Goal: Task Accomplishment & Management: Manage account settings

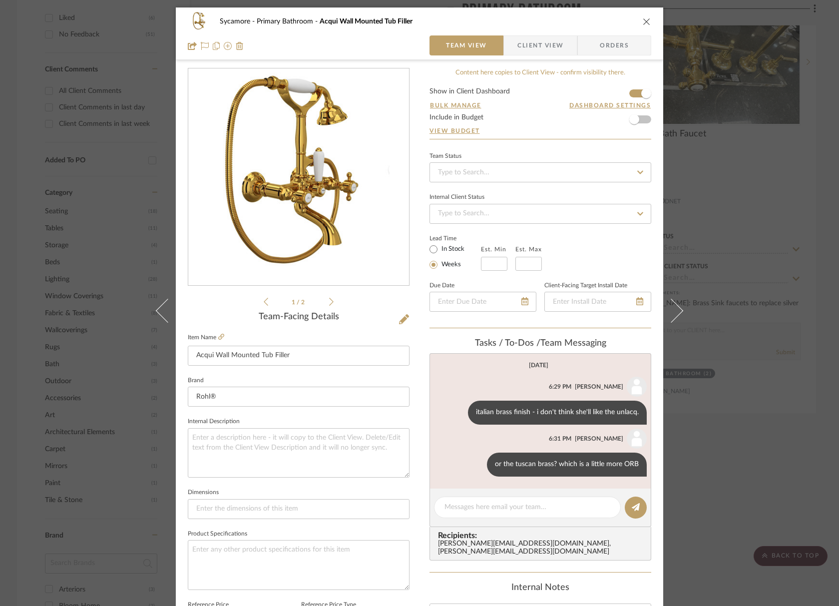
scroll to position [5, 0]
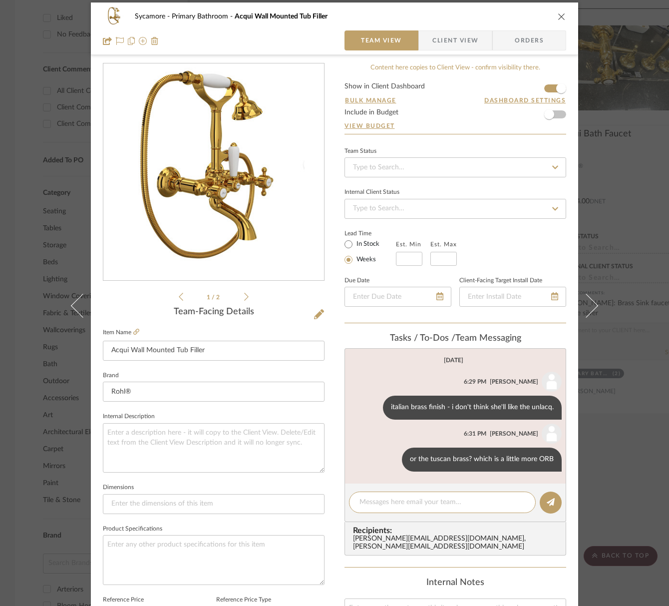
click at [558, 17] on icon "close" at bounding box center [562, 16] width 8 height 8
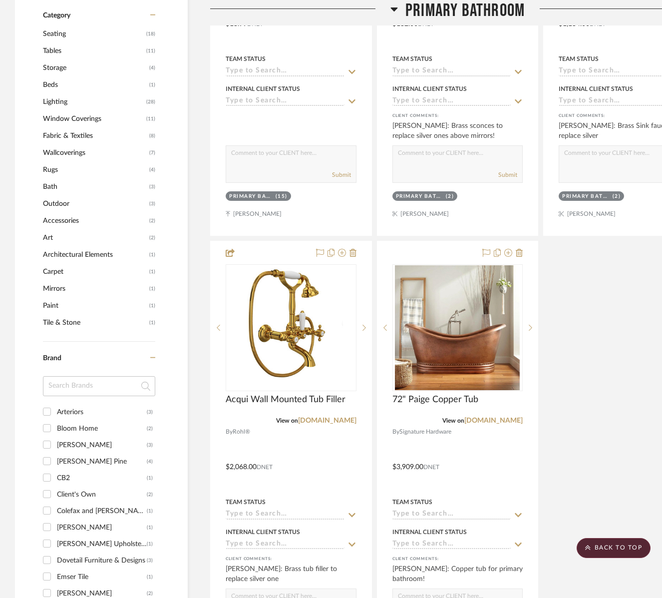
scroll to position [872, 0]
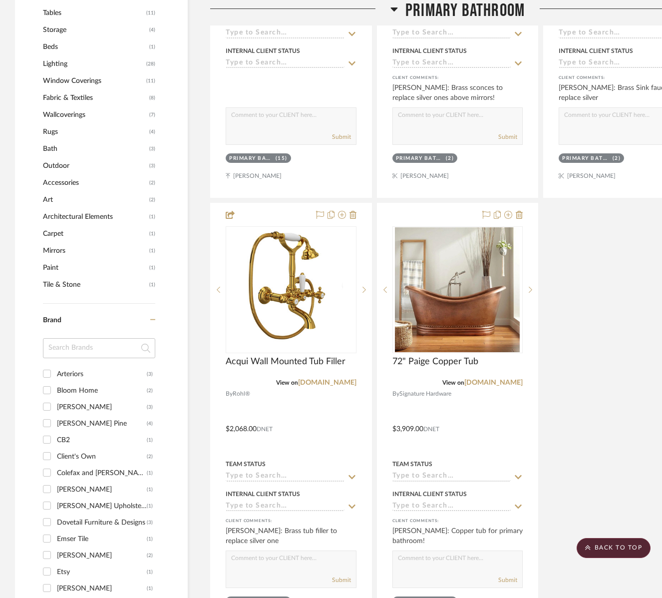
click at [78, 423] on div "Campos Pine" at bounding box center [102, 423] width 90 height 16
click at [55, 423] on input "Campos Pine (4)" at bounding box center [47, 423] width 16 height 16
checkbox input "true"
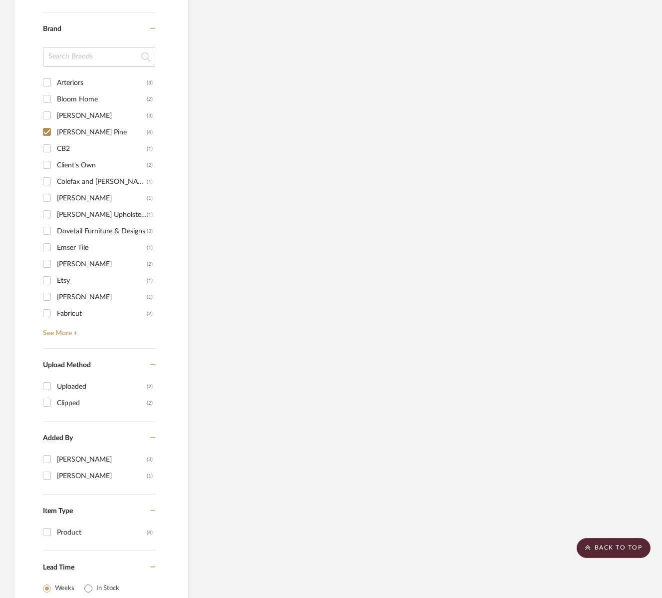
drag, startPoint x: 70, startPoint y: 260, endPoint x: 118, endPoint y: 276, distance: 51.0
click at [70, 260] on div "ERINN V." at bounding box center [102, 264] width 90 height 16
click at [55, 260] on input "ERINN V. (2)" at bounding box center [47, 264] width 16 height 16
checkbox input "true"
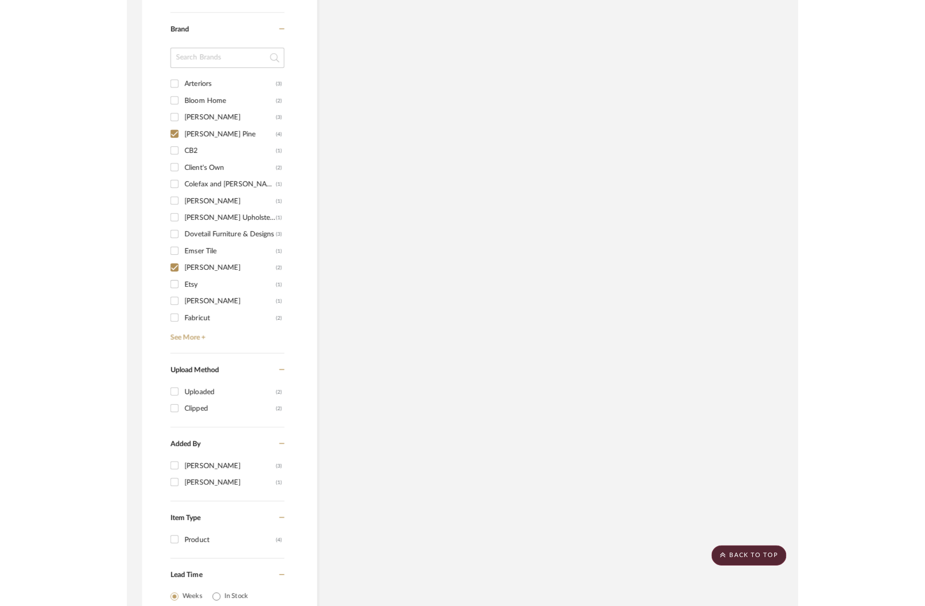
scroll to position [786, 0]
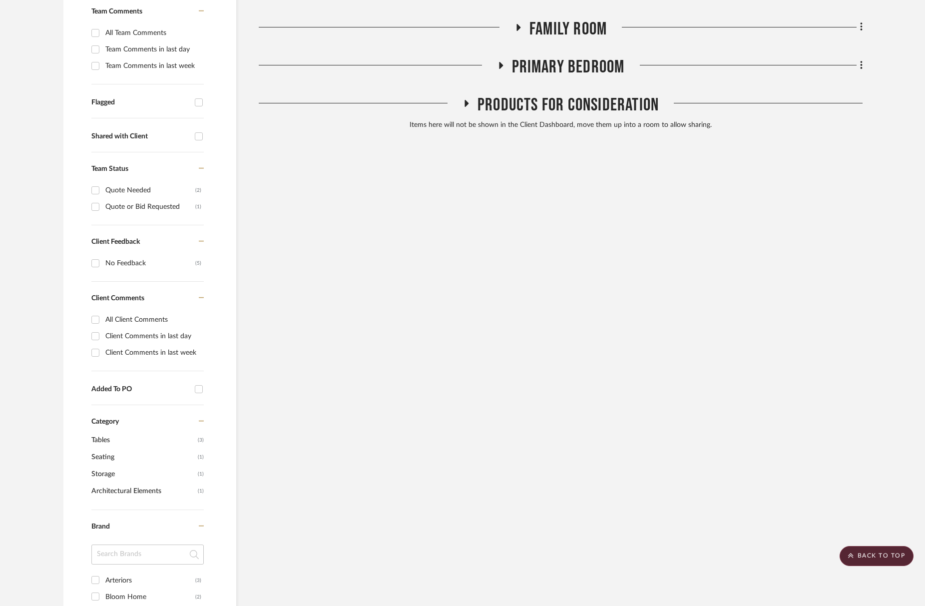
scroll to position [224, 0]
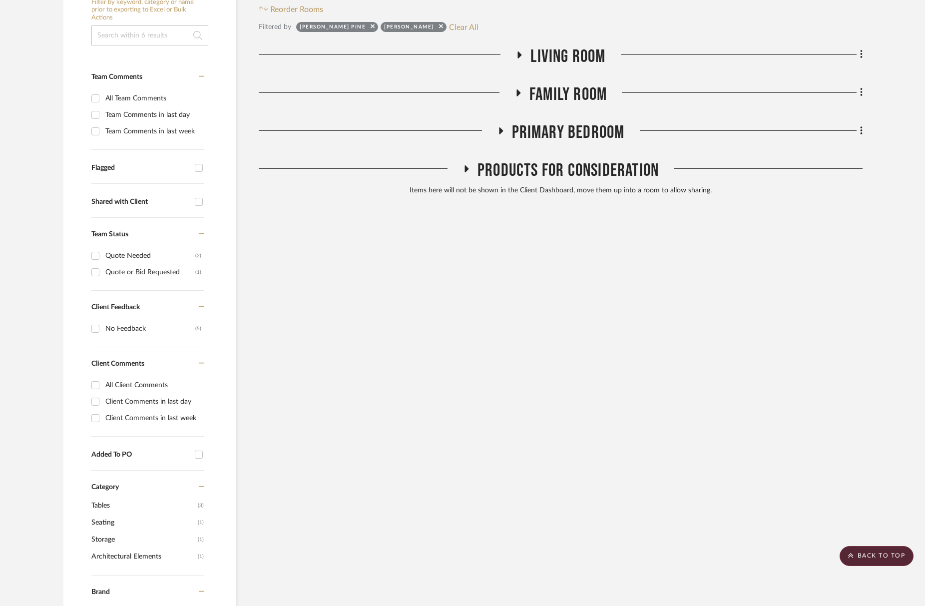
drag, startPoint x: 568, startPoint y: 147, endPoint x: 571, endPoint y: 138, distance: 9.6
click at [568, 147] on div "Drawings & Budget Living Room Dining Room Kitchen Family Room Powder Room First…" at bounding box center [561, 123] width 604 height 154
click at [573, 134] on span "Primary Bedroom" at bounding box center [568, 132] width 113 height 21
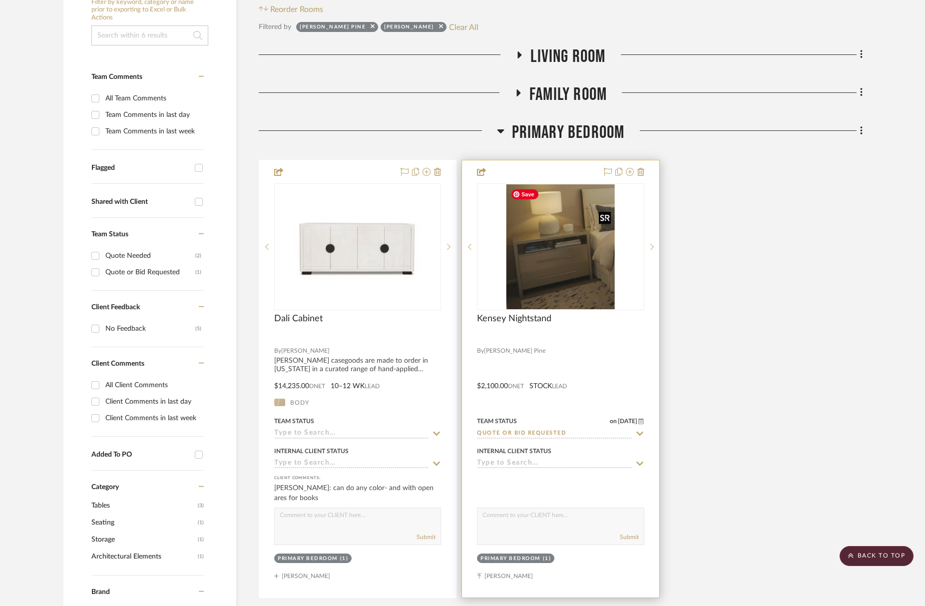
click at [559, 264] on img "0" at bounding box center [560, 246] width 108 height 125
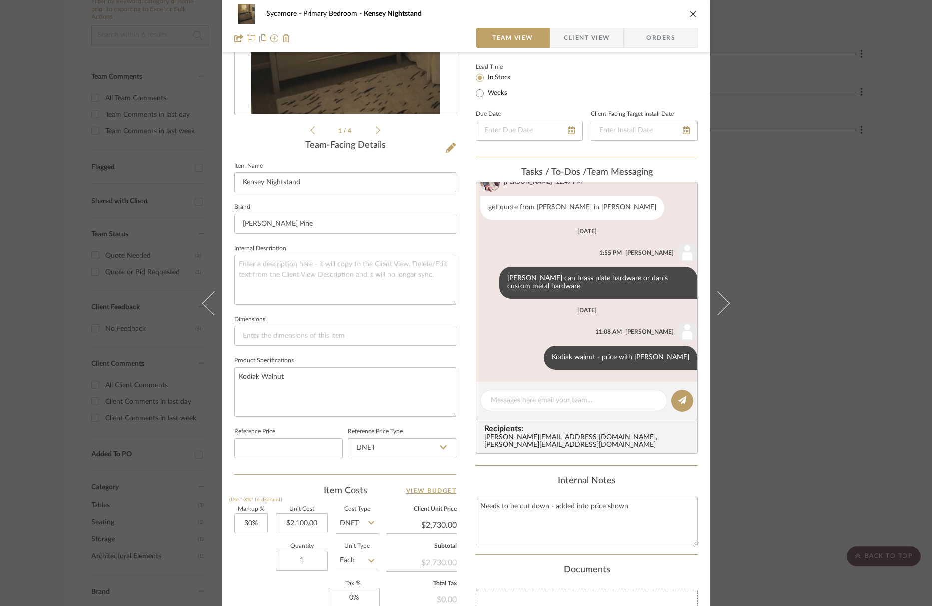
scroll to position [267, 0]
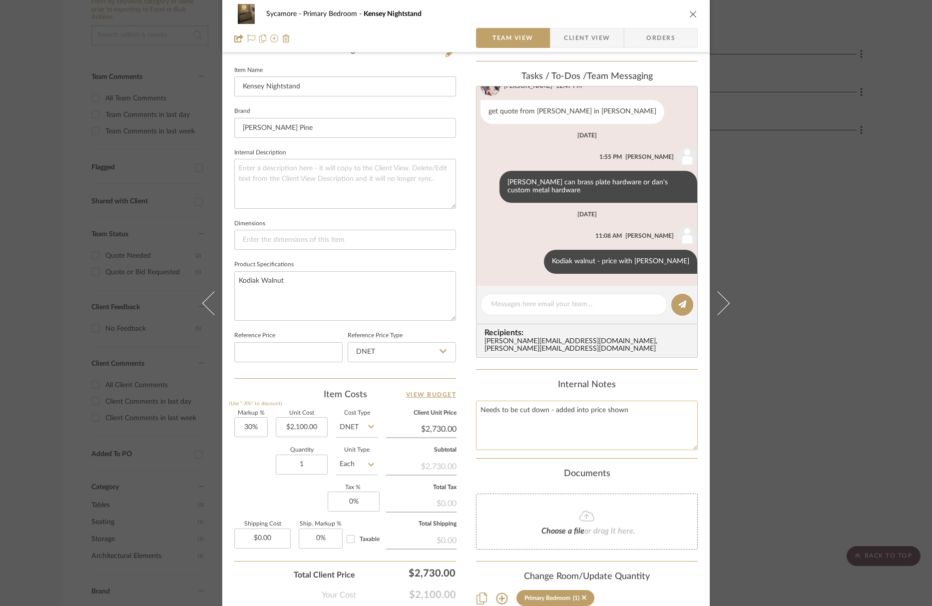
click at [540, 433] on textarea "Needs to be cut down - added into price shown" at bounding box center [587, 424] width 222 height 49
type textarea "Needs to be cut down - added into price shown $1545 ea Campos unfinished"
click at [397, 134] on input "Campos Pine" at bounding box center [345, 128] width 222 height 20
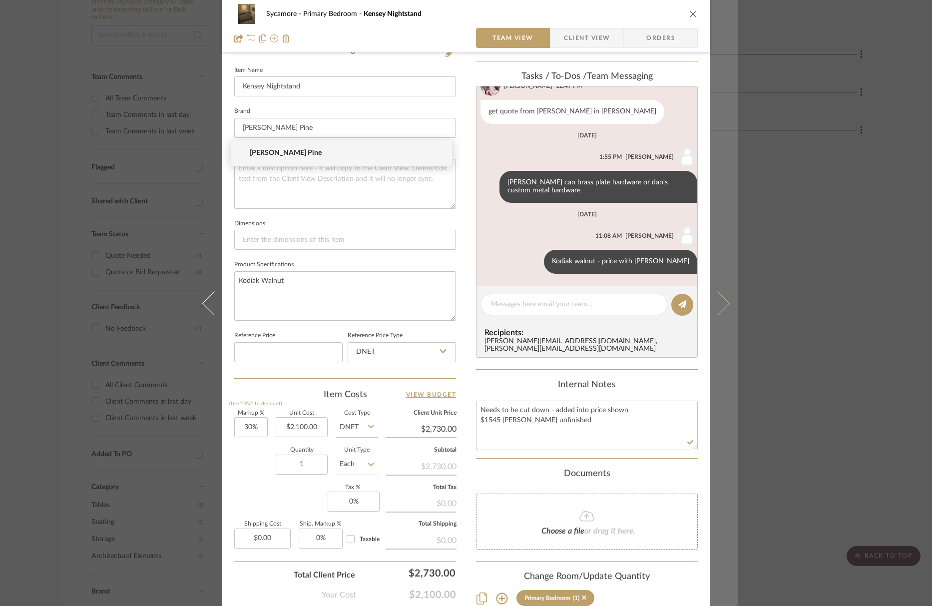
click at [721, 304] on icon at bounding box center [717, 303] width 24 height 24
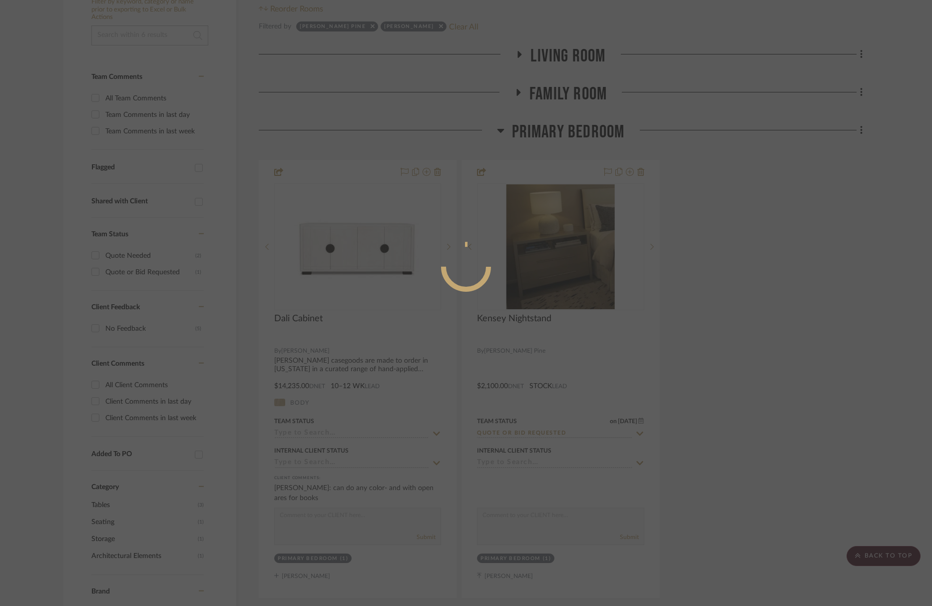
scroll to position [0, 0]
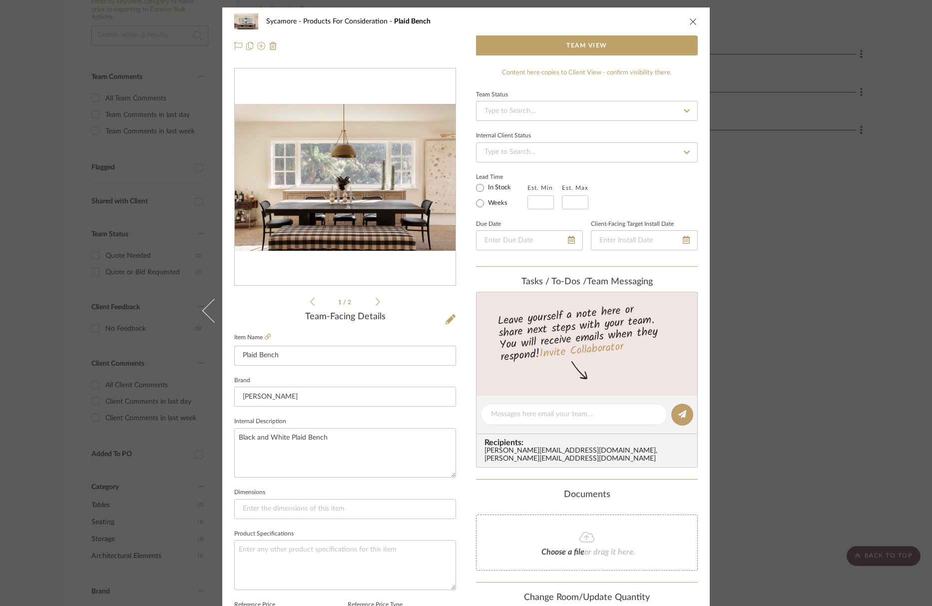
click at [689, 17] on icon "close" at bounding box center [693, 21] width 8 height 8
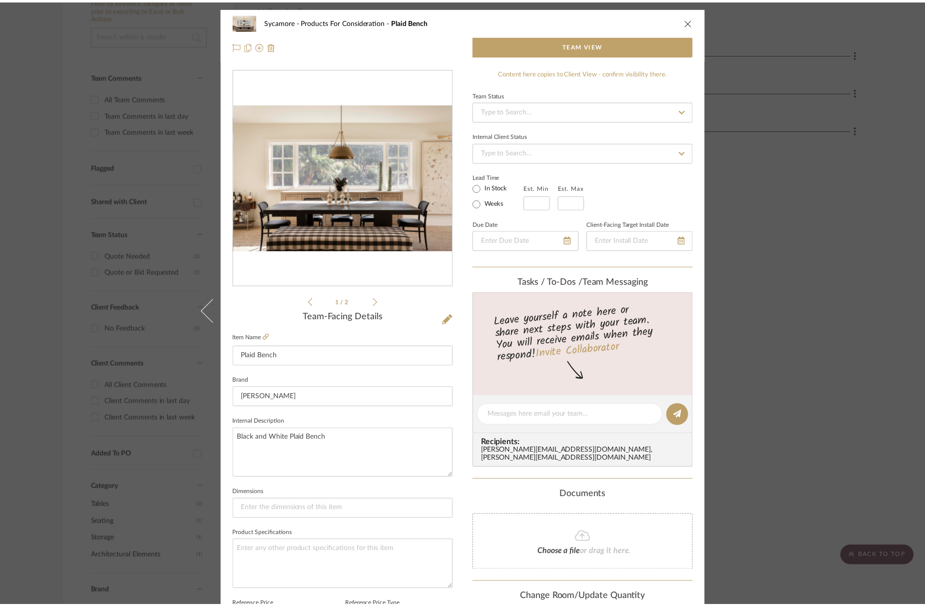
scroll to position [224, 0]
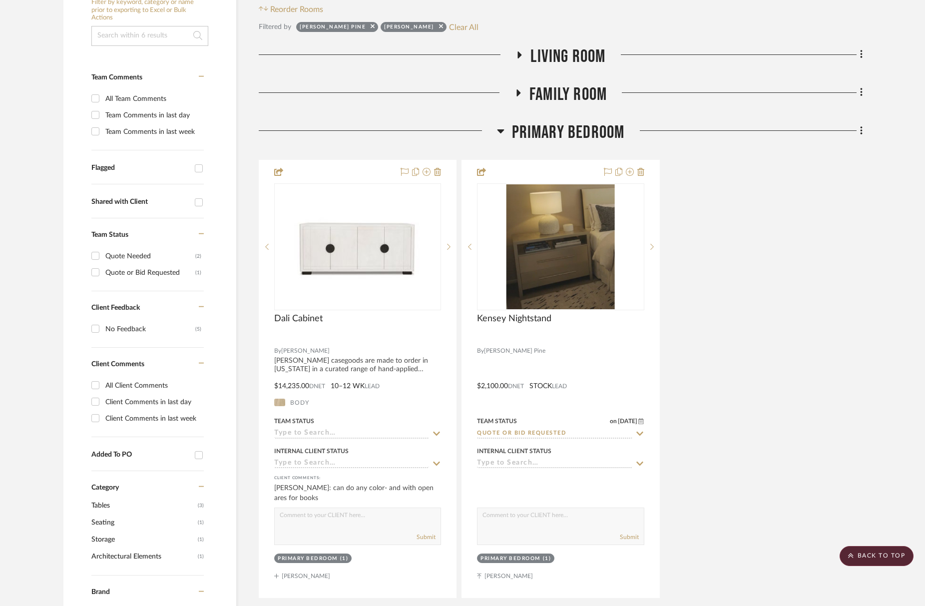
click at [561, 57] on span "Living Room" at bounding box center [567, 56] width 75 height 21
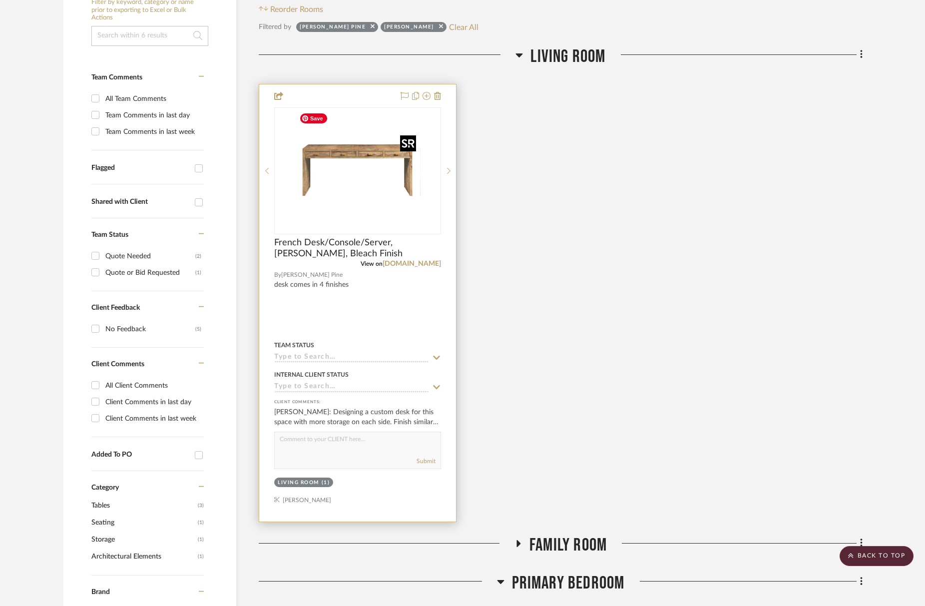
click at [369, 182] on img at bounding box center [357, 170] width 125 height 125
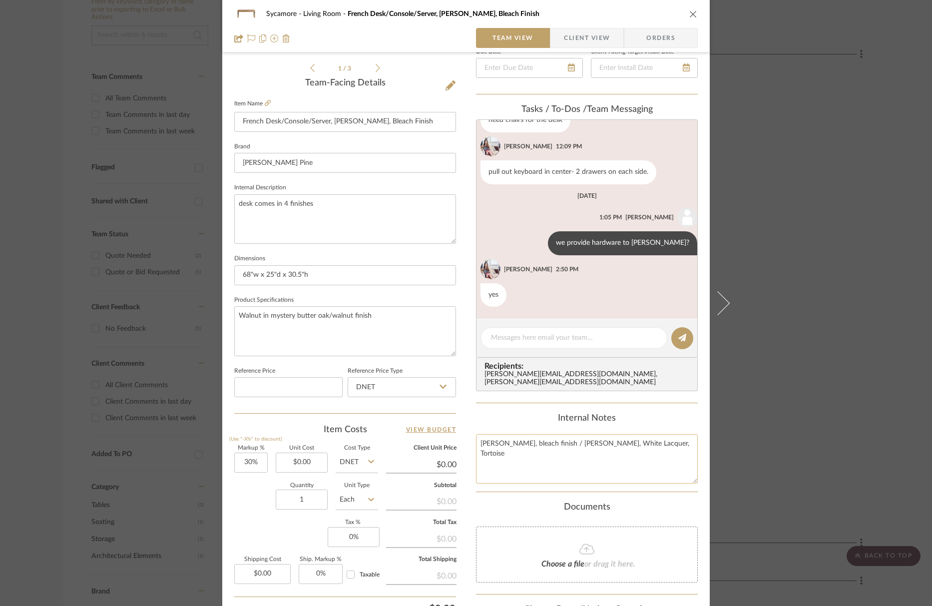
scroll to position [277, 0]
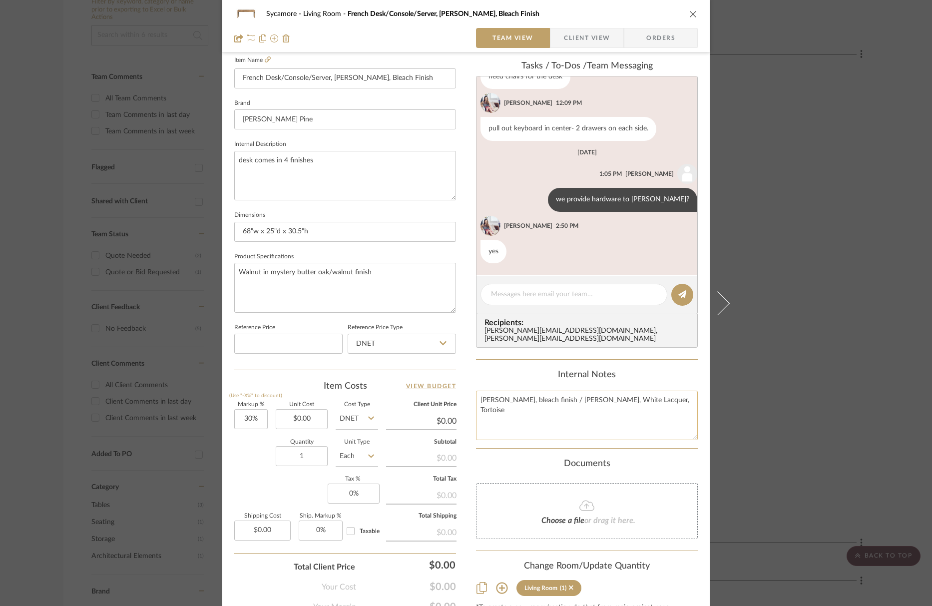
click at [524, 408] on textarea "Ash Burl, bleach finish / Milan Lacquer, White Lacquer, Tortoise" at bounding box center [587, 414] width 222 height 49
type textarea "Ash Burl, bleach finish / Milan Lacquer, White Lacquer, Tortoise"
drag, startPoint x: 669, startPoint y: 393, endPoint x: 409, endPoint y: 396, distance: 260.6
click at [407, 396] on div "Sycamore Living Room French Desk/Console/Server, Ash Burl, Bleach Finish Team V…" at bounding box center [465, 191] width 487 height 922
click at [499, 390] on textarea at bounding box center [587, 414] width 222 height 49
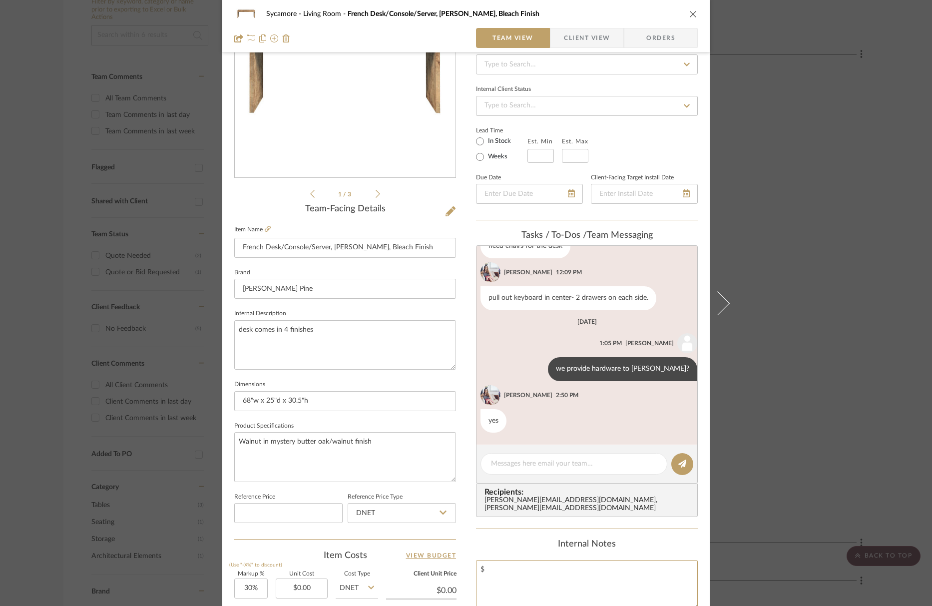
scroll to position [3, 0]
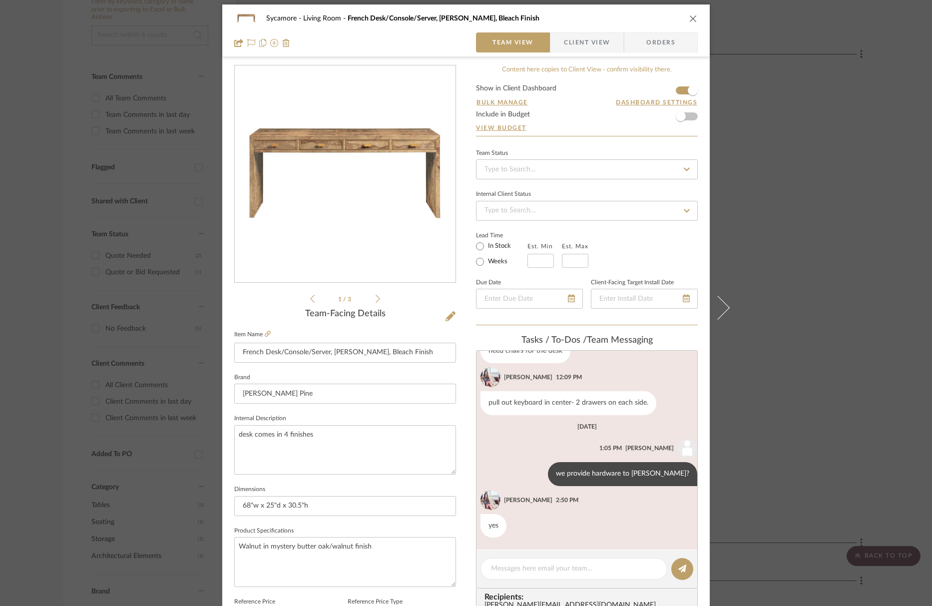
type textarea "$"
click at [375, 298] on icon at bounding box center [377, 298] width 4 height 9
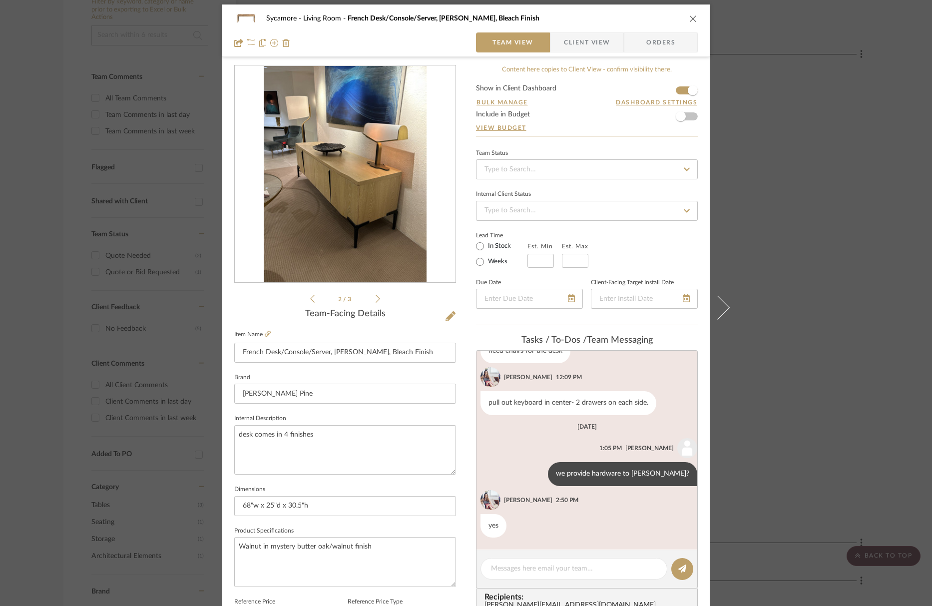
click at [375, 298] on icon at bounding box center [377, 298] width 4 height 9
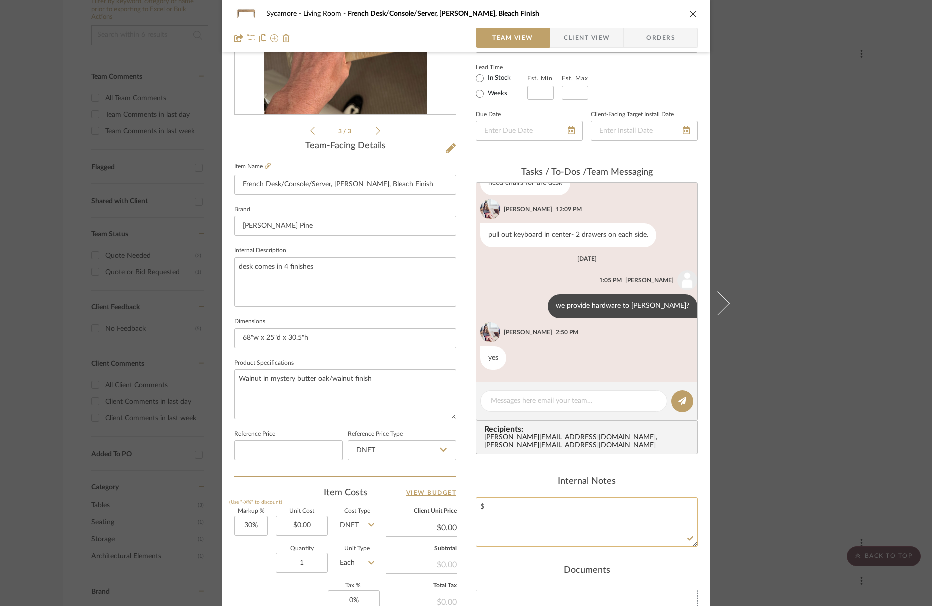
scroll to position [314, 0]
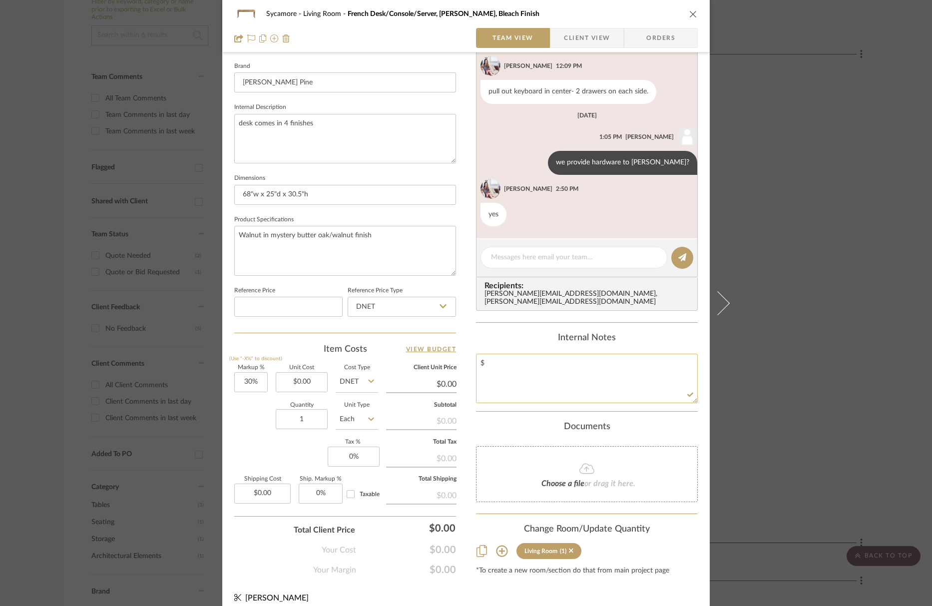
click at [507, 363] on textarea "$" at bounding box center [587, 377] width 222 height 49
type textarea "$1,750 CP unfinished"
drag, startPoint x: 650, startPoint y: 6, endPoint x: 695, endPoint y: 8, distance: 45.0
click at [650, 6] on div "Sycamore Living Room French Desk/Console/Server, Ash Burl, Bleach Finish" at bounding box center [465, 14] width 463 height 20
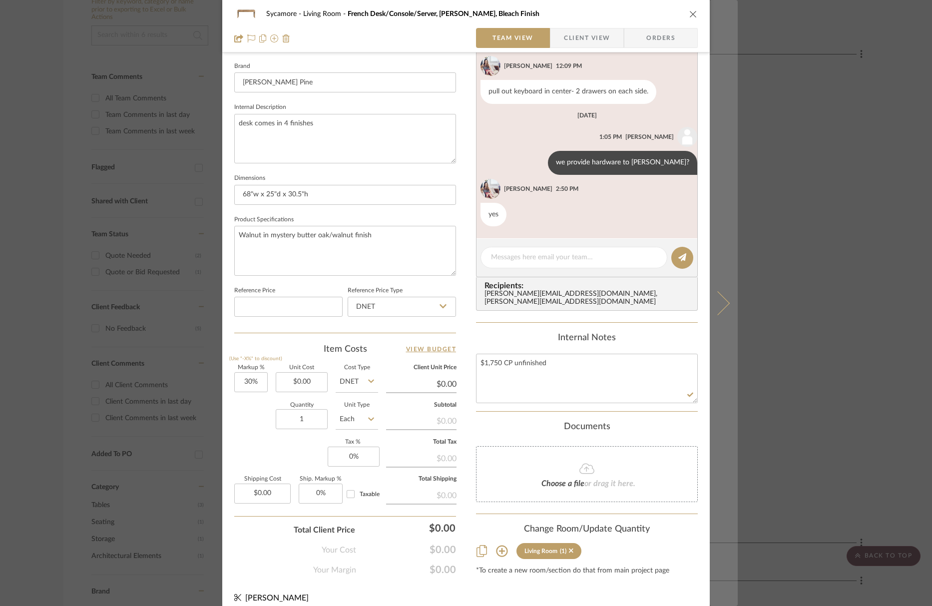
click at [720, 324] on button at bounding box center [723, 303] width 28 height 606
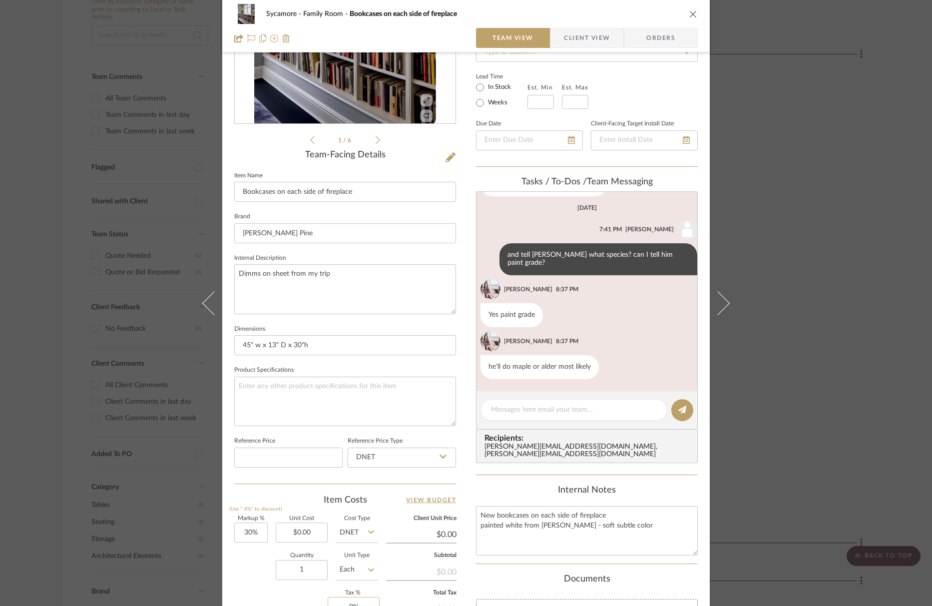
scroll to position [286, 0]
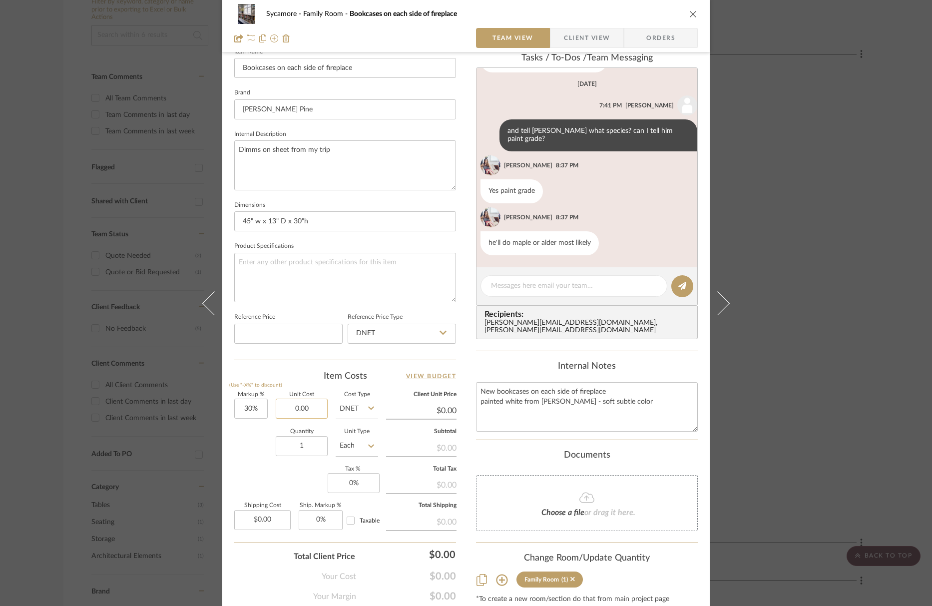
click at [295, 411] on input "0.00" at bounding box center [302, 408] width 52 height 20
type input "$1,785.00"
type input "$0.00"
type input "$2,320.50"
type input "2"
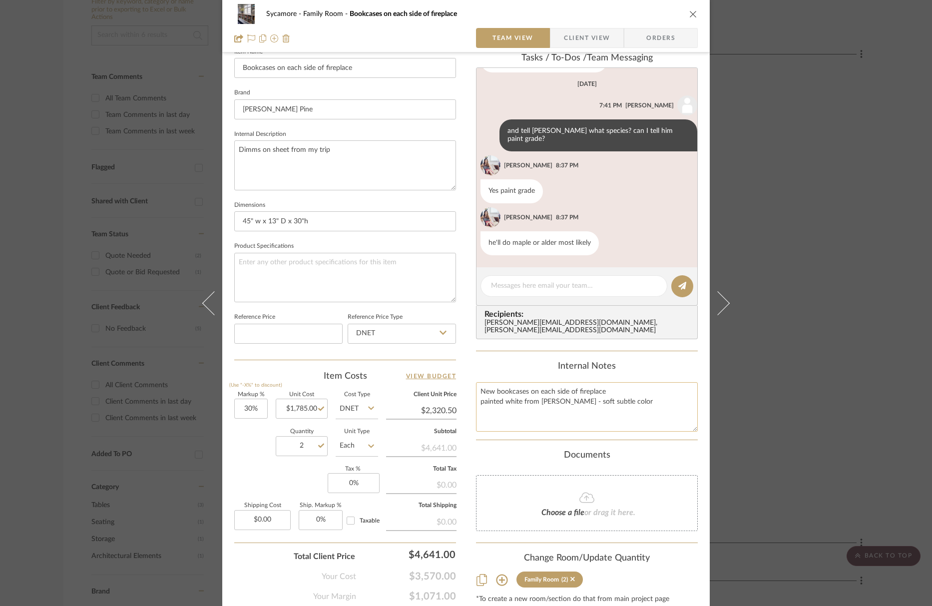
click at [627, 405] on textarea "New bookcases on each side of fireplace painted white from campos - soft subtle…" at bounding box center [587, 406] width 222 height 49
drag, startPoint x: 529, startPoint y: 403, endPoint x: 534, endPoint y: 404, distance: 5.1
click at [529, 403] on textarea "New bookcases on each side of fireplace painted white from campos - soft subtle…" at bounding box center [587, 406] width 222 height 49
type textarea "New bookcases on each side of fireplace painted white from campos - soft subtle…"
click at [741, 292] on div "Sycamore Family Room Bookcases on each side of fireplace Team View Client View …" at bounding box center [466, 303] width 932 height 606
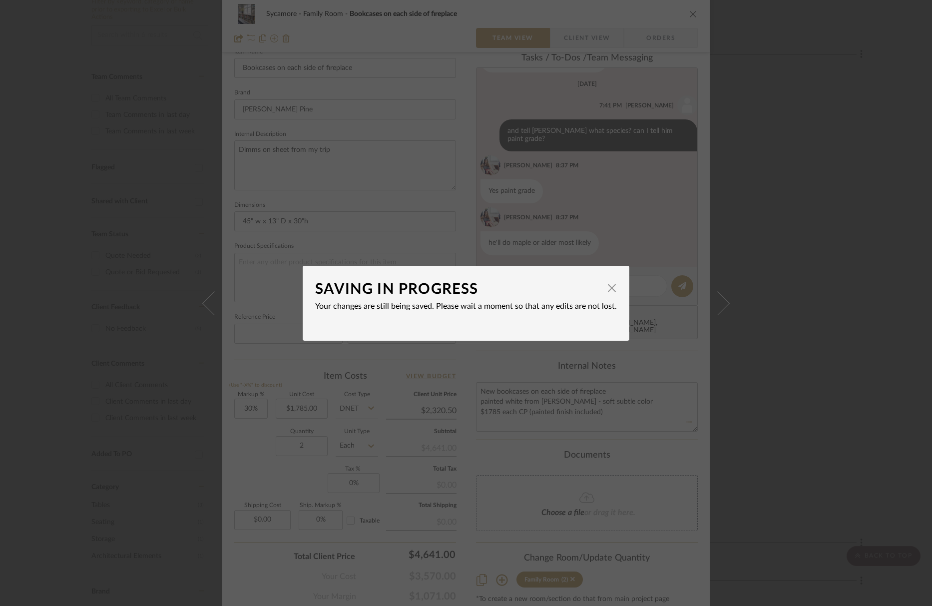
click at [718, 303] on div "SAVING IN PROGRESS × Your changes are still being saved. Please wait a moment s…" at bounding box center [466, 303] width 932 height 606
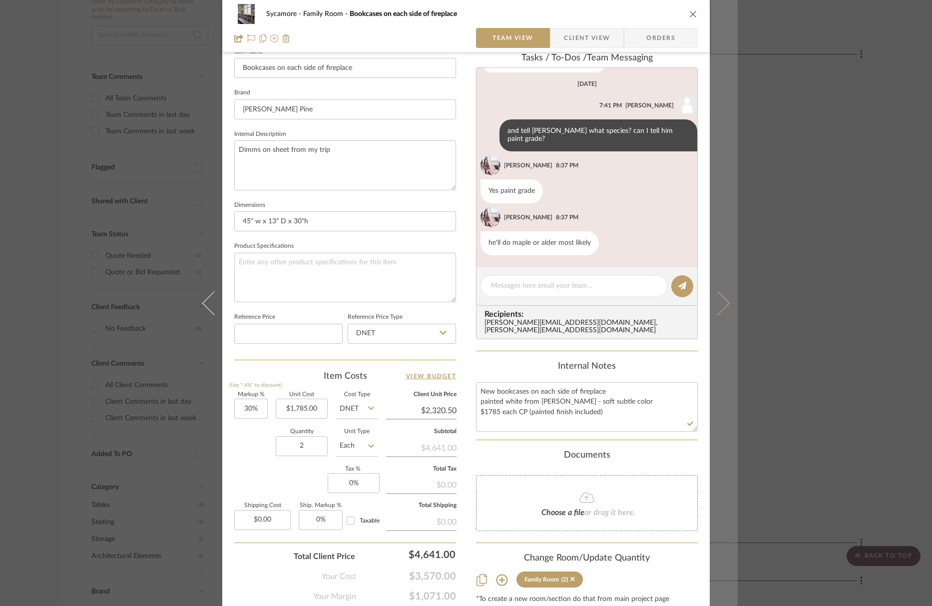
click at [725, 301] on button at bounding box center [723, 303] width 28 height 606
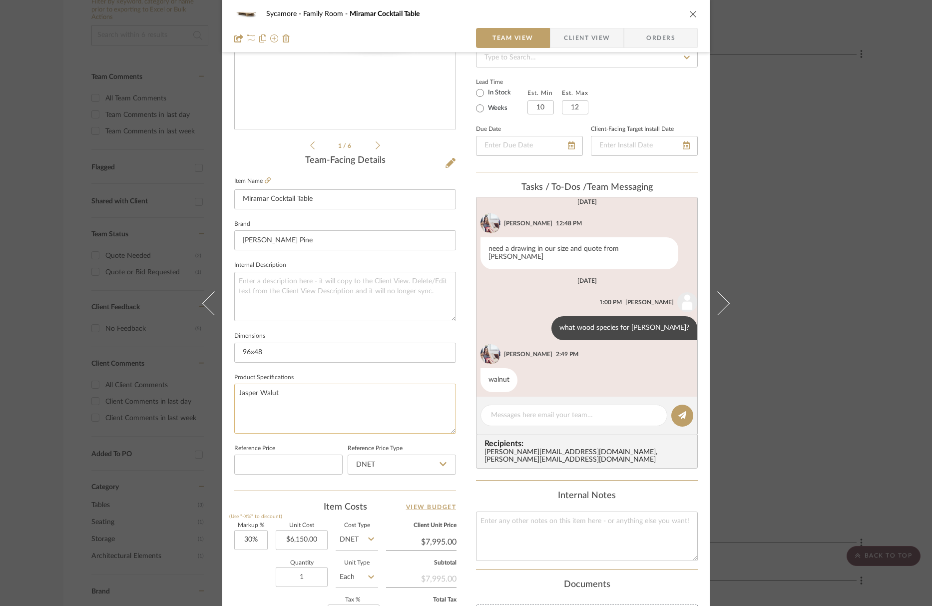
scroll to position [164, 0]
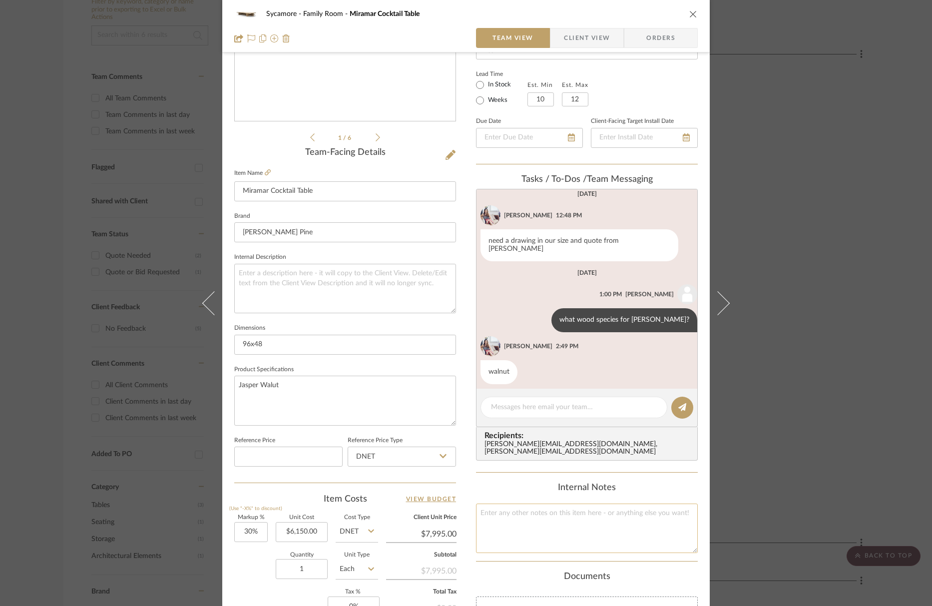
click at [531, 544] on textarea at bounding box center [587, 527] width 222 height 49
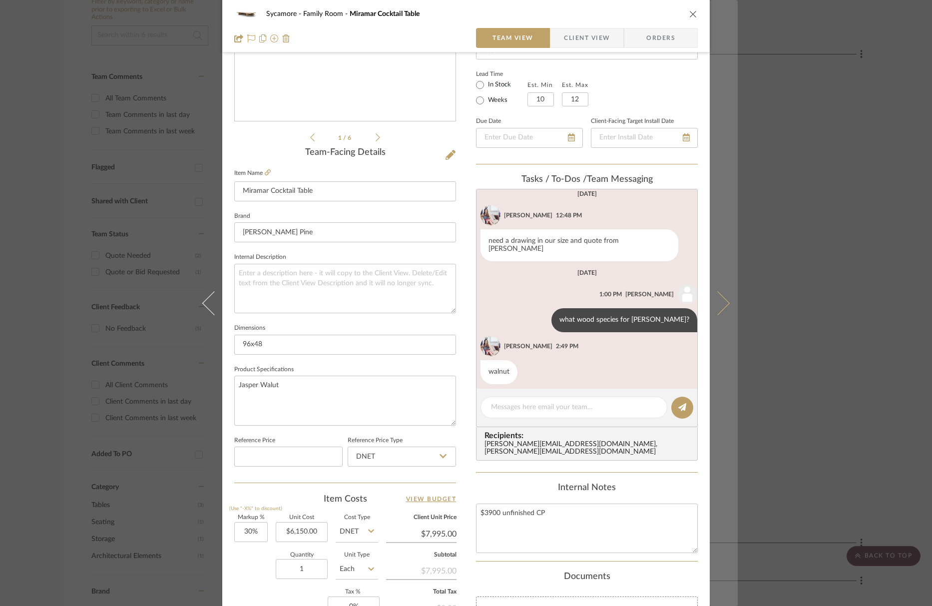
type textarea "$3900 unfinished CP"
click at [719, 313] on button at bounding box center [723, 303] width 28 height 606
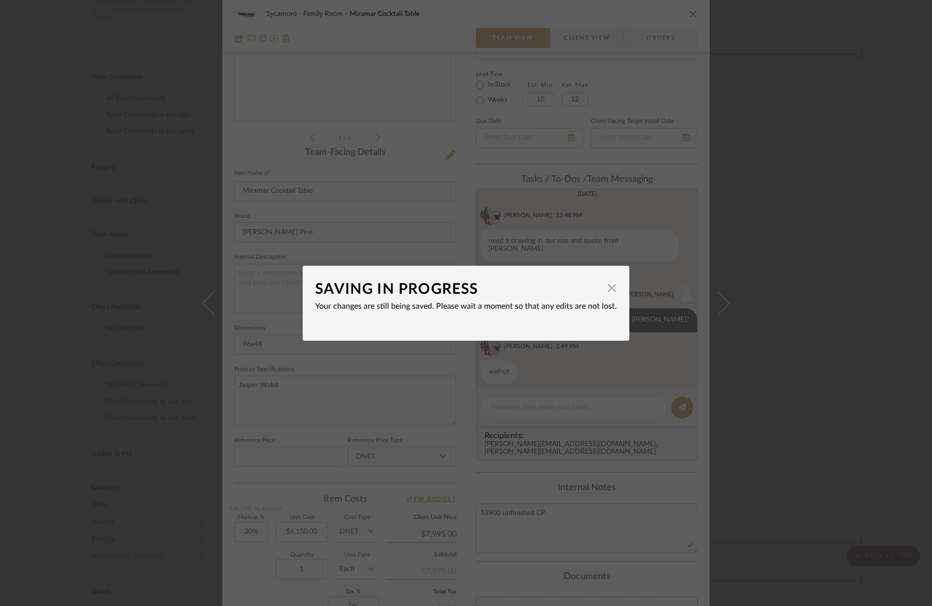
drag, startPoint x: 608, startPoint y: 291, endPoint x: 663, endPoint y: 291, distance: 54.9
click at [608, 290] on span "button" at bounding box center [612, 288] width 20 height 20
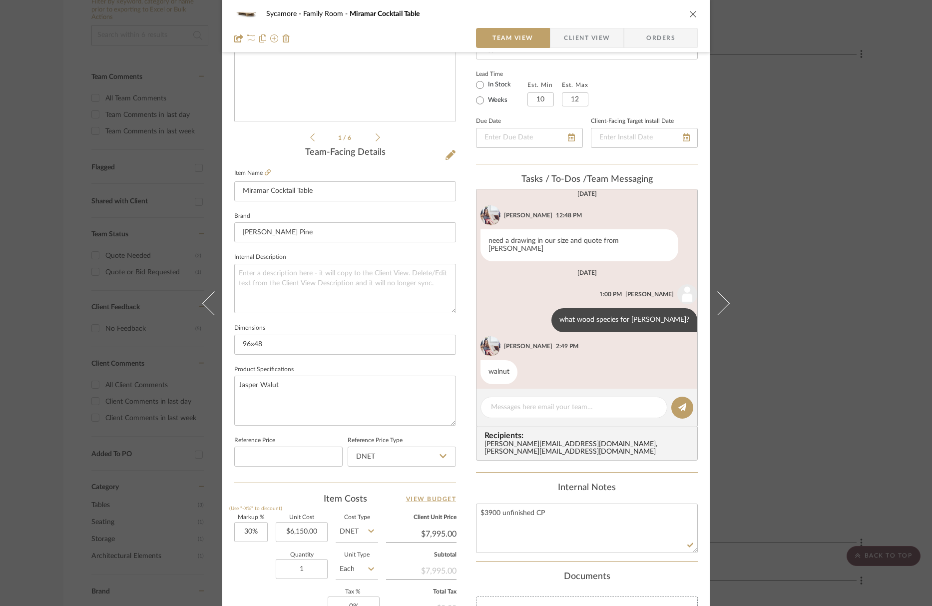
click at [723, 306] on button at bounding box center [723, 303] width 28 height 606
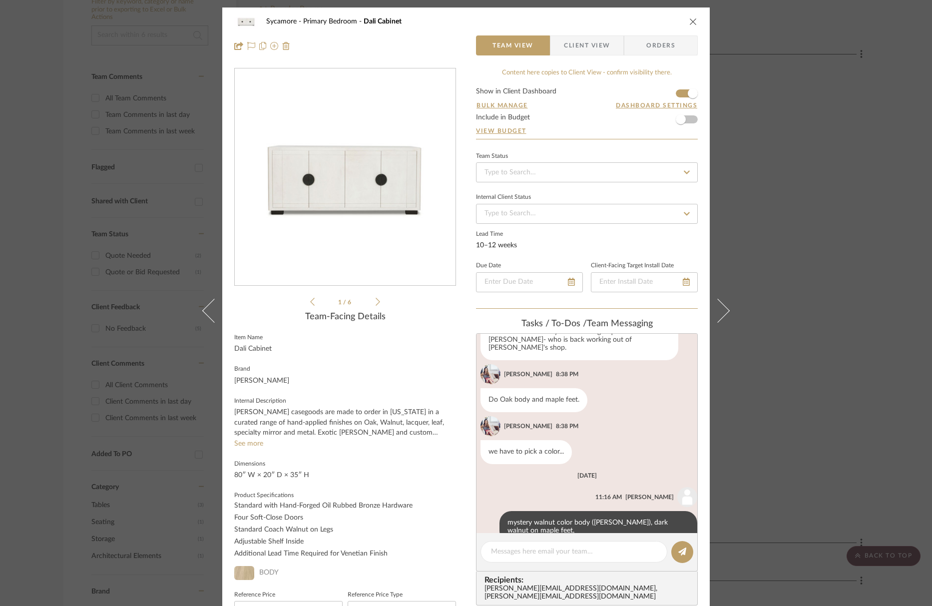
scroll to position [290, 0]
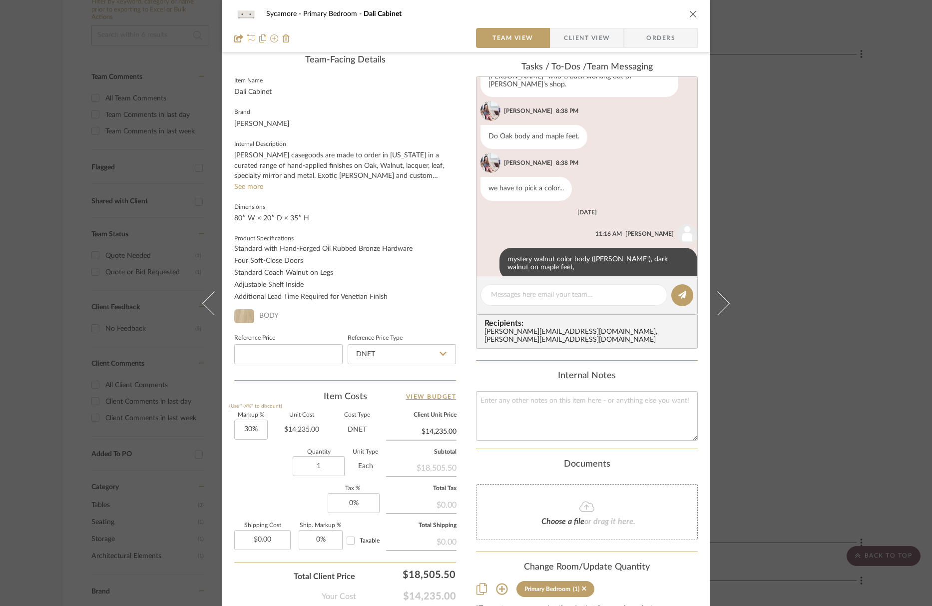
click at [514, 374] on div "Internal Notes" at bounding box center [587, 405] width 222 height 70
click at [512, 394] on textarea at bounding box center [587, 415] width 222 height 49
type textarea "3"
type textarea "$3200 unfinished"
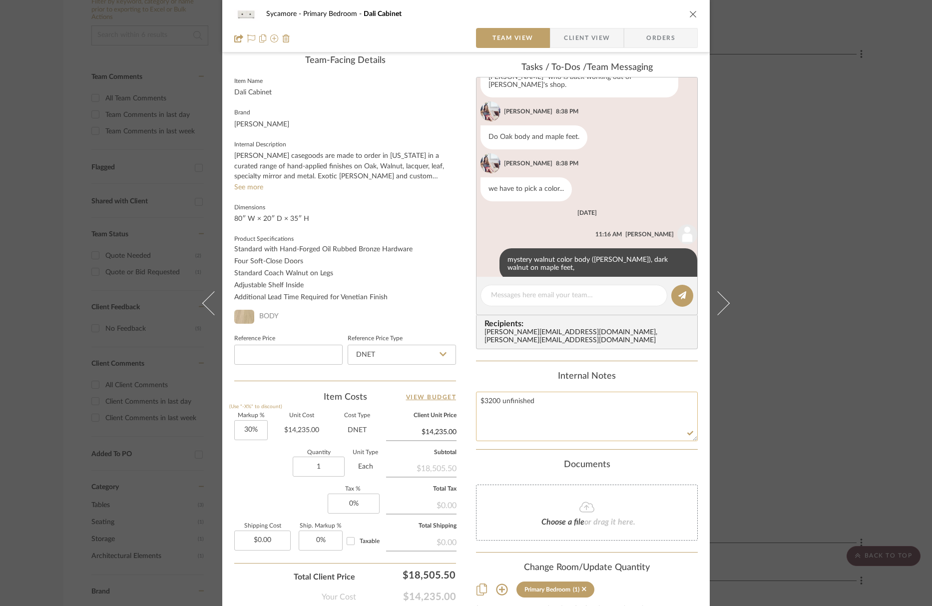
click at [556, 414] on textarea "$3200 unfinished" at bounding box center [587, 415] width 222 height 49
click at [693, 14] on button "close" at bounding box center [692, 13] width 9 height 9
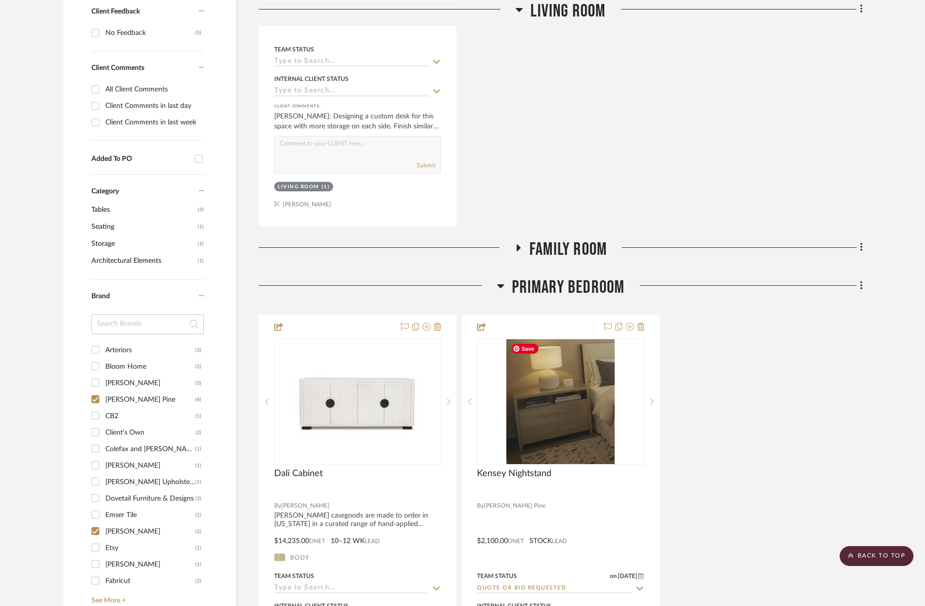
scroll to position [281, 0]
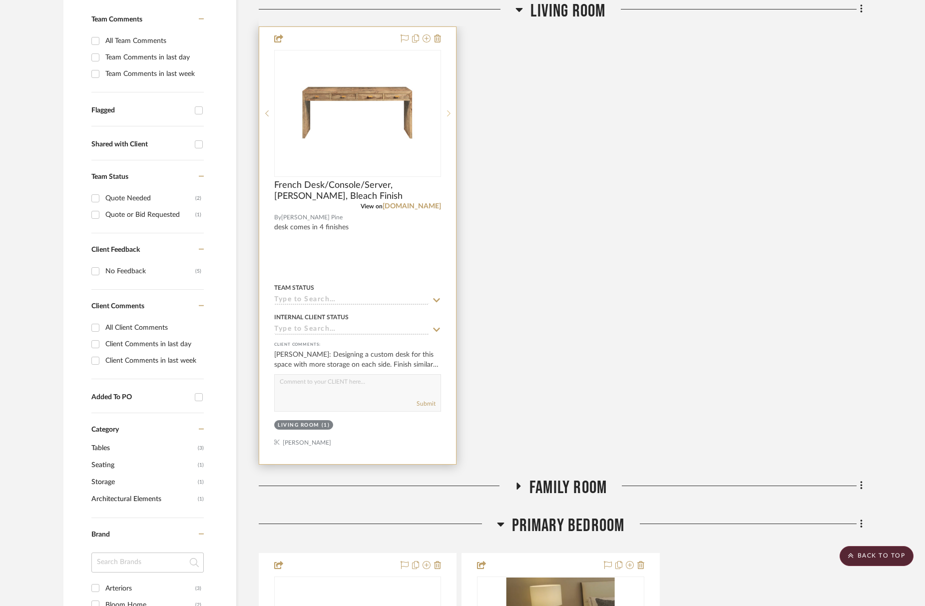
click at [446, 116] on div at bounding box center [448, 113] width 15 height 127
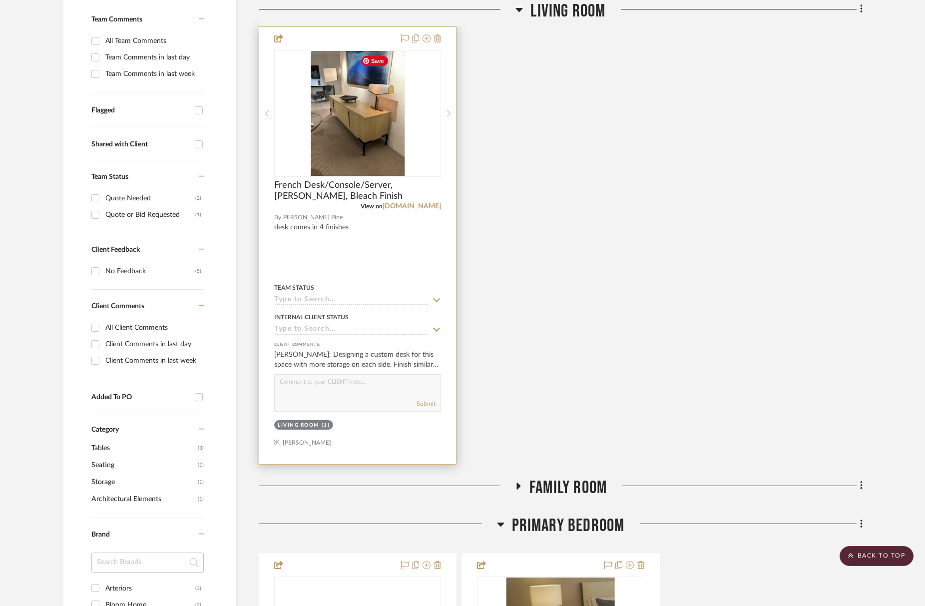
click at [355, 126] on img "1" at bounding box center [358, 113] width 94 height 125
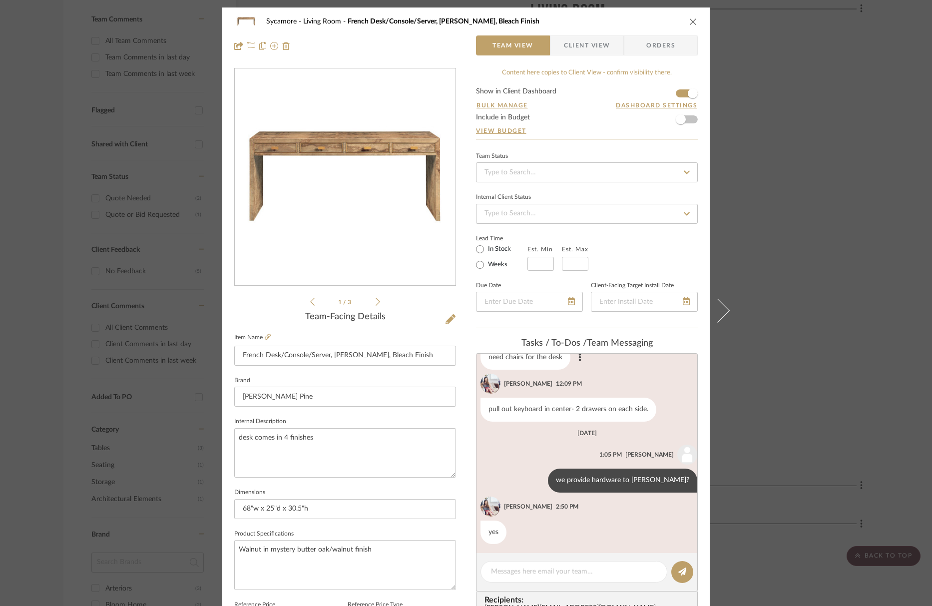
scroll to position [312, 0]
click at [371, 300] on li "1 / 3" at bounding box center [344, 302] width 61 height 12
click at [375, 301] on icon at bounding box center [377, 301] width 4 height 9
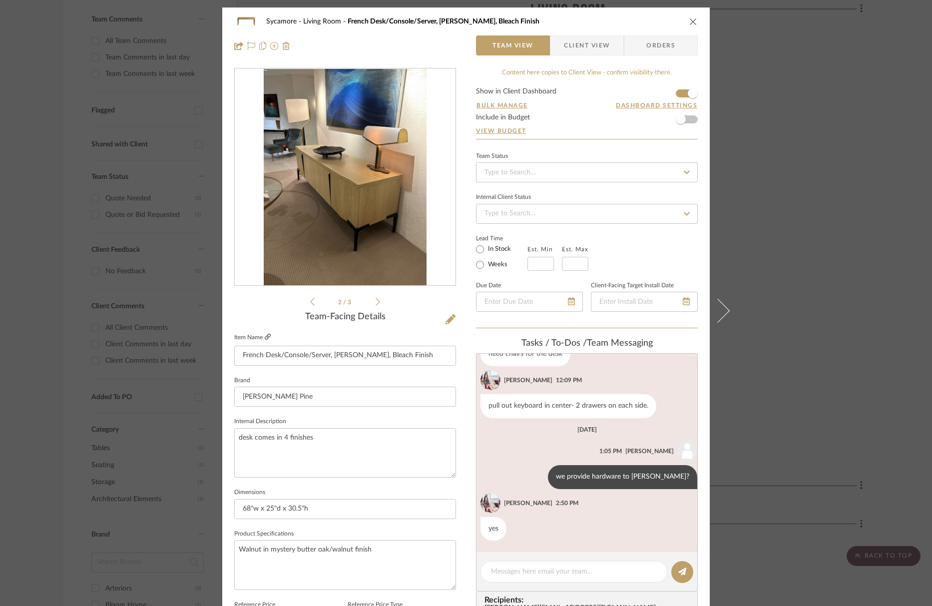
drag, startPoint x: 374, startPoint y: 301, endPoint x: 266, endPoint y: 339, distance: 115.6
click at [375, 301] on icon at bounding box center [377, 301] width 4 height 9
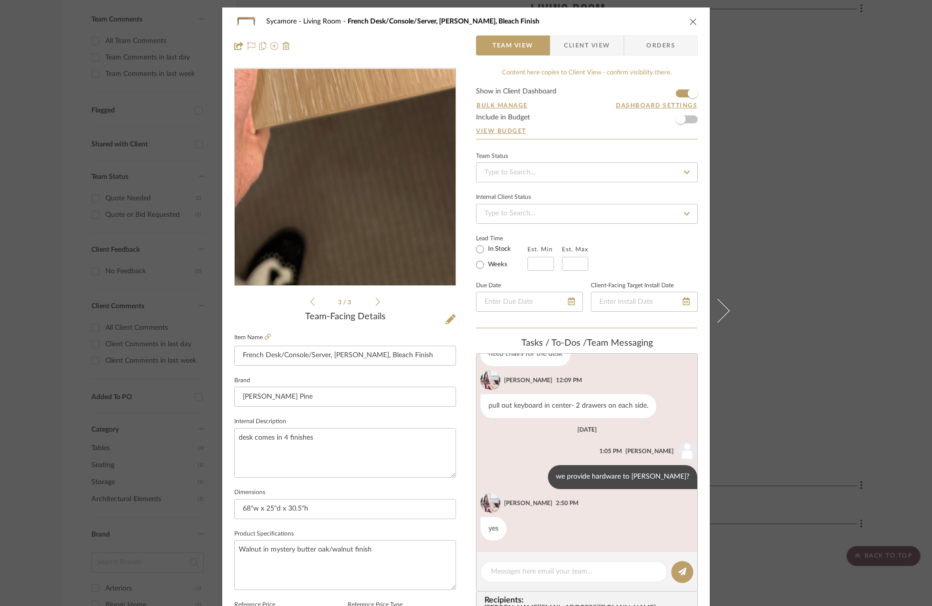
click at [372, 249] on img "2" at bounding box center [345, 177] width 163 height 217
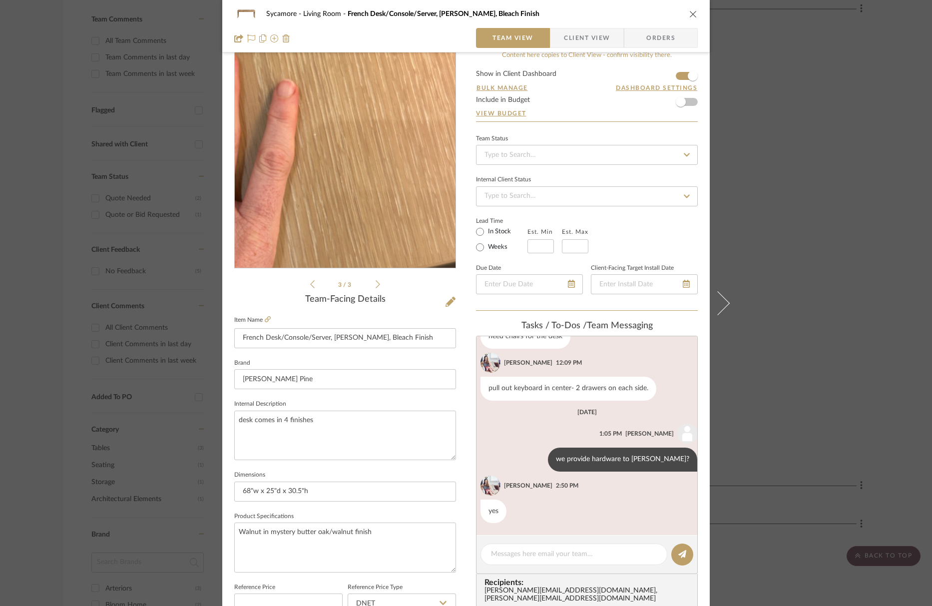
click at [366, 174] on img "2" at bounding box center [345, 159] width 163 height 217
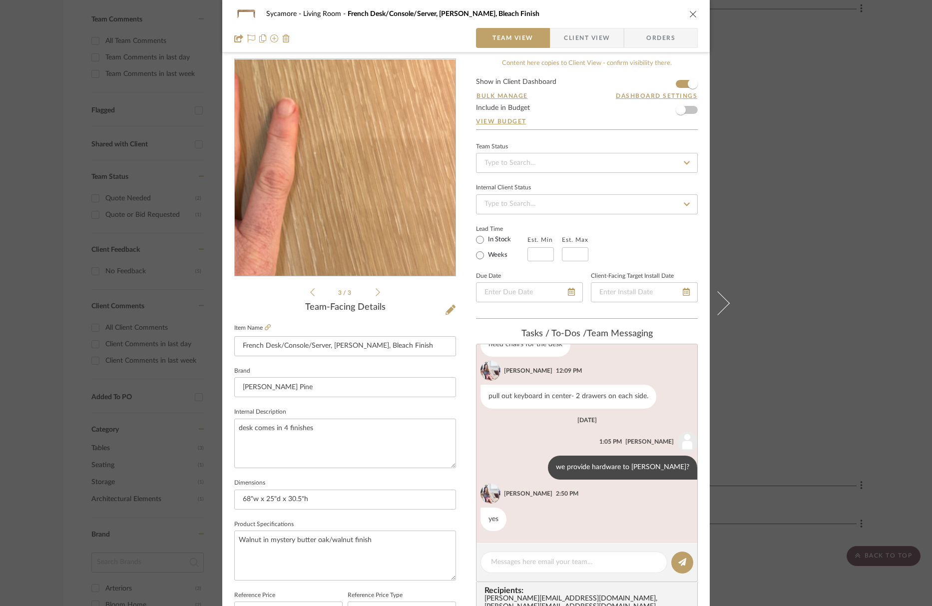
scroll to position [9, 0]
click at [366, 174] on img "2" at bounding box center [345, 168] width 163 height 217
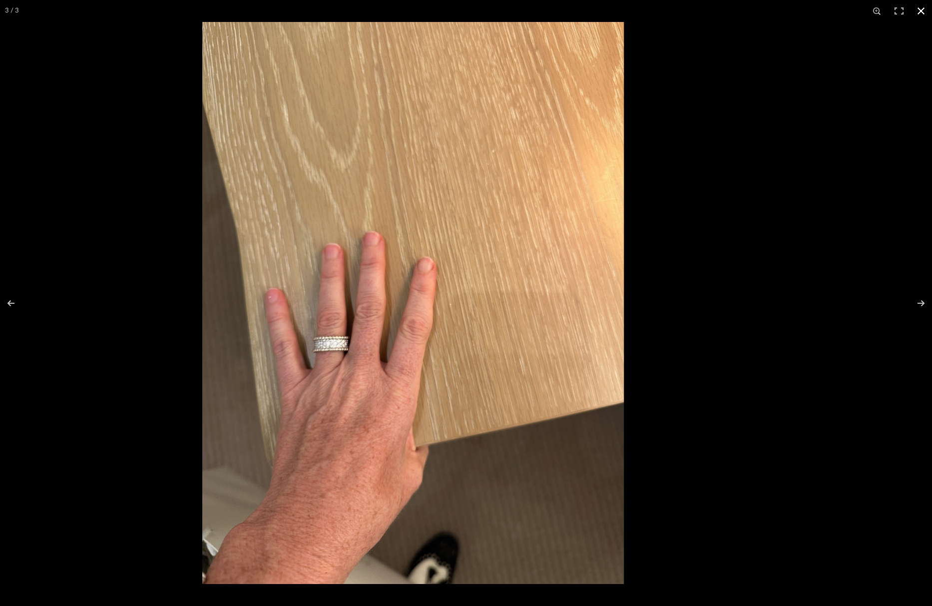
click at [833, 41] on div at bounding box center [668, 325] width 932 height 606
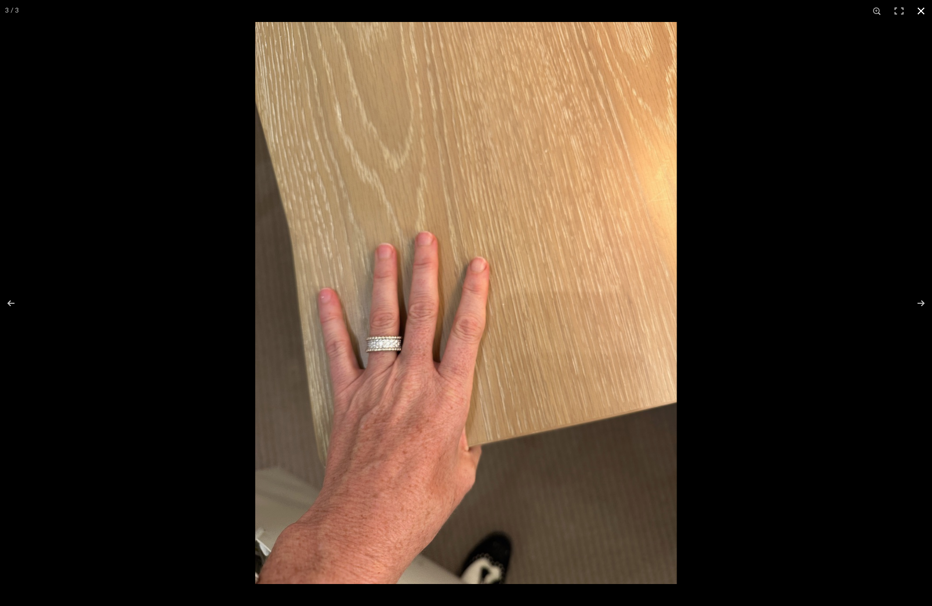
click at [838, 7] on button at bounding box center [921, 11] width 22 height 22
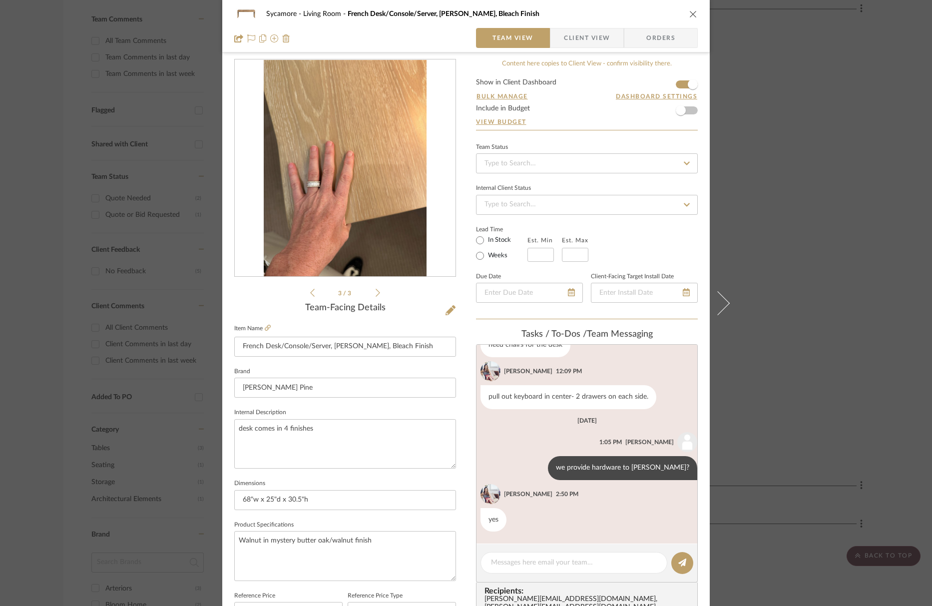
click at [693, 14] on icon "close" at bounding box center [693, 14] width 8 height 8
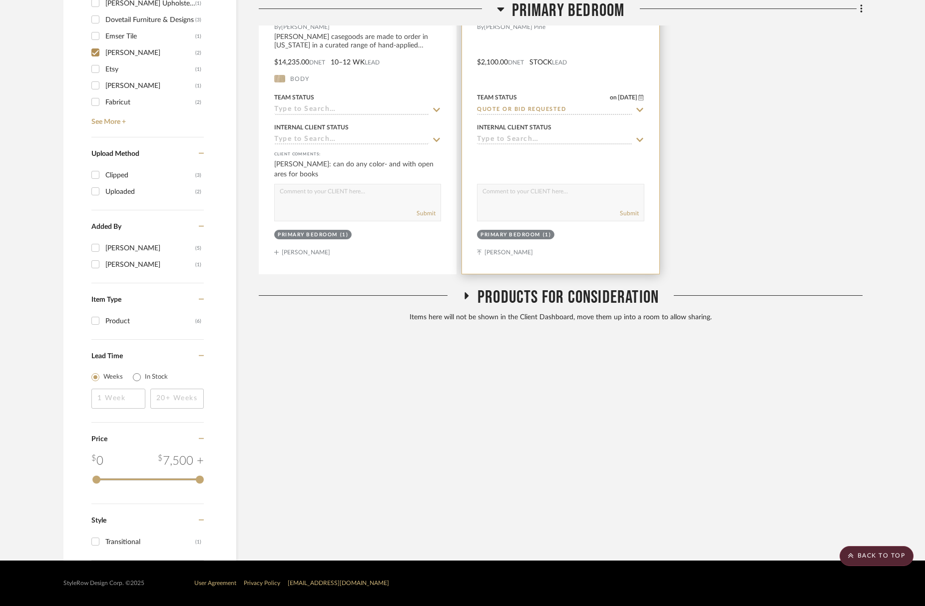
scroll to position [850, 0]
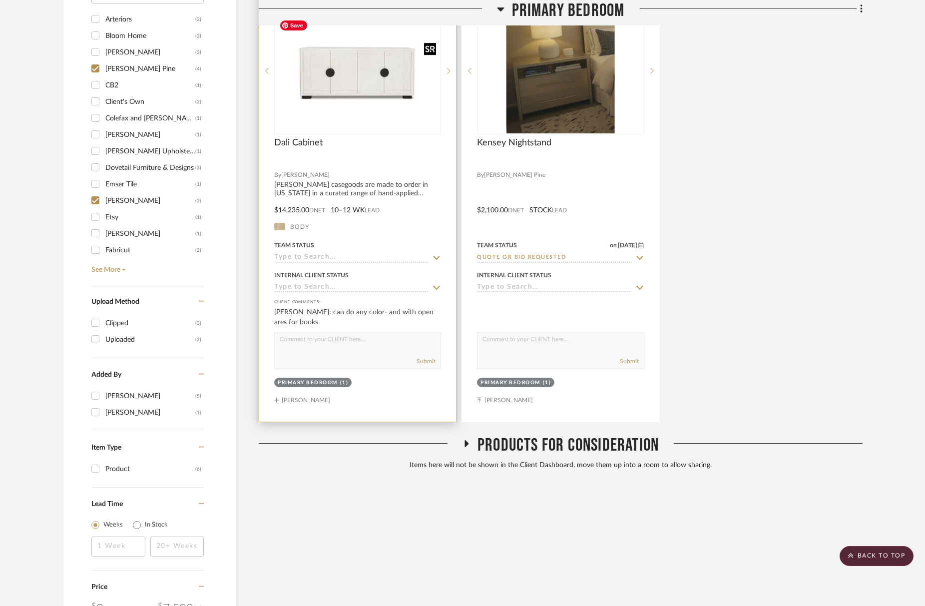
click at [356, 112] on img "0" at bounding box center [357, 71] width 165 height 110
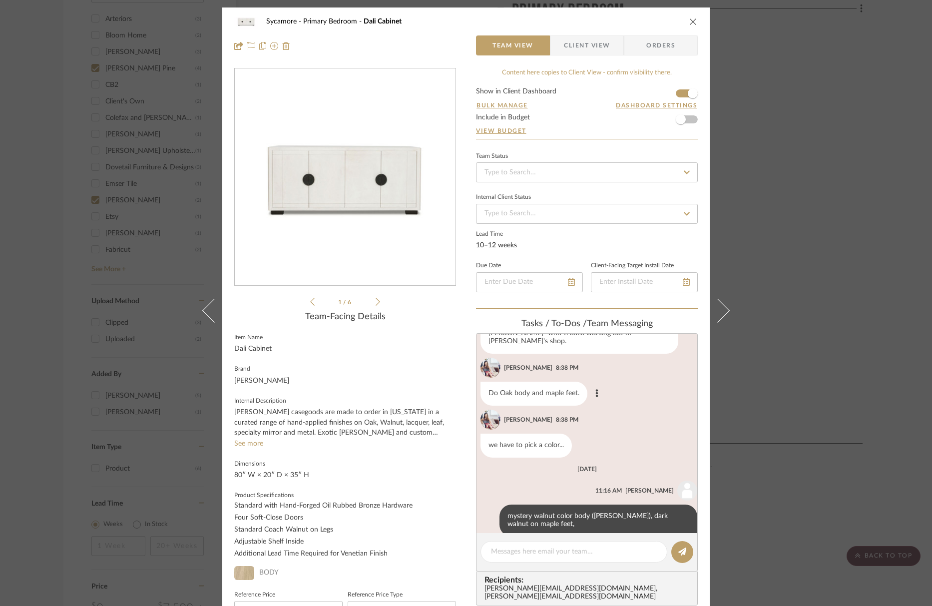
scroll to position [102, 0]
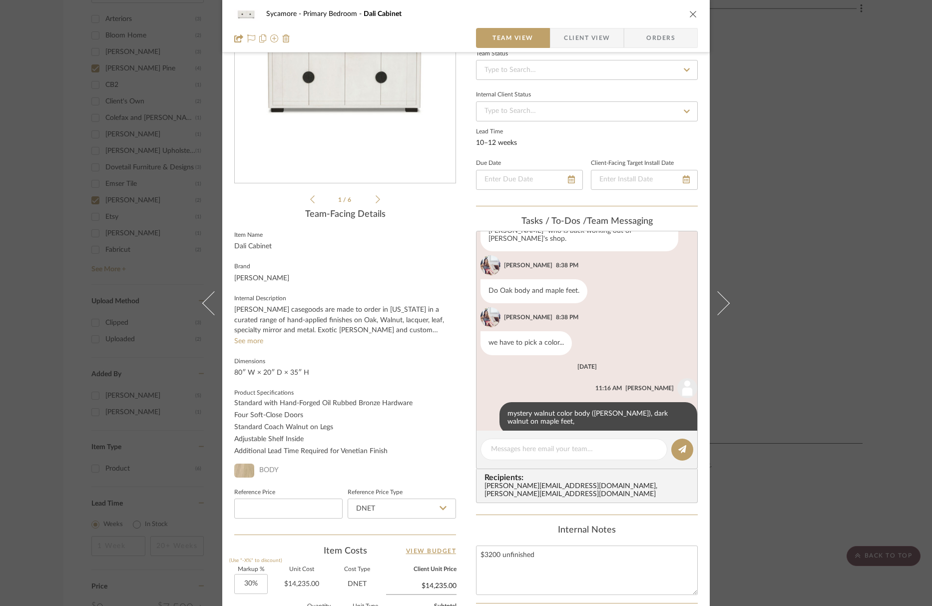
click at [375, 198] on icon at bounding box center [377, 199] width 4 height 8
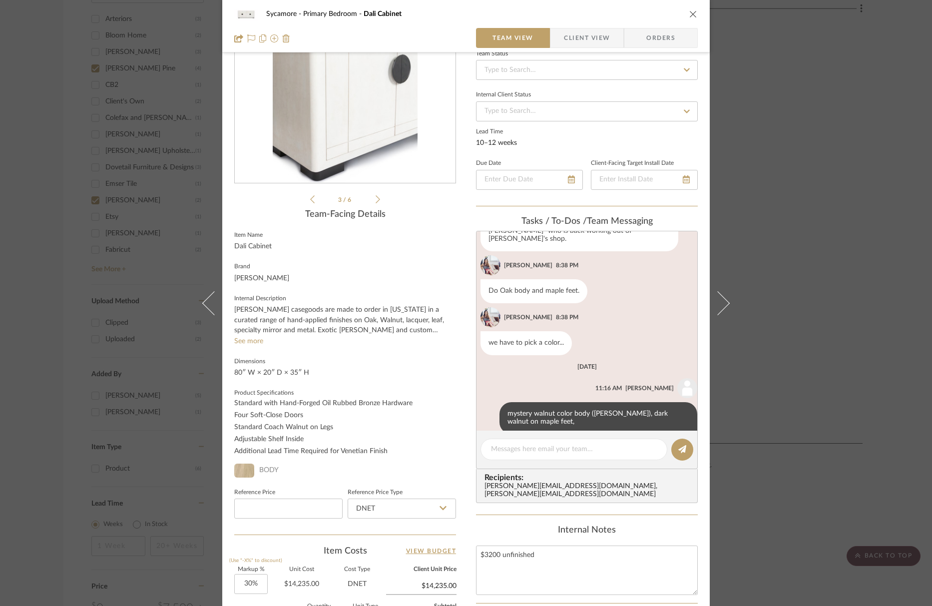
click at [692, 13] on icon "close" at bounding box center [693, 14] width 8 height 8
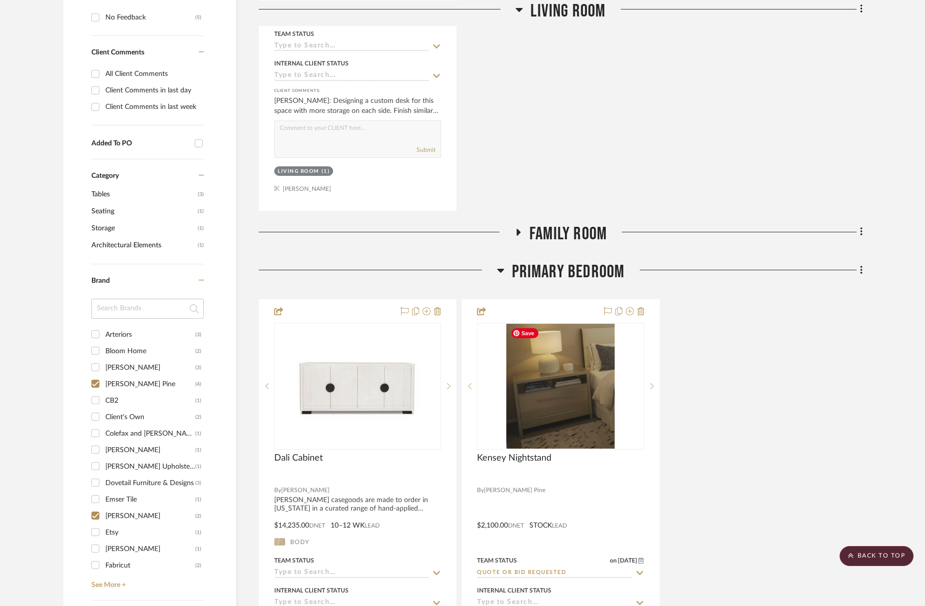
scroll to position [519, 0]
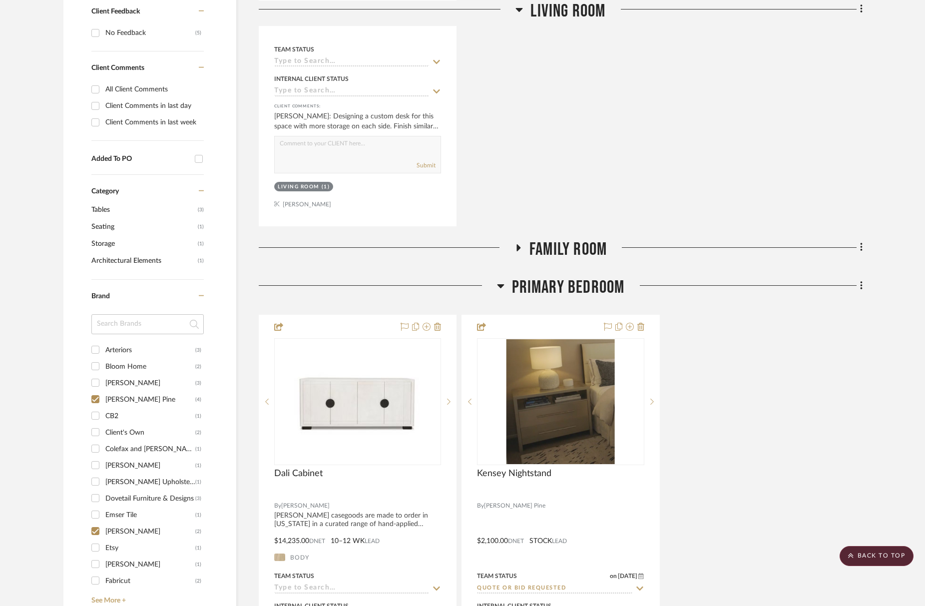
click at [558, 255] on span "Family Room" at bounding box center [567, 249] width 77 height 21
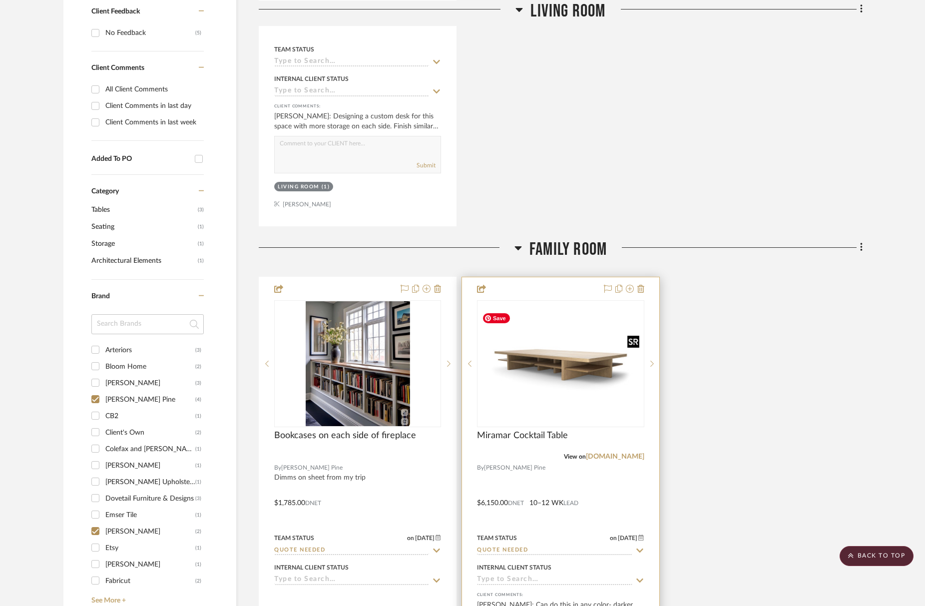
click at [560, 374] on img "0" at bounding box center [560, 364] width 165 height 110
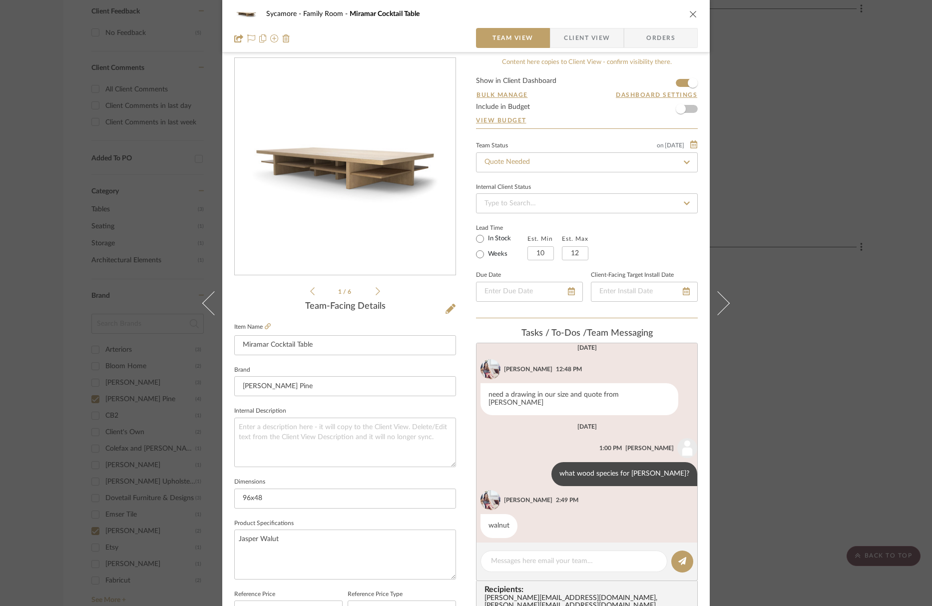
scroll to position [0, 0]
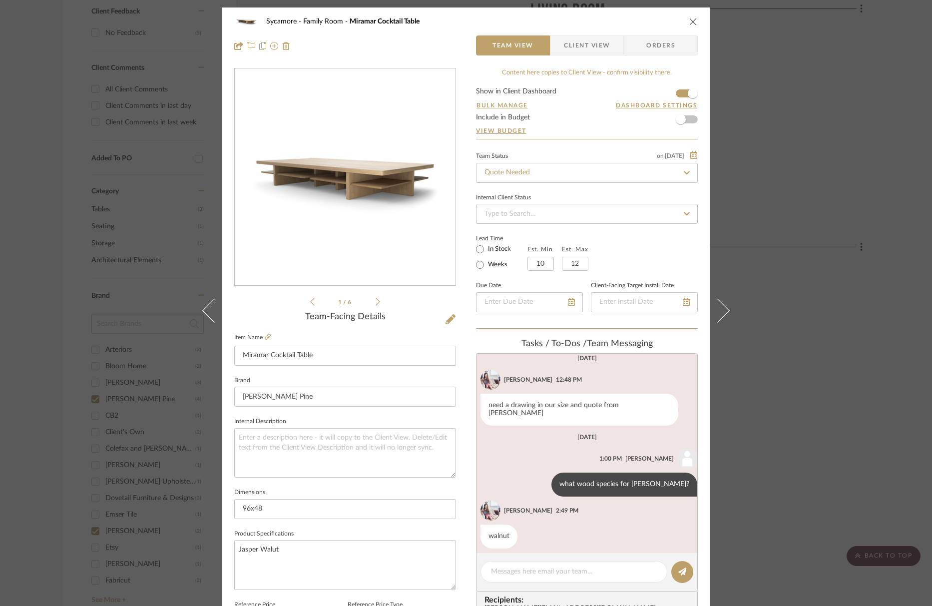
click at [375, 300] on icon at bounding box center [377, 302] width 4 height 8
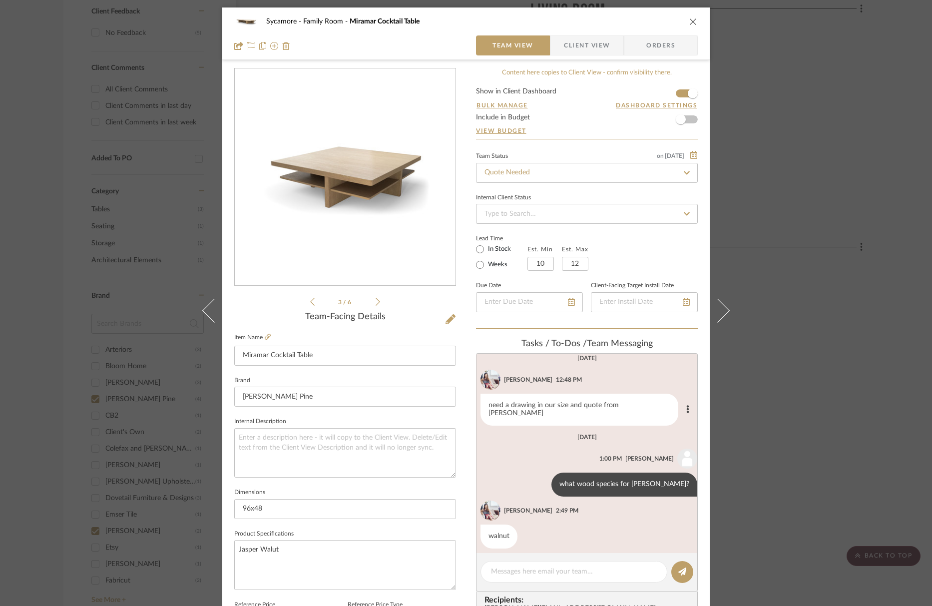
scroll to position [66, 0]
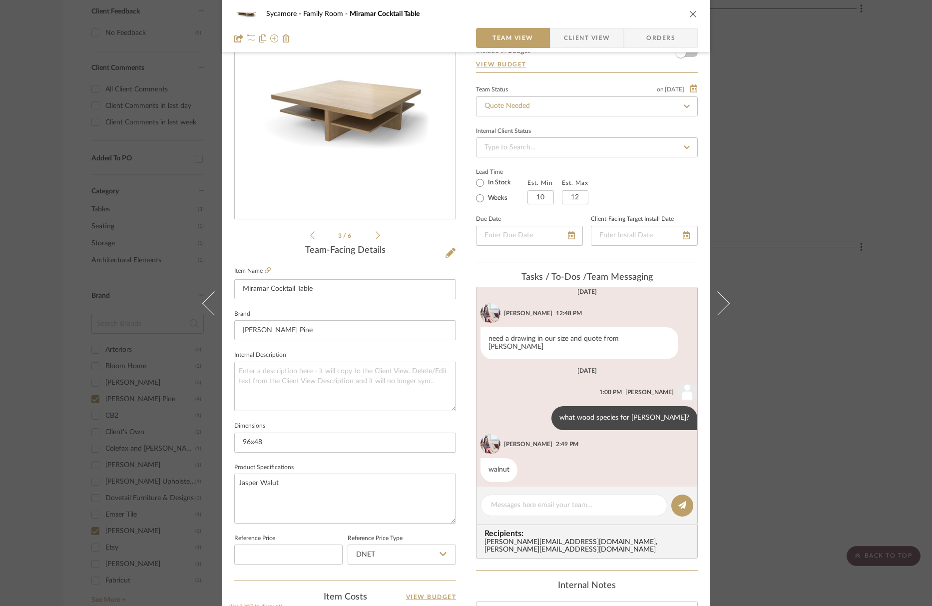
click at [378, 233] on div "3 / 6" at bounding box center [345, 121] width 222 height 240
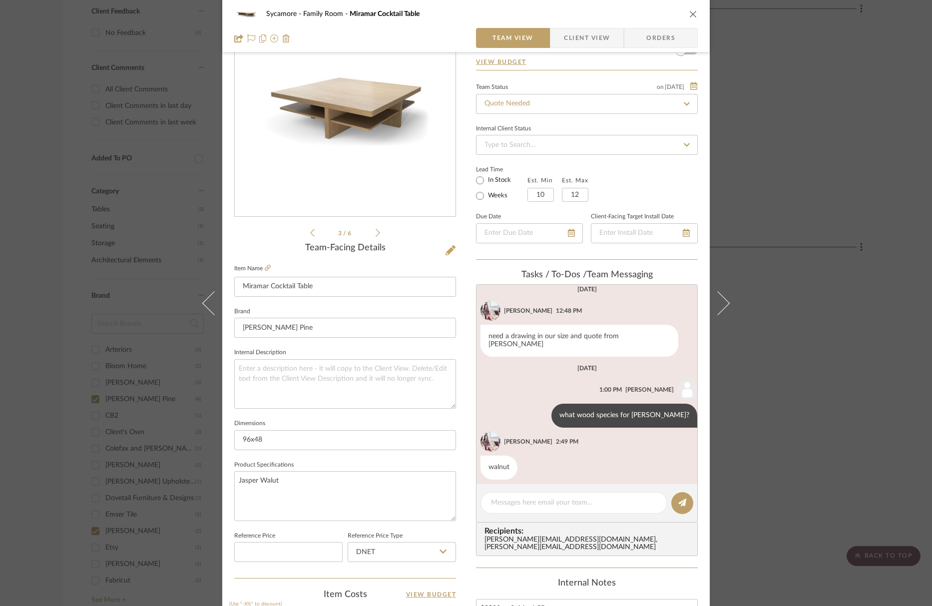
click at [375, 235] on icon at bounding box center [377, 232] width 4 height 9
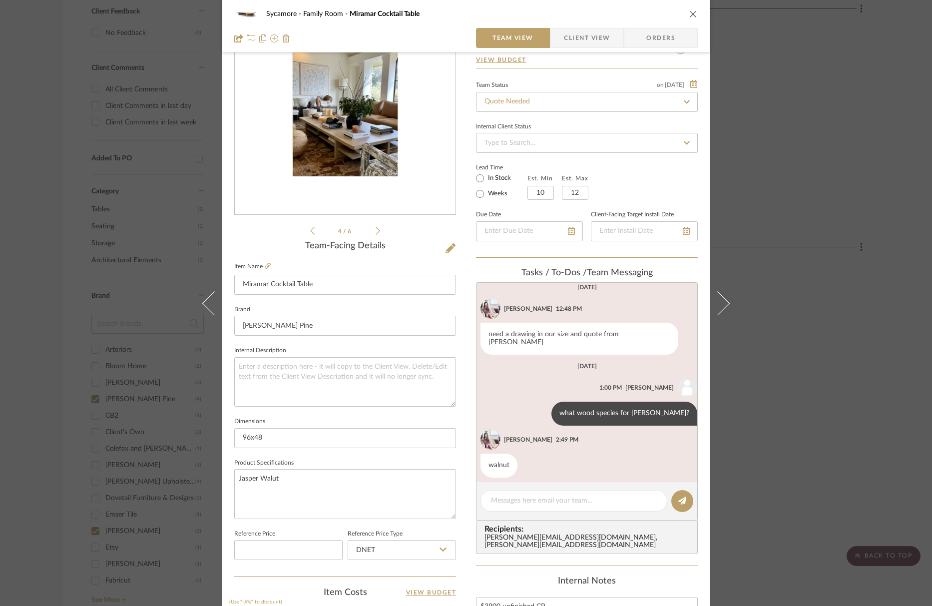
click at [375, 235] on icon at bounding box center [377, 230] width 4 height 9
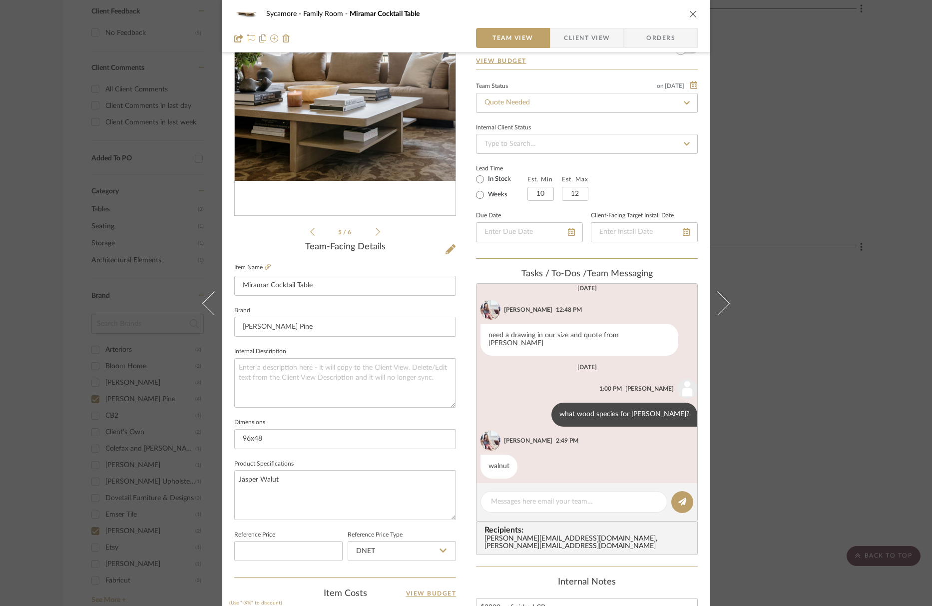
click at [378, 233] on div "5 / 6" at bounding box center [345, 118] width 222 height 240
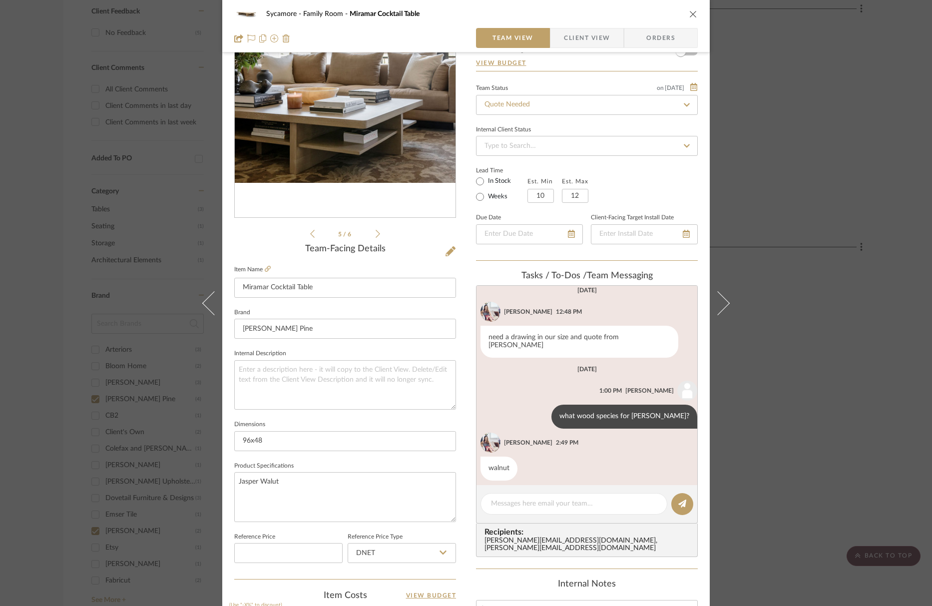
click at [375, 233] on icon at bounding box center [377, 234] width 4 height 8
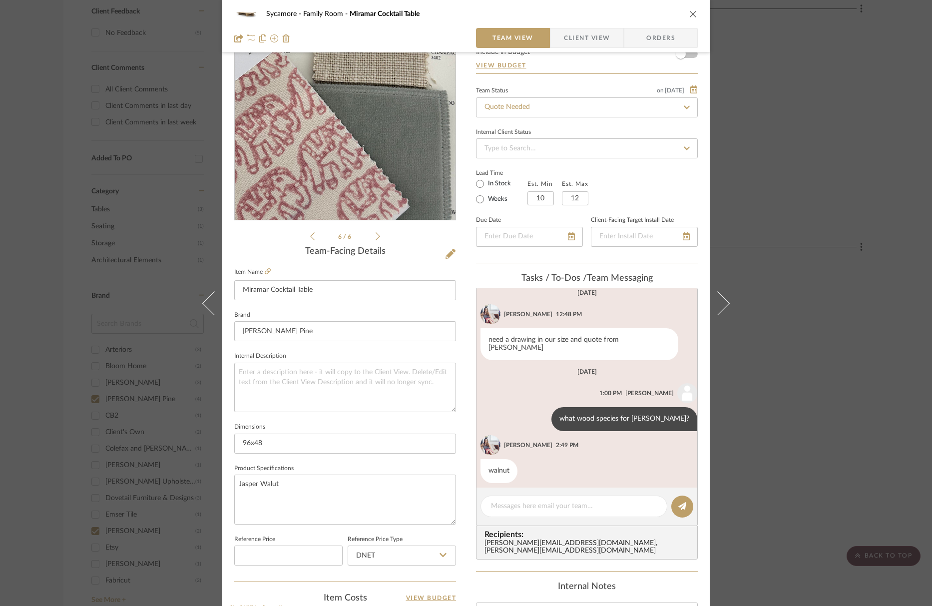
scroll to position [63, 0]
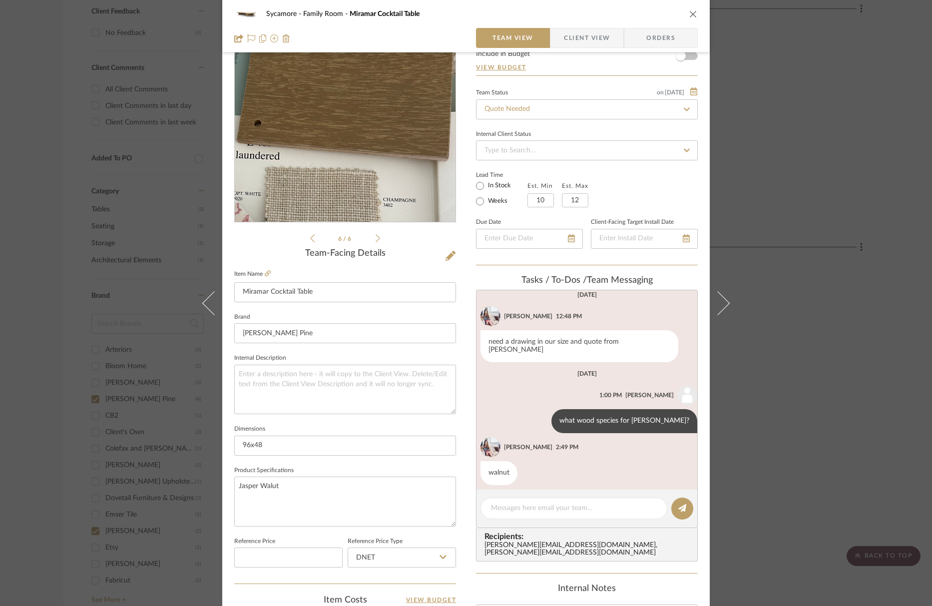
click at [364, 89] on img "5" at bounding box center [345, 113] width 162 height 217
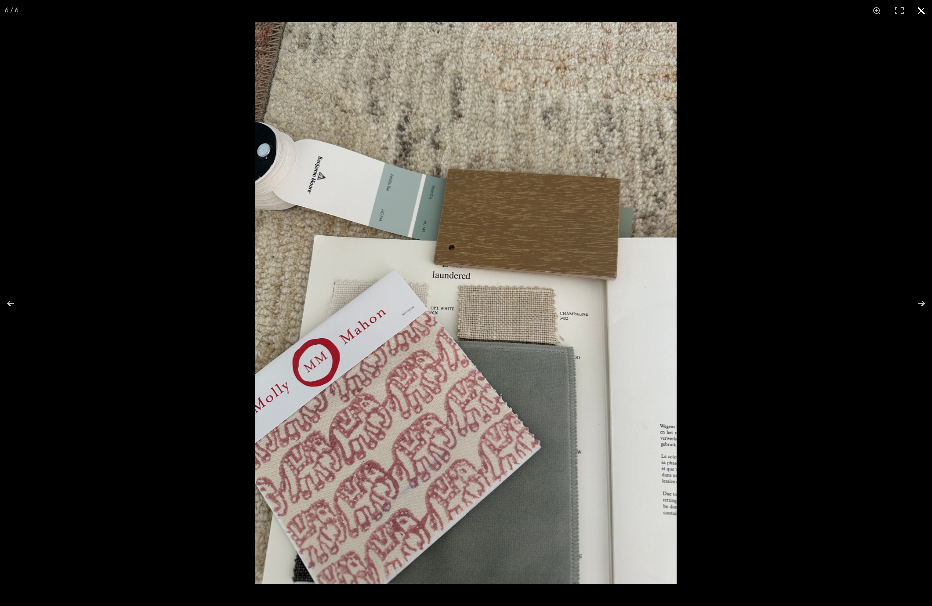
click at [706, 192] on div at bounding box center [721, 325] width 932 height 606
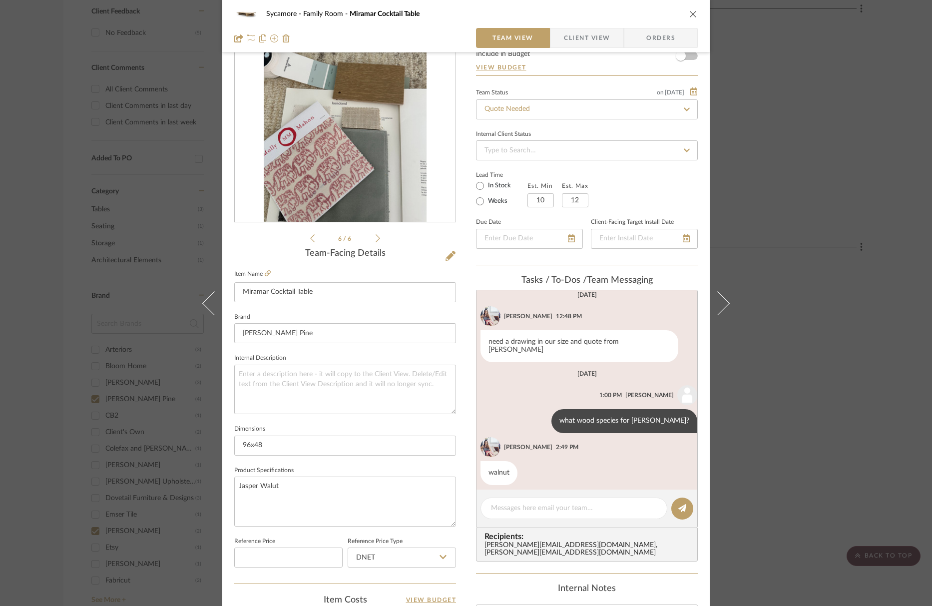
click at [361, 136] on img "5" at bounding box center [345, 113] width 162 height 217
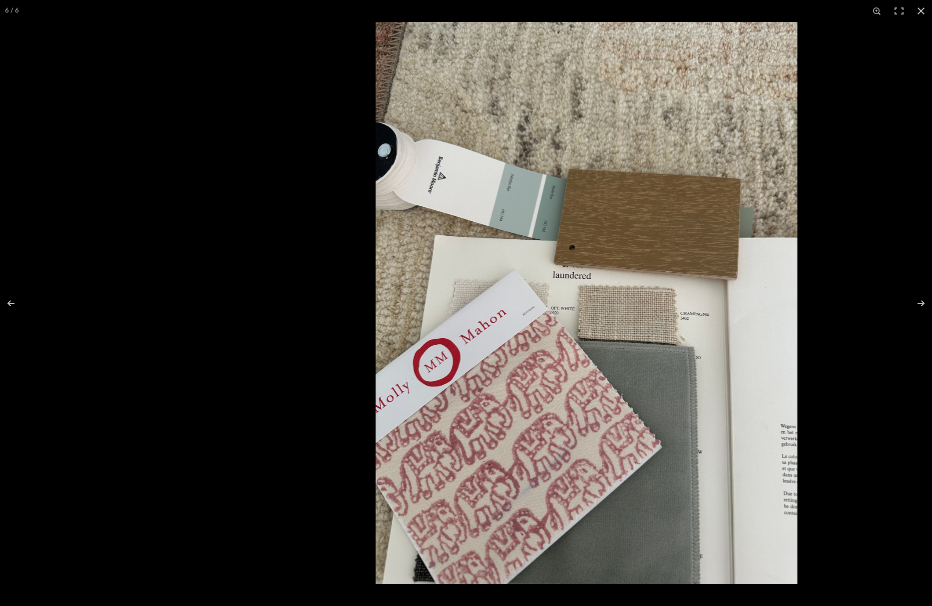
click at [795, 41] on img at bounding box center [585, 303] width 421 height 562
click at [272, 74] on div at bounding box center [586, 303] width 932 height 606
click at [838, 9] on button at bounding box center [921, 11] width 22 height 22
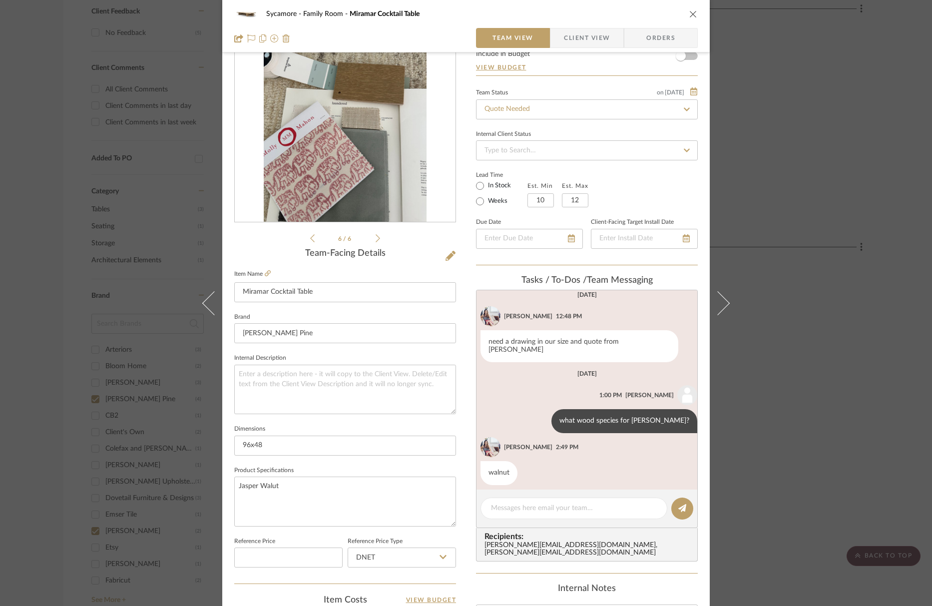
click at [689, 13] on icon "close" at bounding box center [693, 14] width 8 height 8
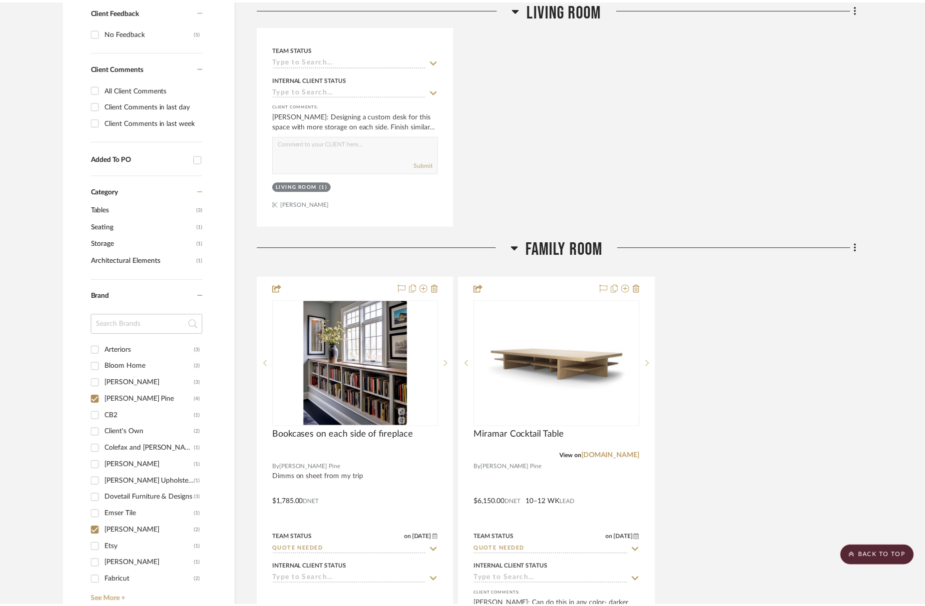
scroll to position [519, 0]
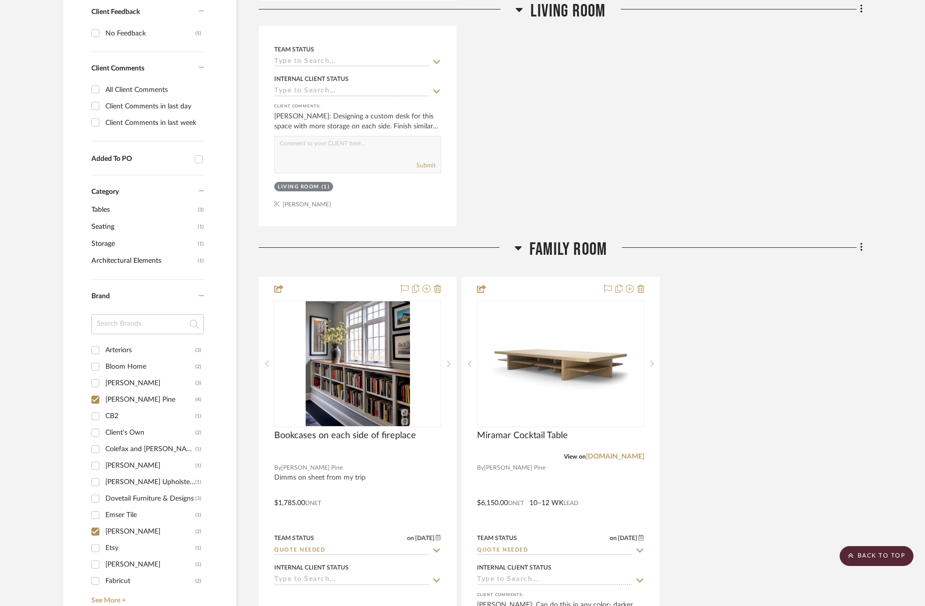
click at [565, 247] on span "Family Room" at bounding box center [567, 249] width 77 height 21
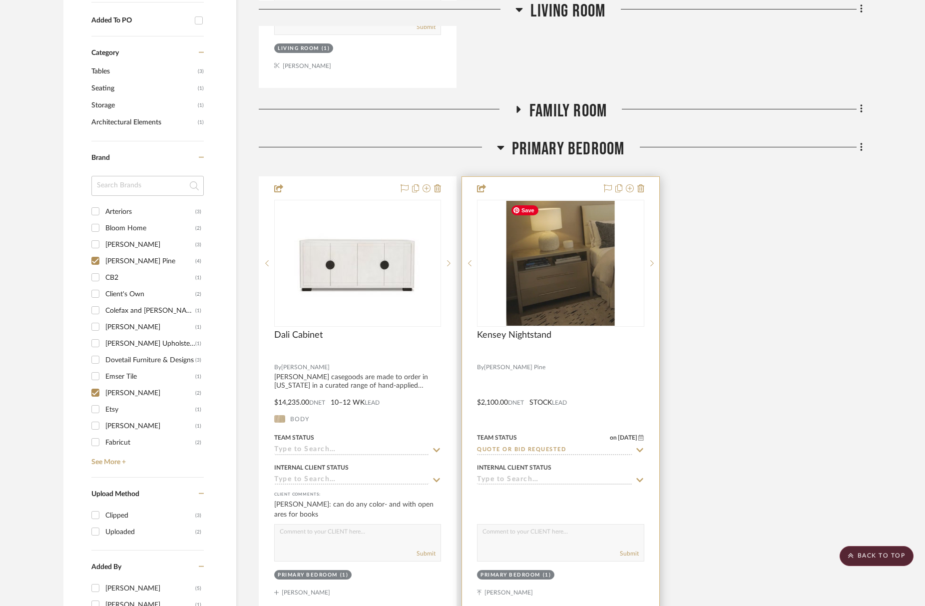
scroll to position [668, 0]
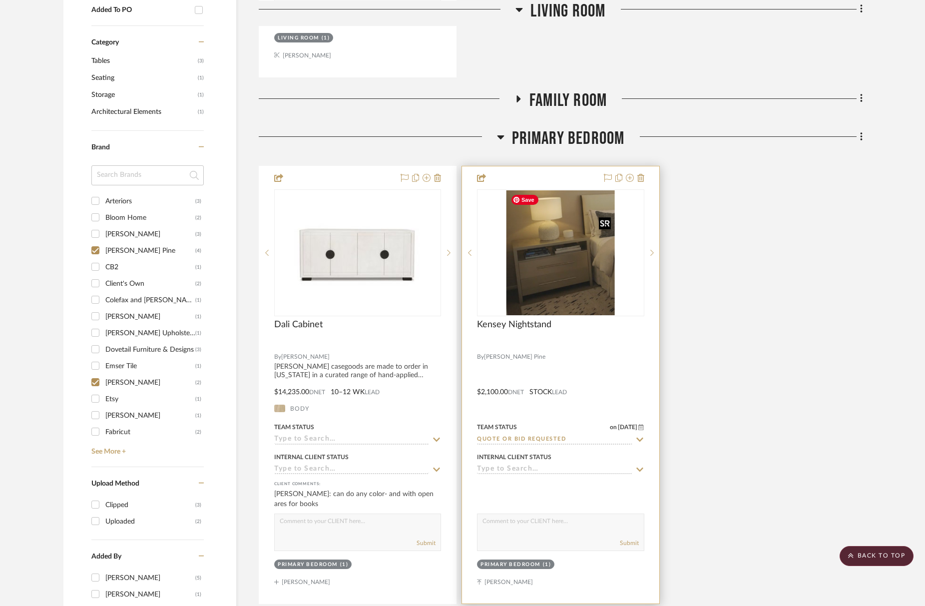
click at [559, 268] on img "0" at bounding box center [560, 252] width 108 height 125
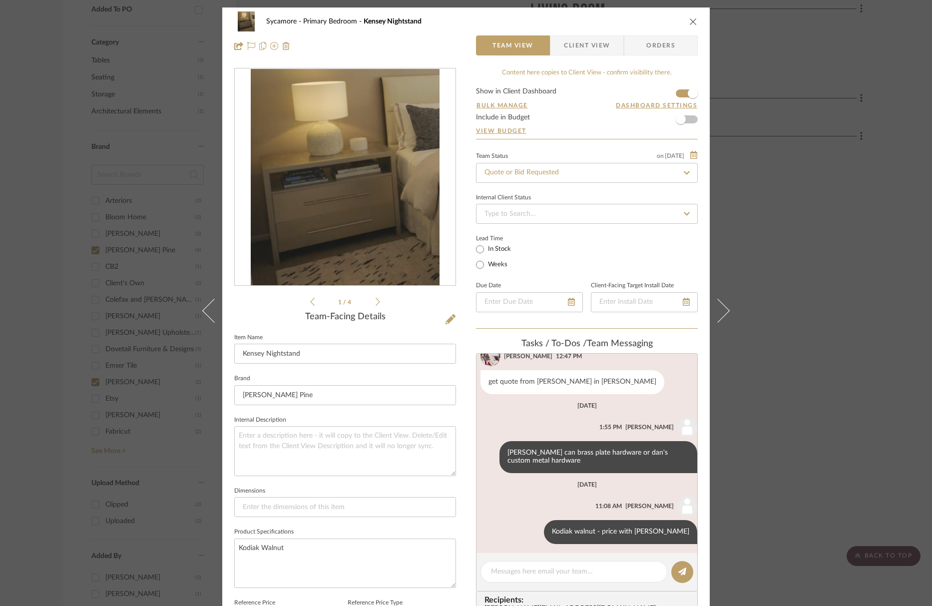
scroll to position [234, 0]
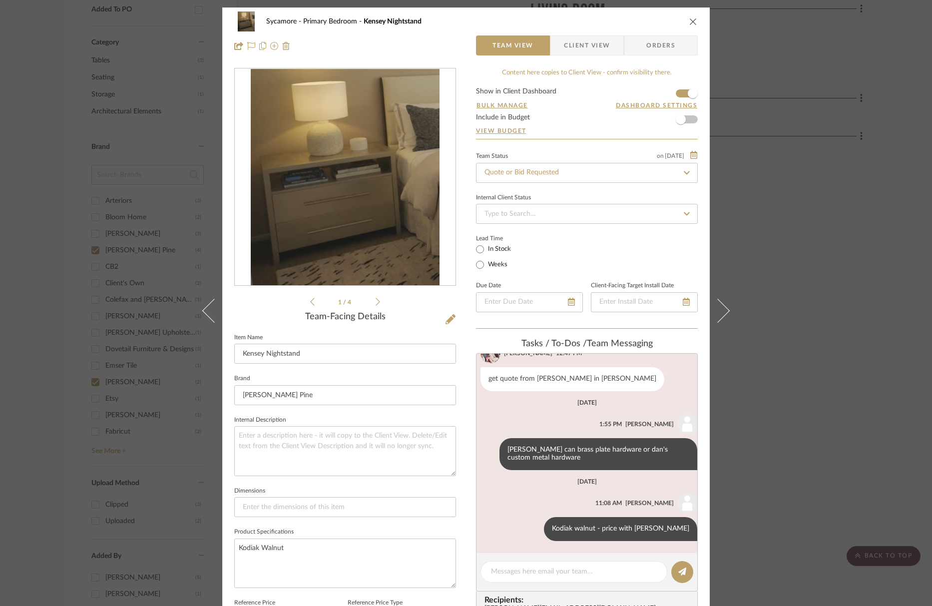
click at [371, 305] on li "1 / 4" at bounding box center [344, 302] width 61 height 12
click at [376, 302] on icon at bounding box center [377, 301] width 4 height 9
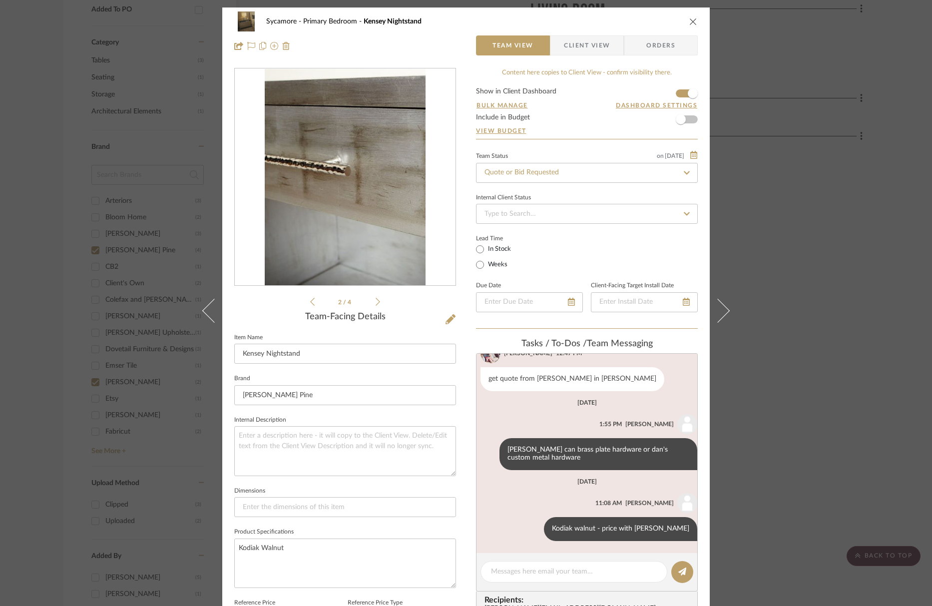
drag, startPoint x: 376, startPoint y: 302, endPoint x: 374, endPoint y: 292, distance: 9.6
click at [376, 302] on icon at bounding box center [377, 301] width 4 height 9
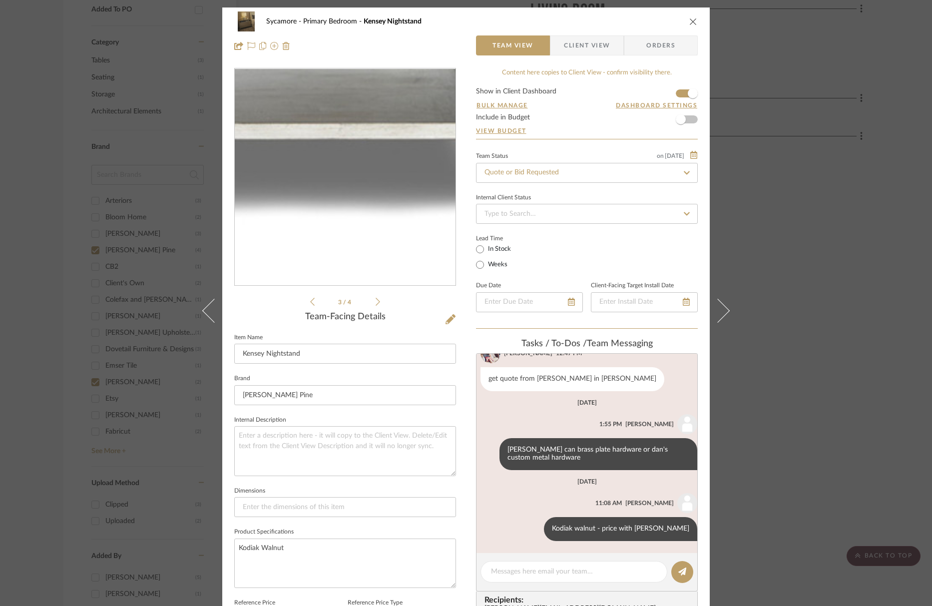
click at [372, 245] on img "2" at bounding box center [345, 177] width 221 height 207
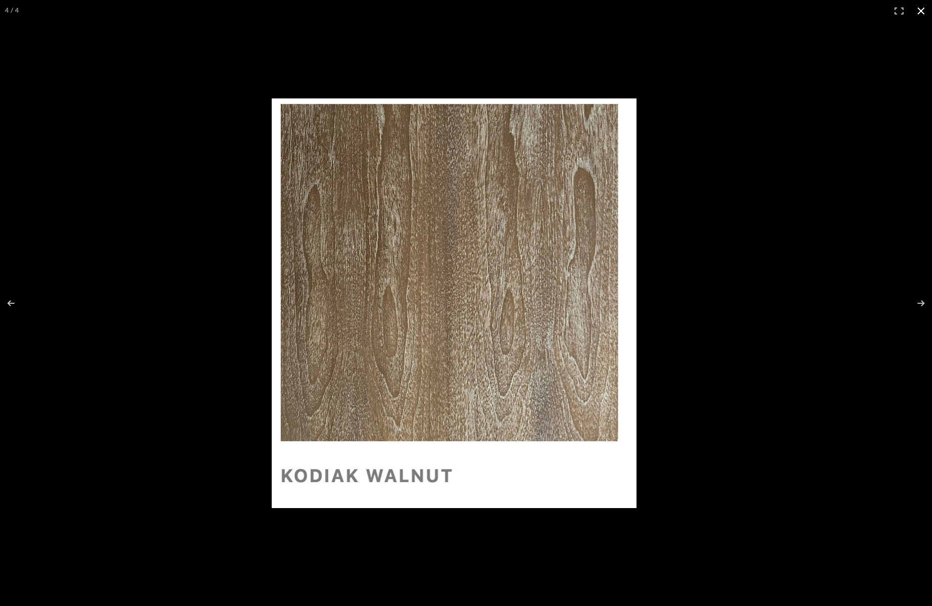
click at [838, 10] on button at bounding box center [921, 11] width 22 height 22
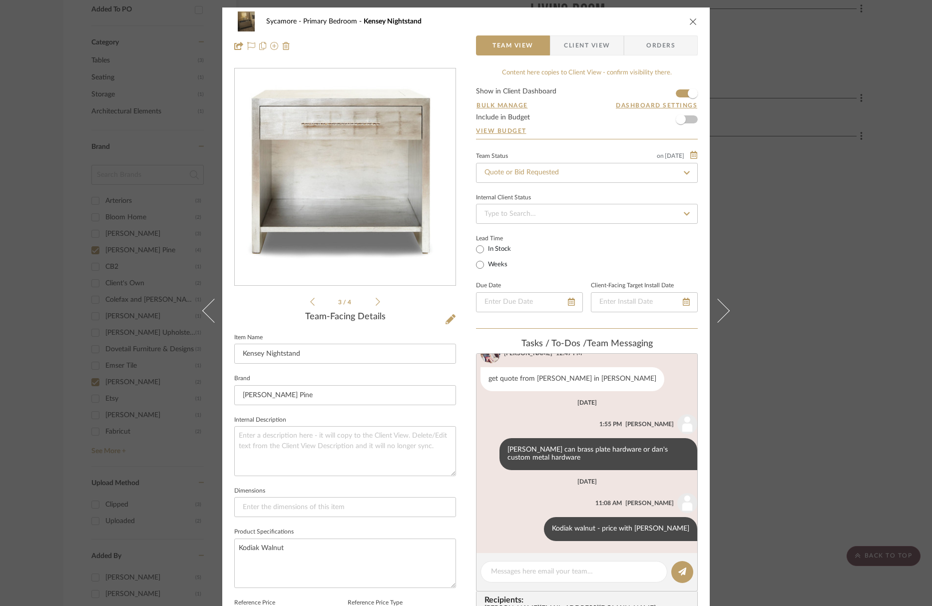
click at [686, 26] on div "Sycamore Primary Bedroom Kensey Nightstand" at bounding box center [465, 21] width 463 height 20
drag, startPoint x: 691, startPoint y: 20, endPoint x: 684, endPoint y: 24, distance: 8.0
click at [691, 20] on icon "close" at bounding box center [693, 21] width 8 height 8
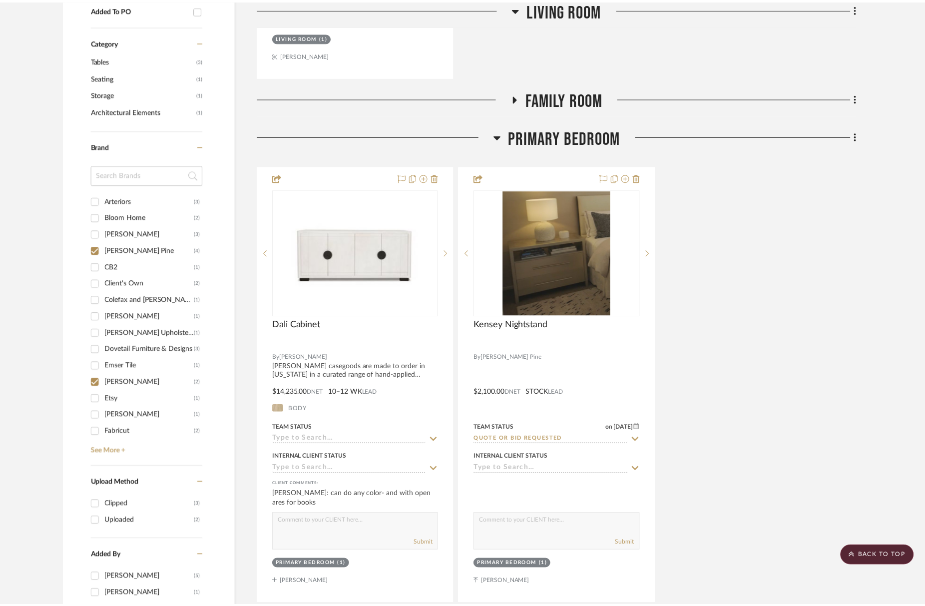
scroll to position [668, 0]
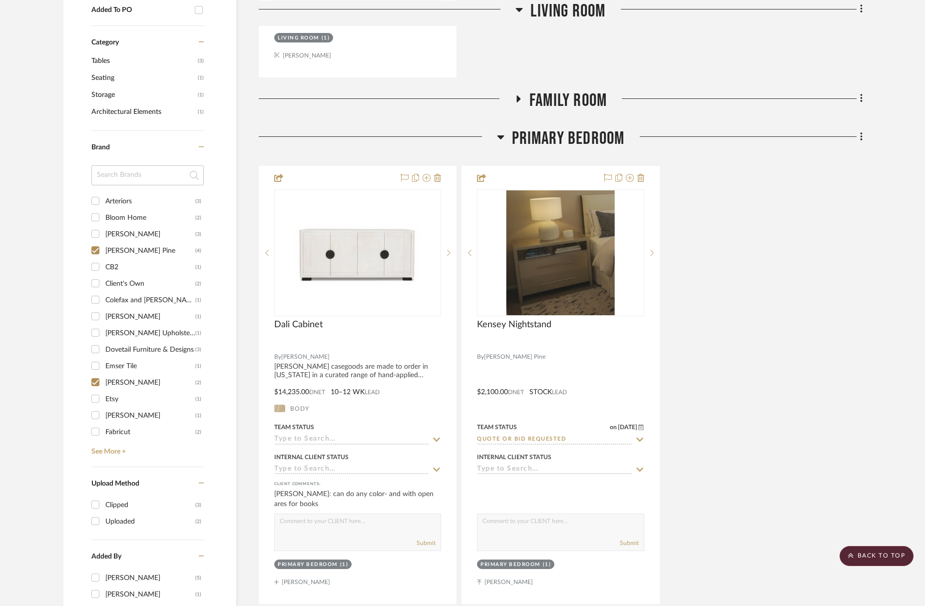
drag, startPoint x: 786, startPoint y: 353, endPoint x: 779, endPoint y: 353, distance: 7.0
click at [785, 353] on div "Dali Cabinet By ERINN V. ERINN V. casegoods are made to order in California in …" at bounding box center [561, 385] width 604 height 438
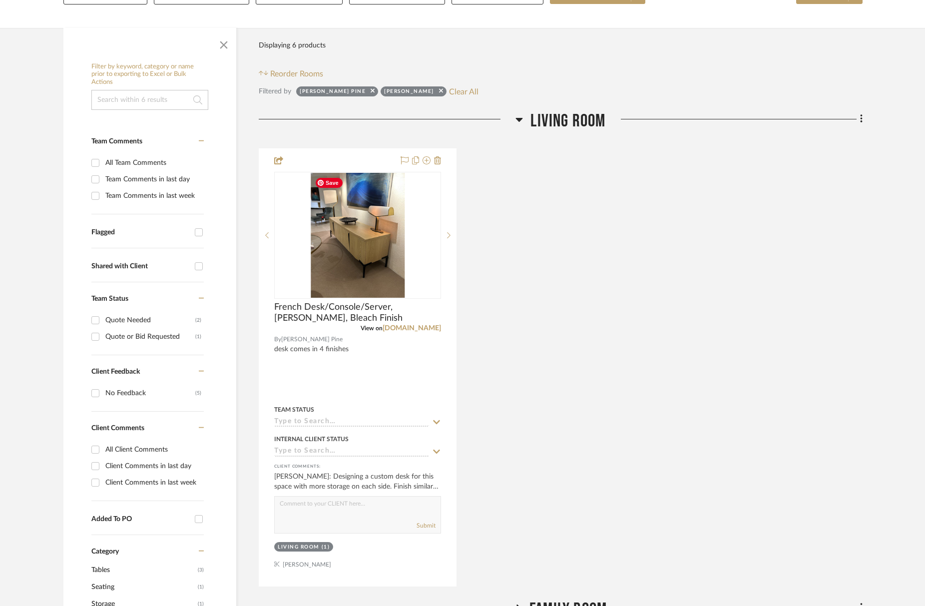
scroll to position [0, 0]
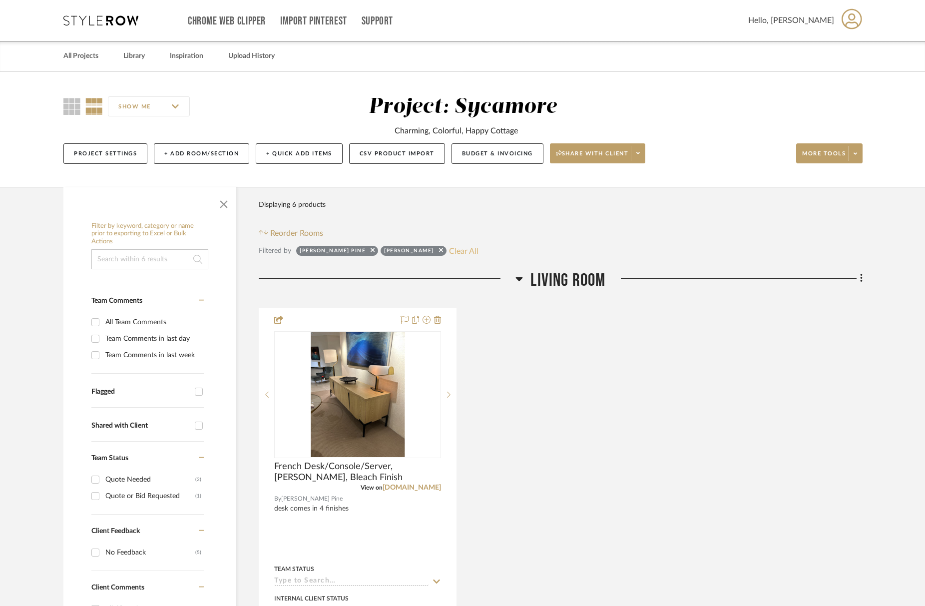
click at [449, 251] on button "Clear All" at bounding box center [463, 250] width 29 height 13
checkbox input "false"
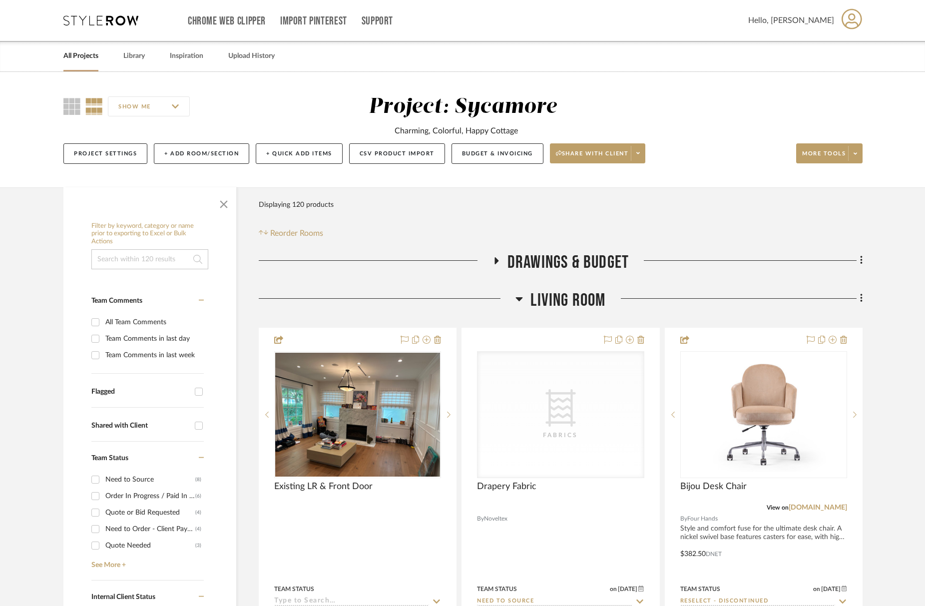
click at [566, 304] on span "Living Room" at bounding box center [567, 300] width 75 height 21
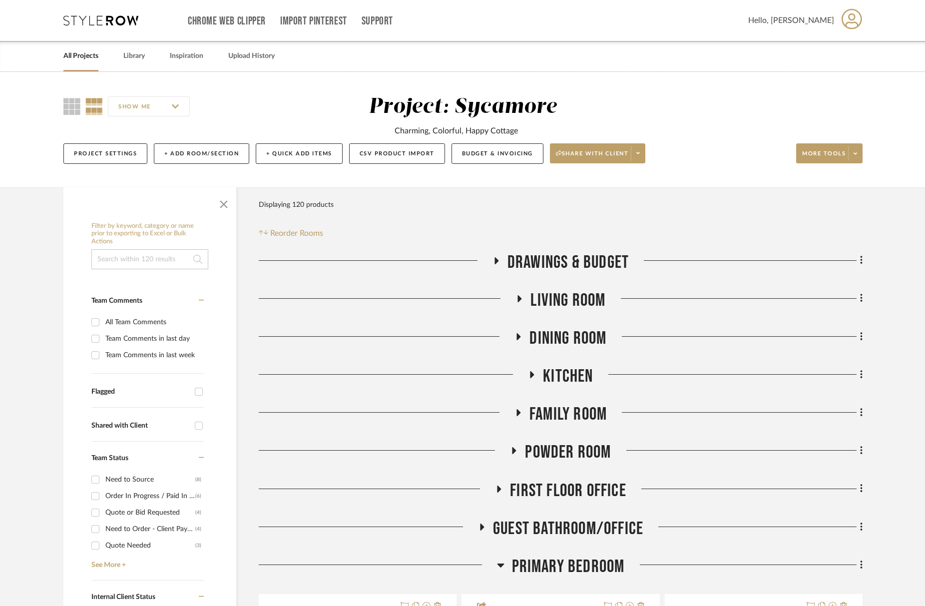
drag, startPoint x: 566, startPoint y: 304, endPoint x: 570, endPoint y: 319, distance: 16.5
click at [566, 304] on span "Living Room" at bounding box center [567, 300] width 75 height 21
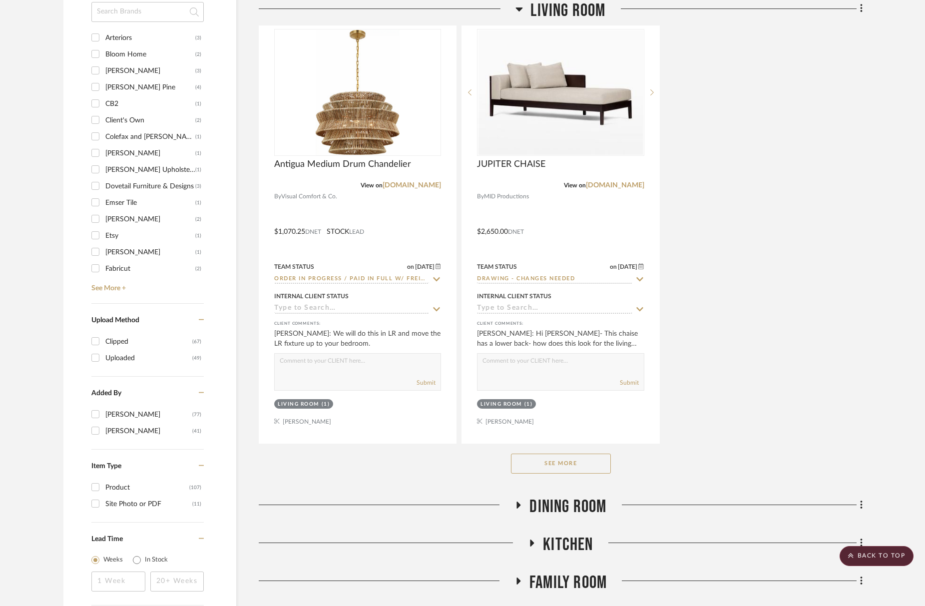
scroll to position [1232, 0]
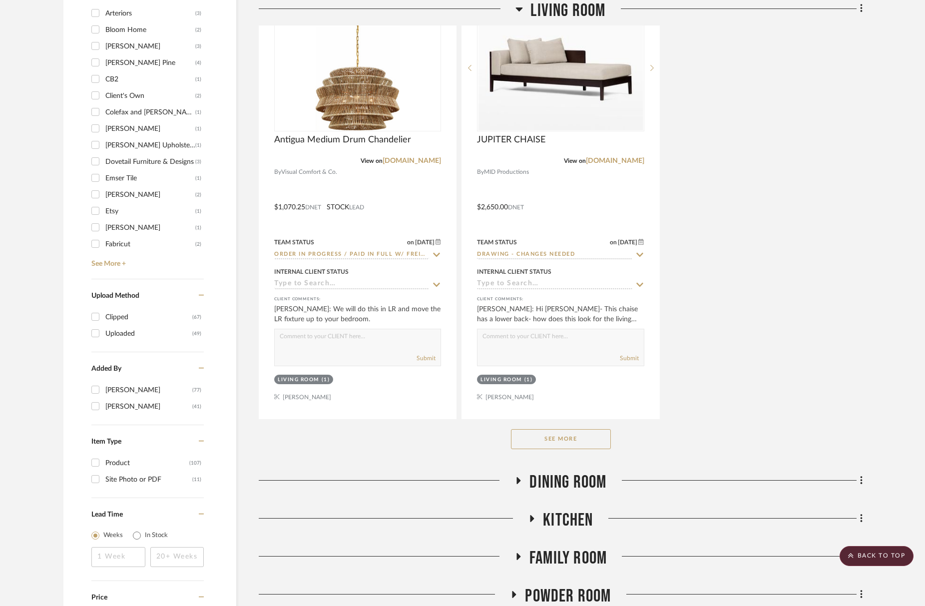
click at [578, 442] on button "See More" at bounding box center [561, 439] width 100 height 20
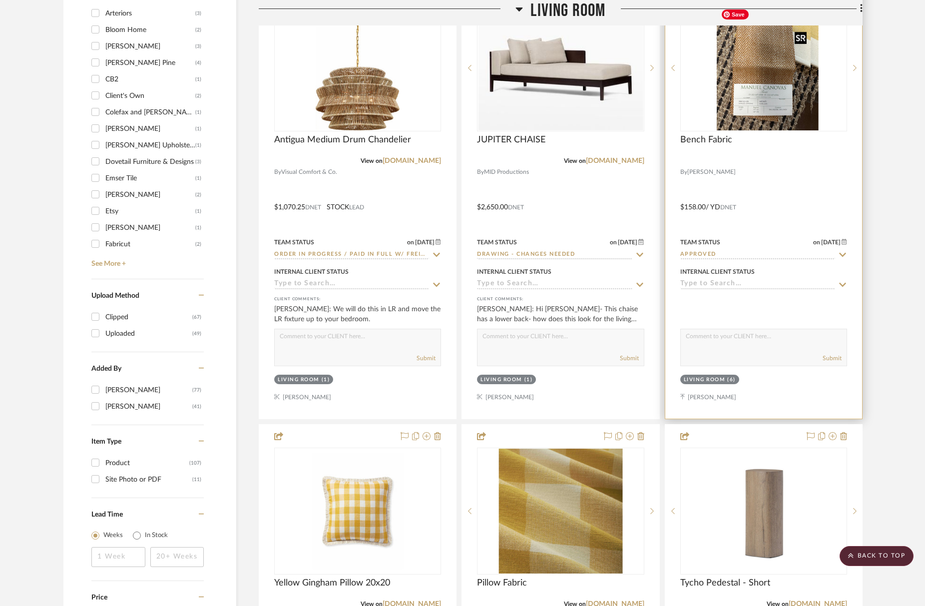
click at [782, 75] on img at bounding box center [763, 67] width 94 height 125
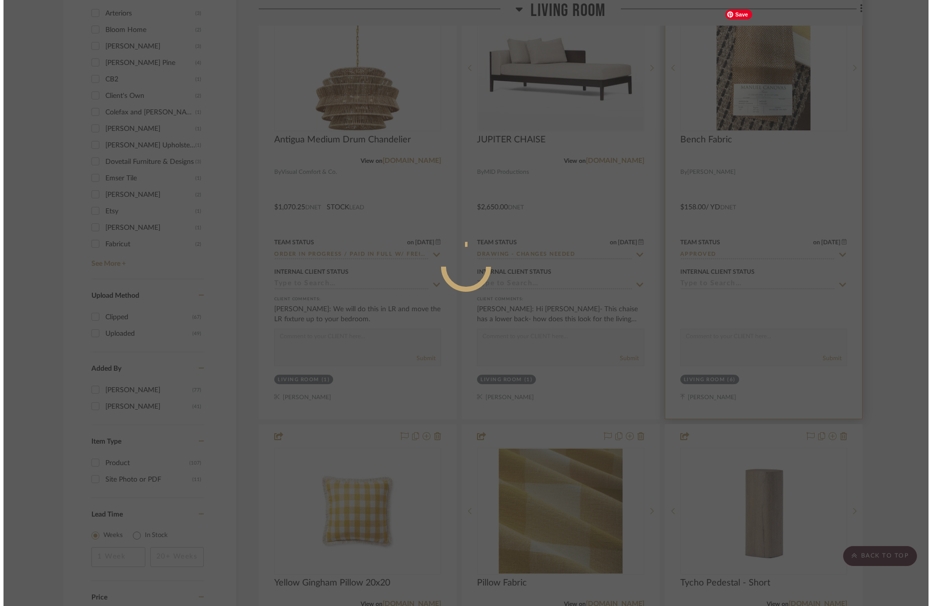
scroll to position [0, 0]
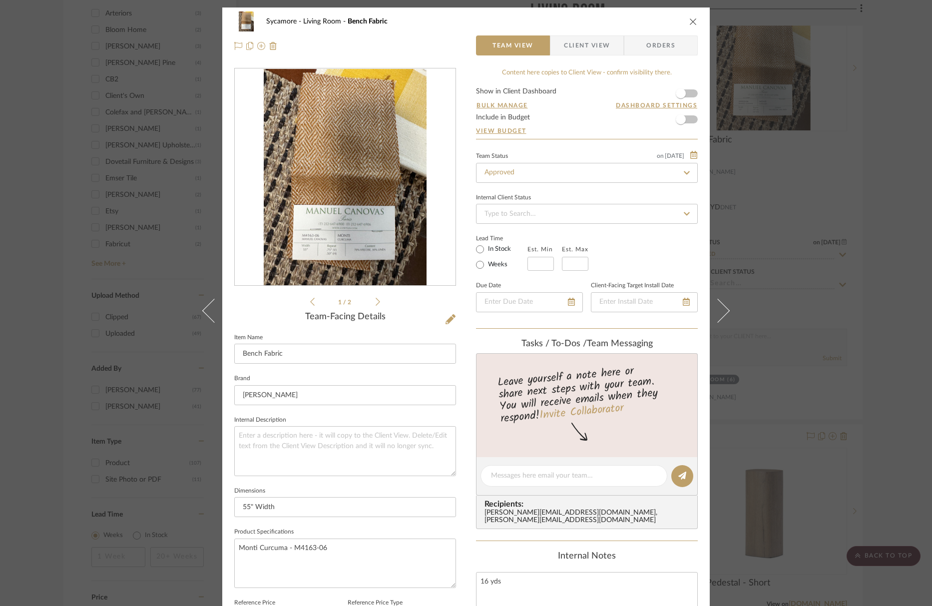
click at [324, 205] on img "0" at bounding box center [345, 177] width 162 height 217
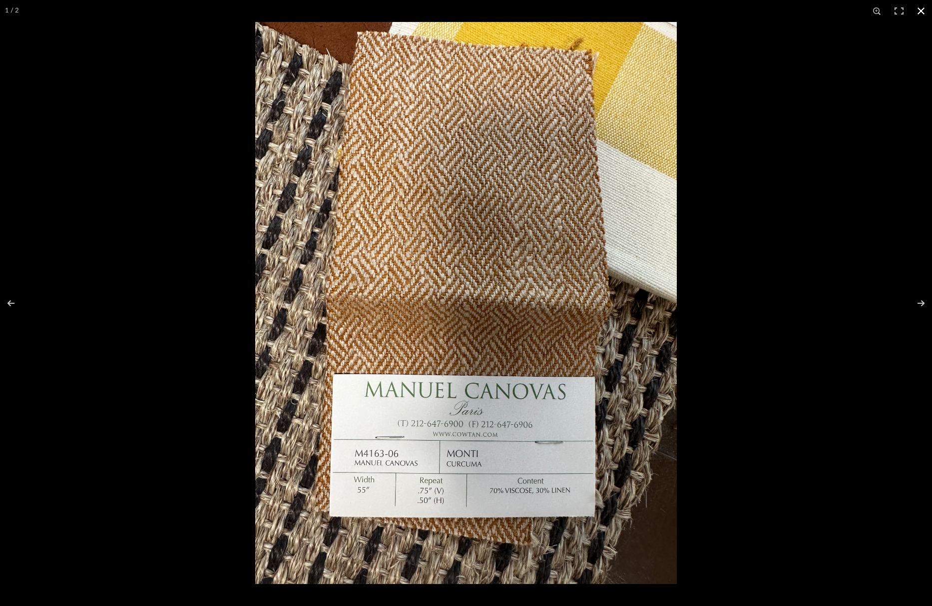
click at [838, 8] on button at bounding box center [921, 11] width 22 height 22
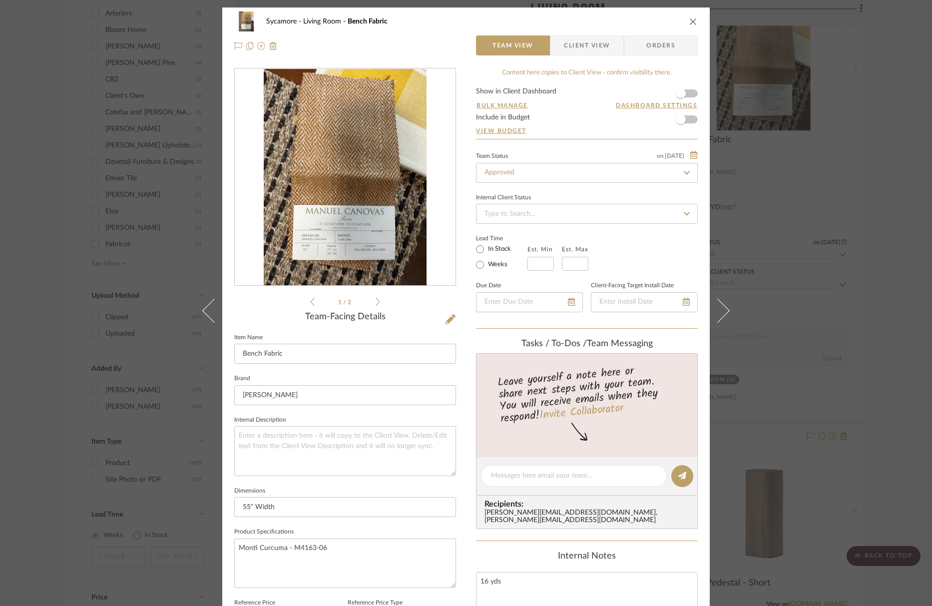
click at [690, 20] on icon "close" at bounding box center [693, 21] width 8 height 8
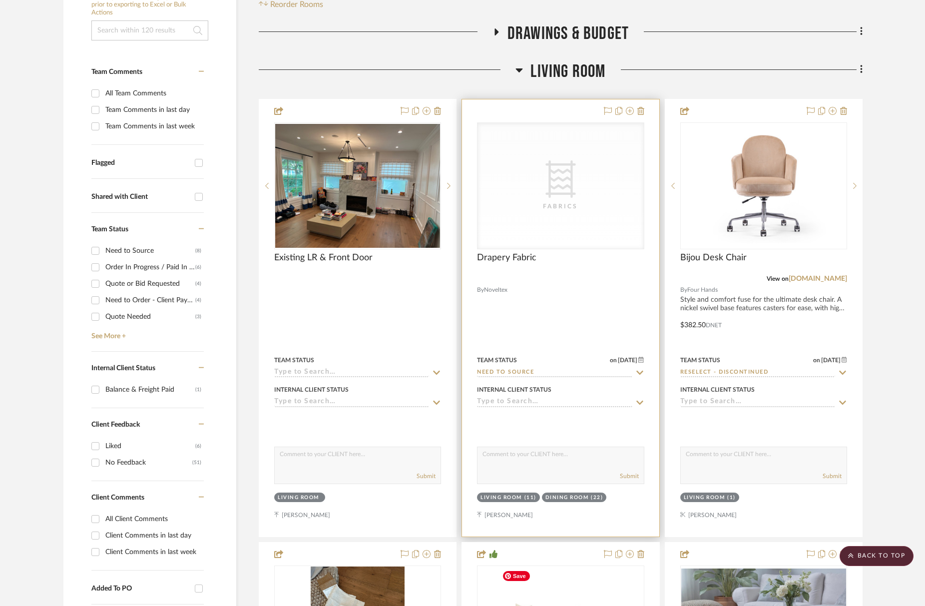
scroll to position [208, 0]
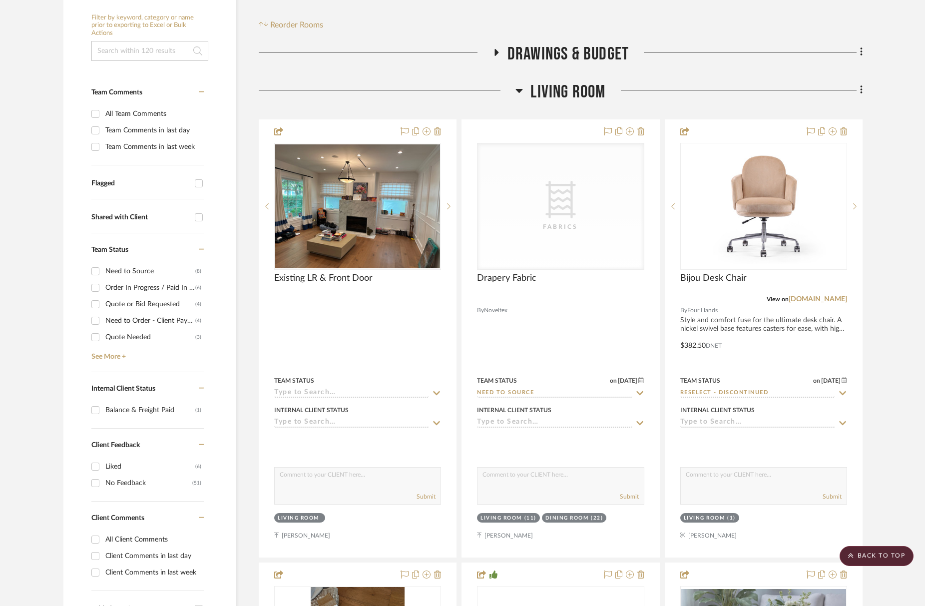
drag, startPoint x: 579, startPoint y: 92, endPoint x: 578, endPoint y: 111, distance: 19.0
click at [579, 92] on span "Living Room" at bounding box center [567, 91] width 75 height 21
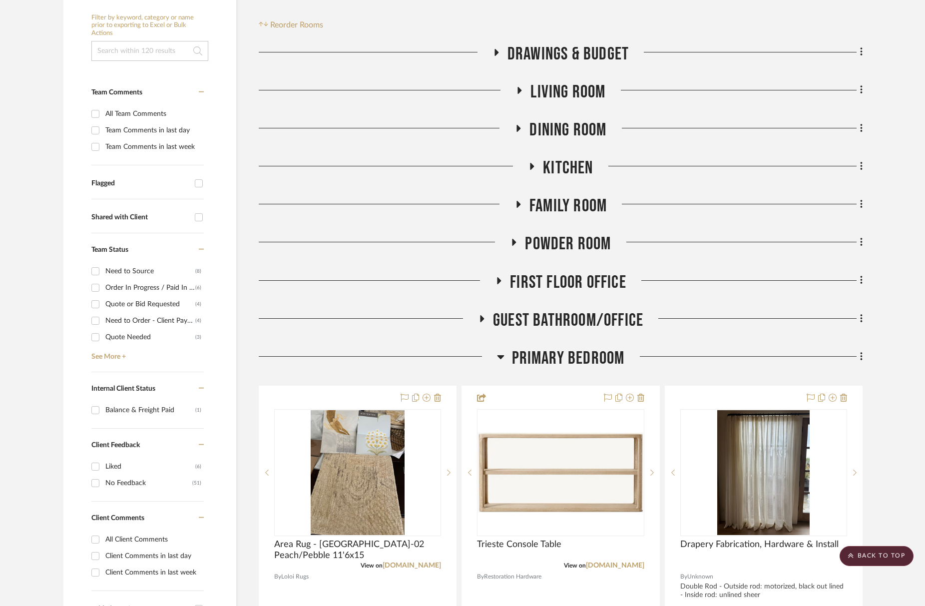
click at [576, 203] on span "Family Room" at bounding box center [567, 205] width 77 height 21
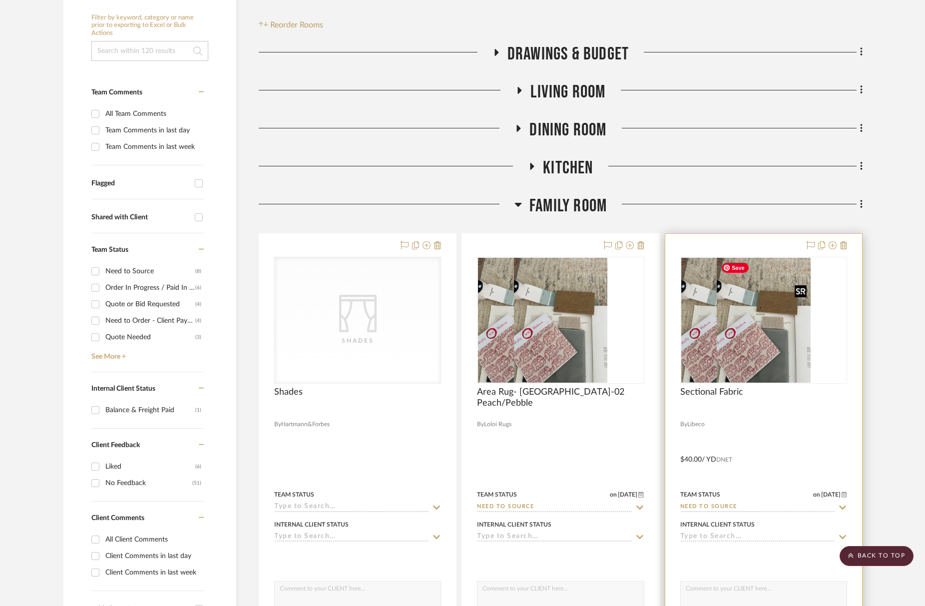
scroll to position [209, 0]
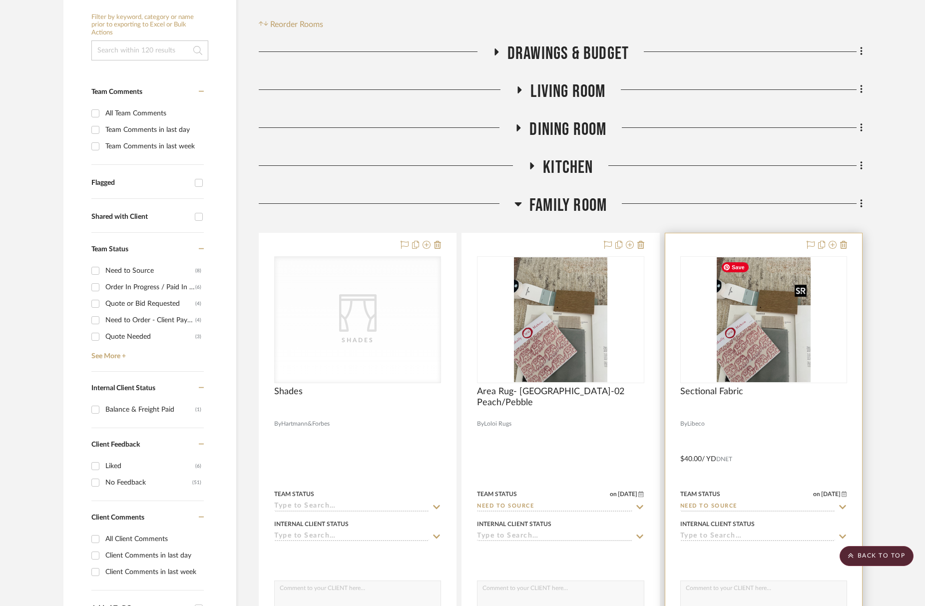
click at [744, 342] on img "0" at bounding box center [763, 319] width 94 height 125
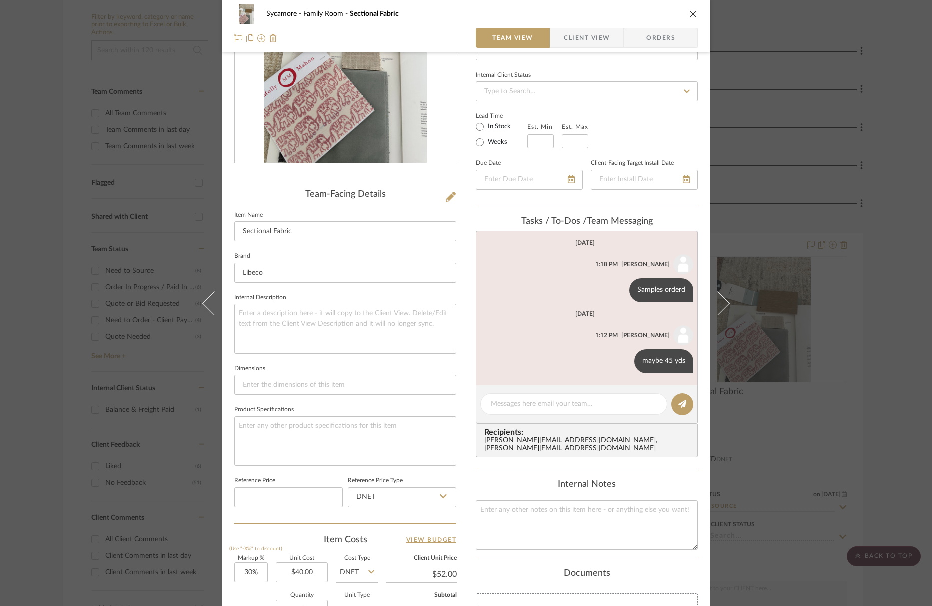
scroll to position [245, 0]
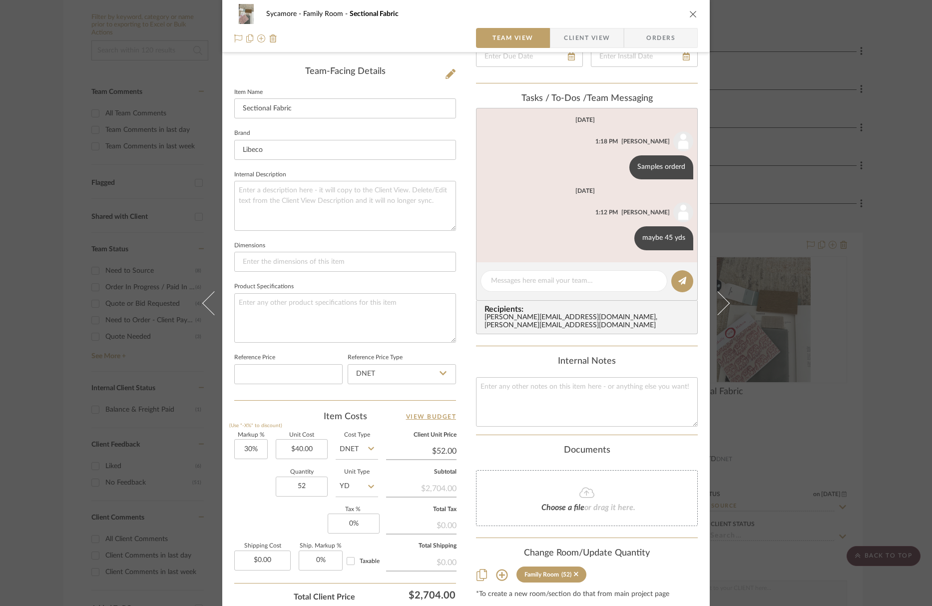
click at [694, 16] on div "Sycamore Family Room Sectional Fabric Team View Client View Orders" at bounding box center [465, 26] width 487 height 52
drag, startPoint x: 690, startPoint y: 13, endPoint x: 665, endPoint y: 3, distance: 26.4
click at [690, 13] on icon "close" at bounding box center [693, 14] width 8 height 8
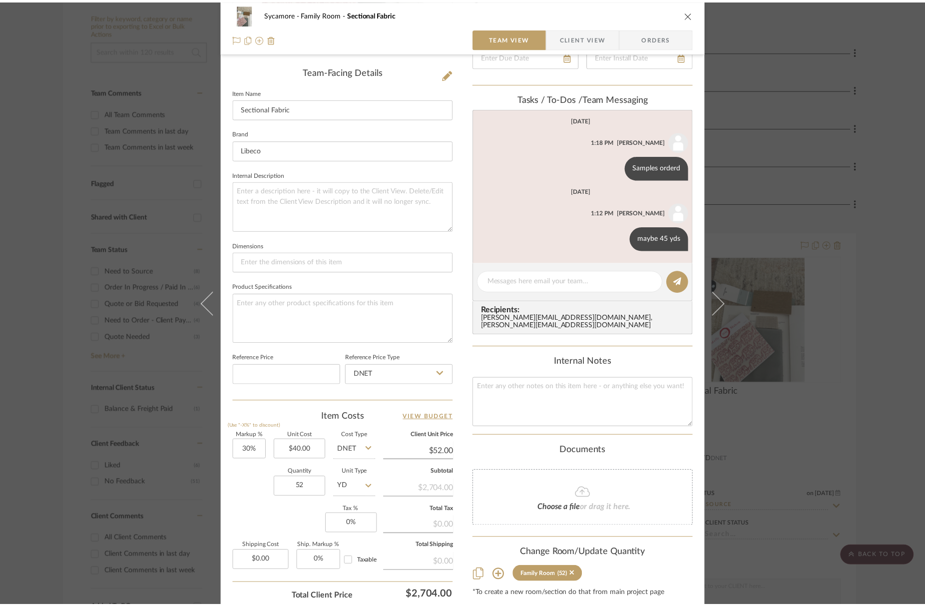
scroll to position [209, 0]
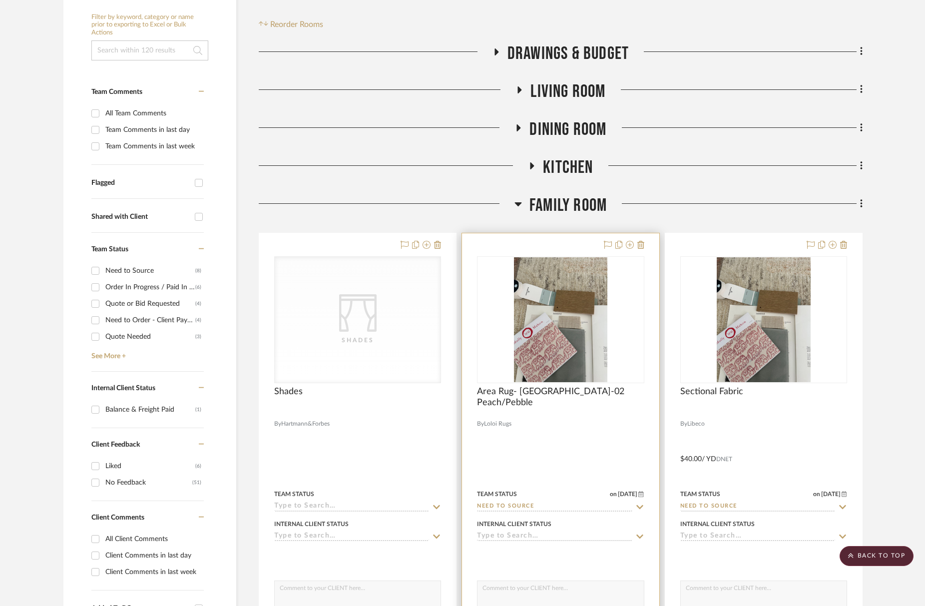
click at [572, 241] on div at bounding box center [560, 451] width 197 height 437
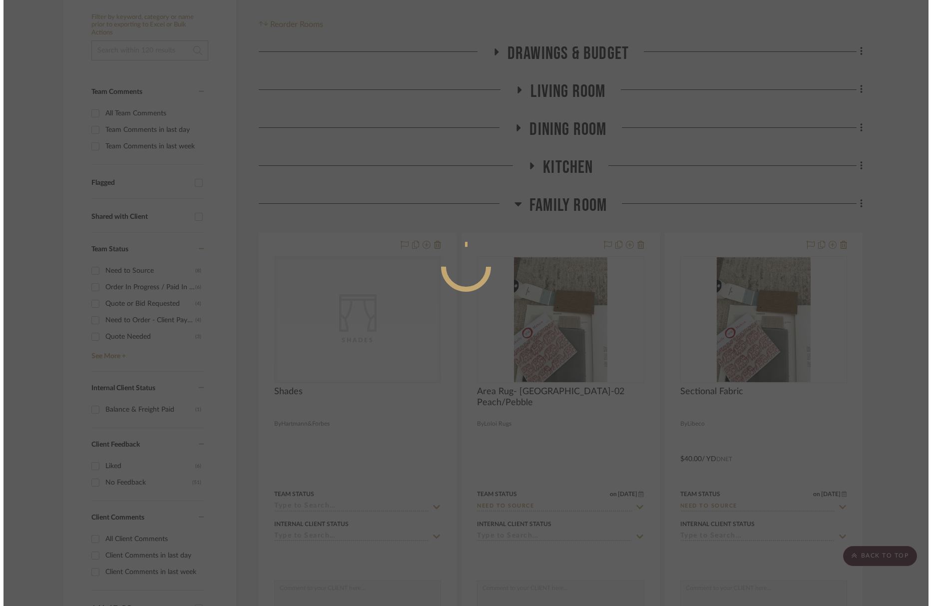
scroll to position [0, 0]
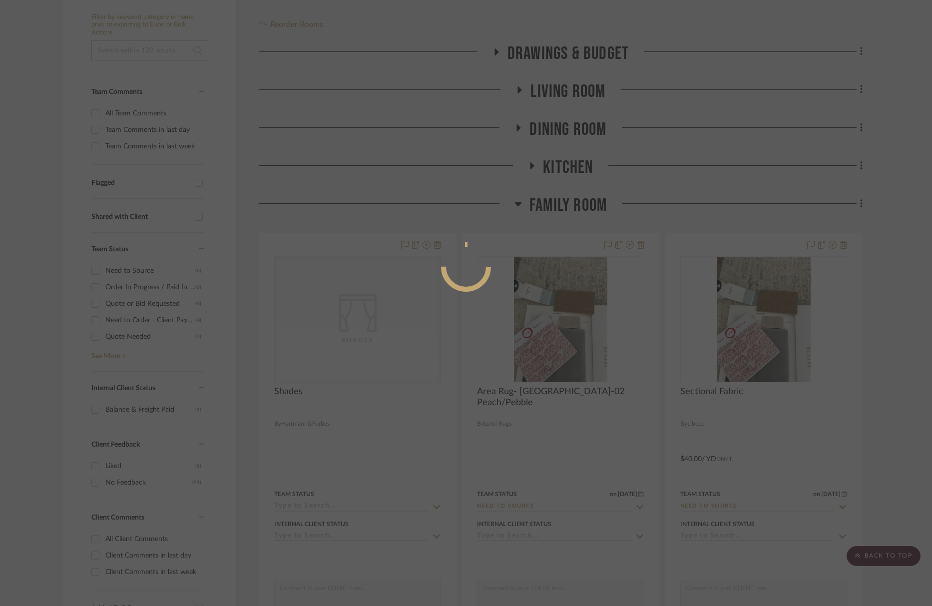
click at [572, 208] on div at bounding box center [466, 303] width 932 height 606
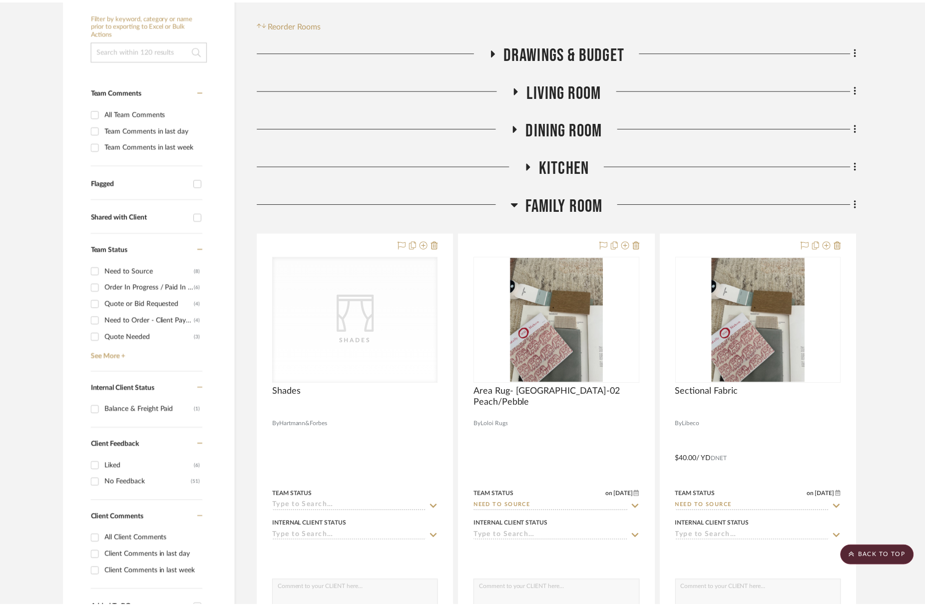
scroll to position [209, 0]
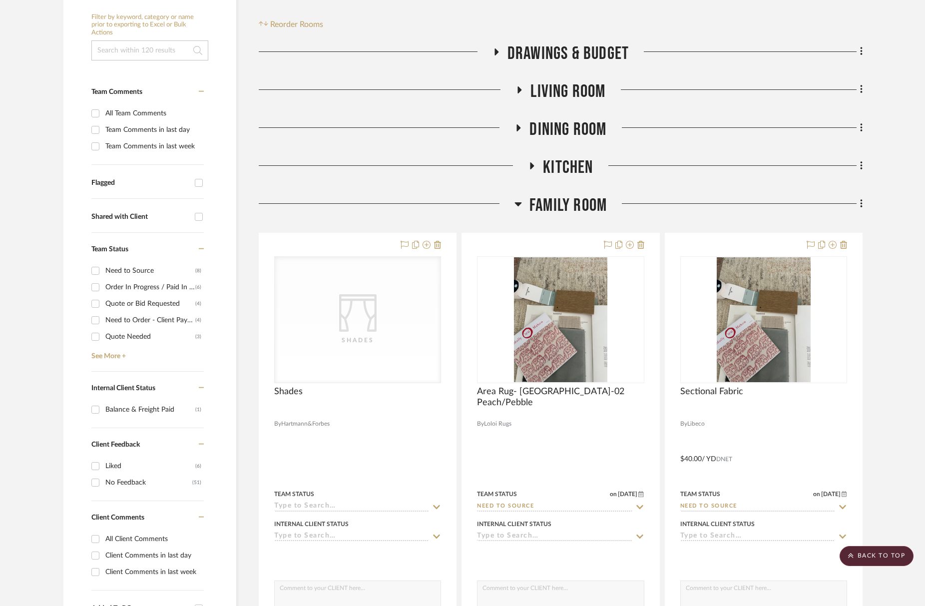
click at [575, 211] on span "Family Room" at bounding box center [567, 205] width 77 height 21
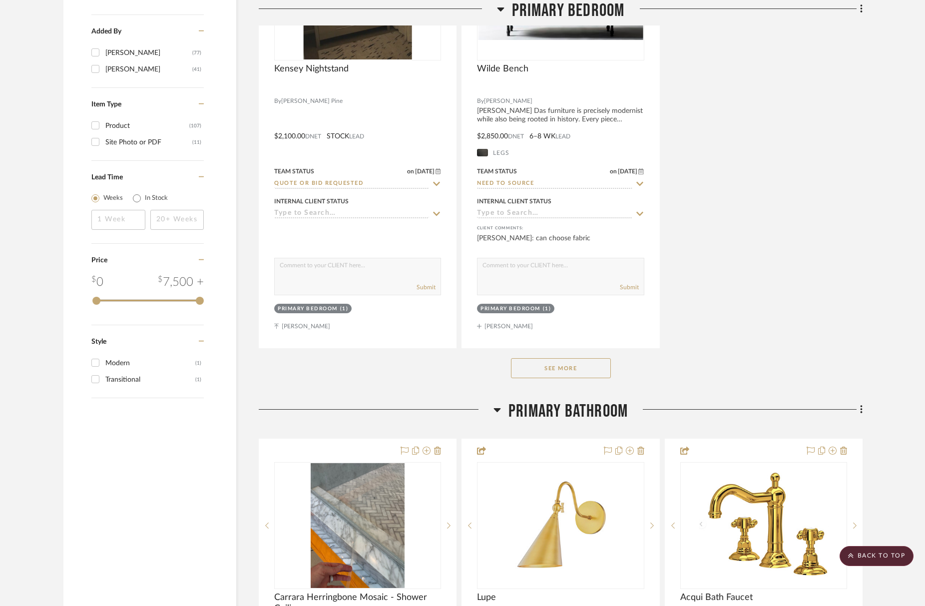
scroll to position [1571, 0]
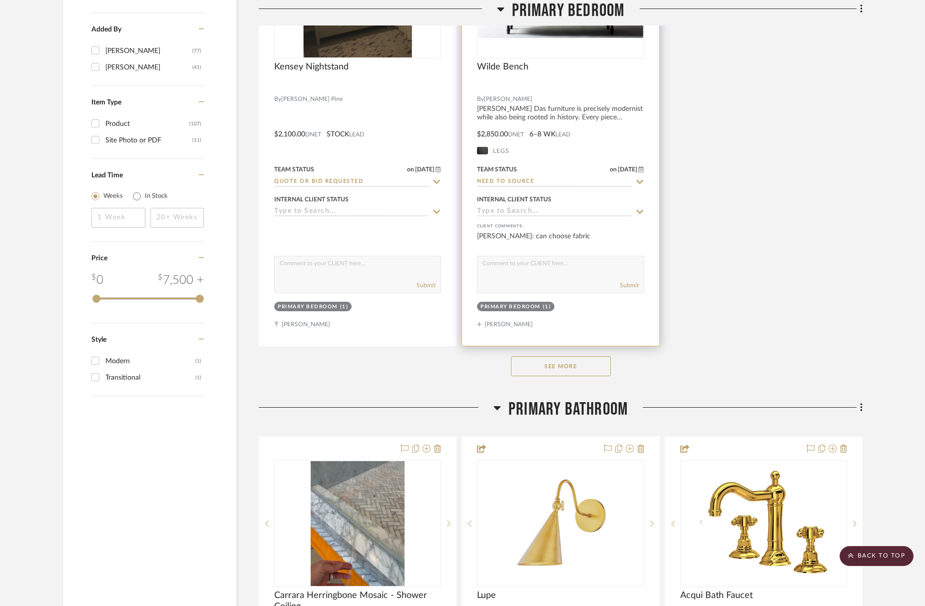
drag, startPoint x: 593, startPoint y: 369, endPoint x: 585, endPoint y: 333, distance: 37.3
click at [593, 369] on button "See More" at bounding box center [561, 366] width 100 height 20
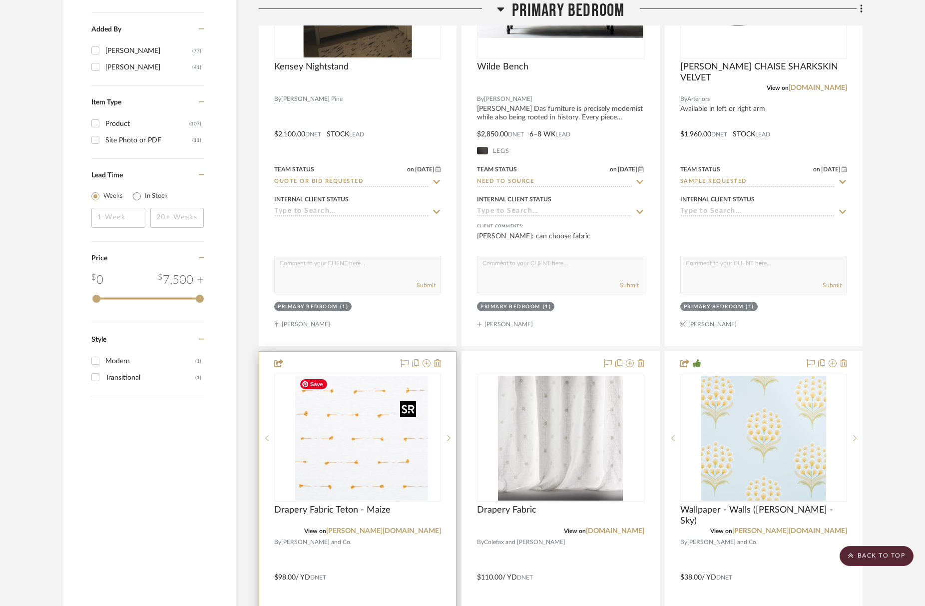
click at [342, 450] on img at bounding box center [357, 437] width 125 height 125
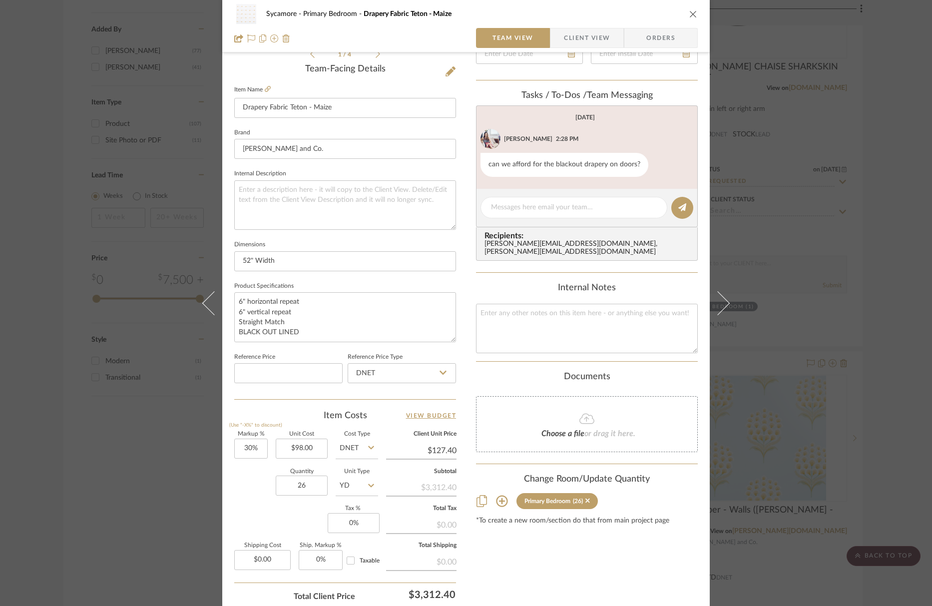
scroll to position [263, 0]
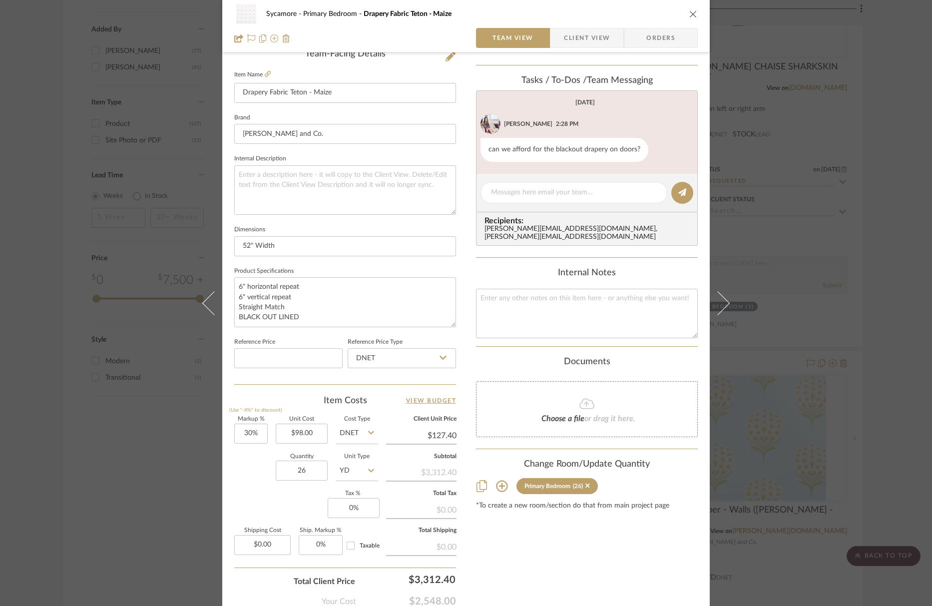
click at [692, 9] on button "close" at bounding box center [692, 13] width 9 height 9
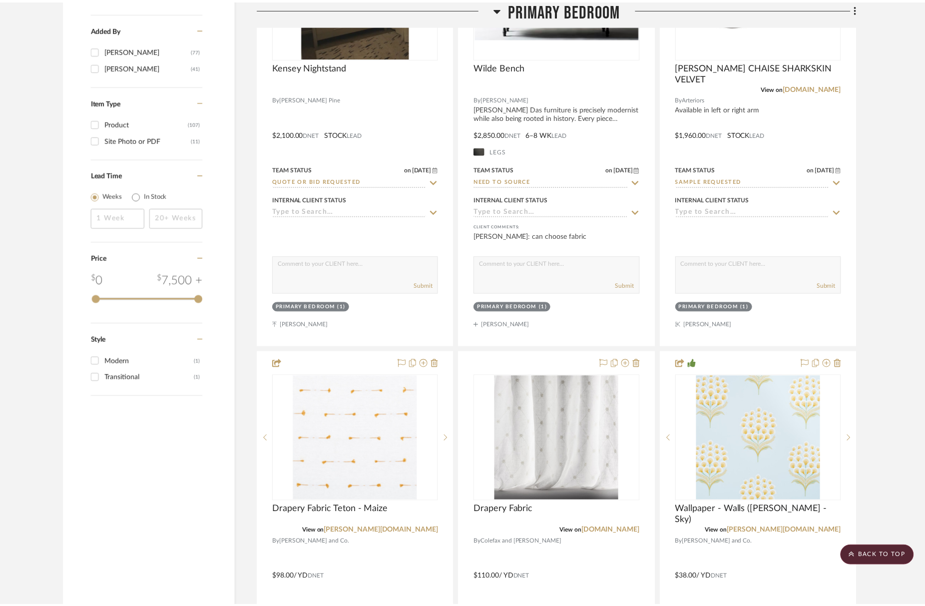
scroll to position [1571, 0]
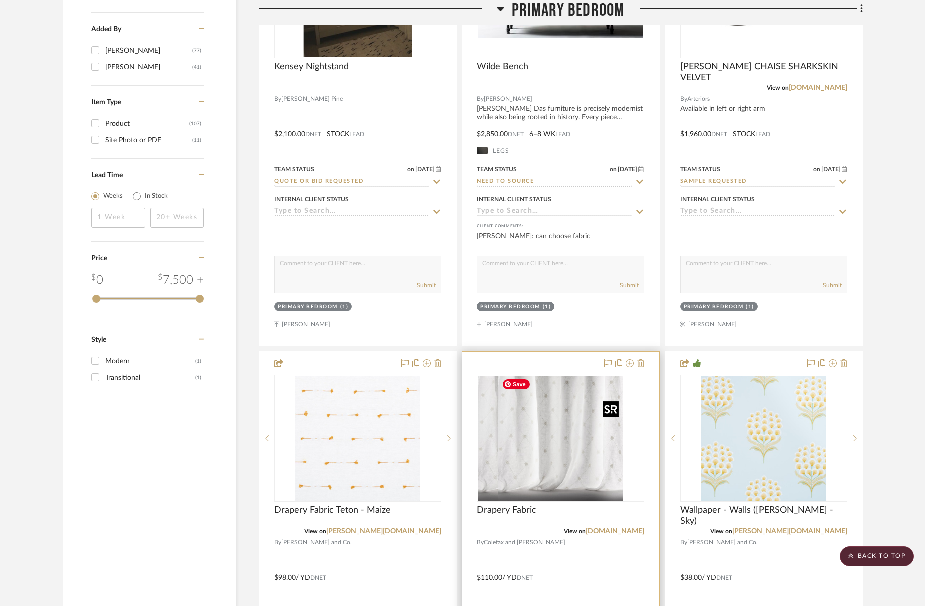
click at [569, 494] on img at bounding box center [560, 437] width 125 height 125
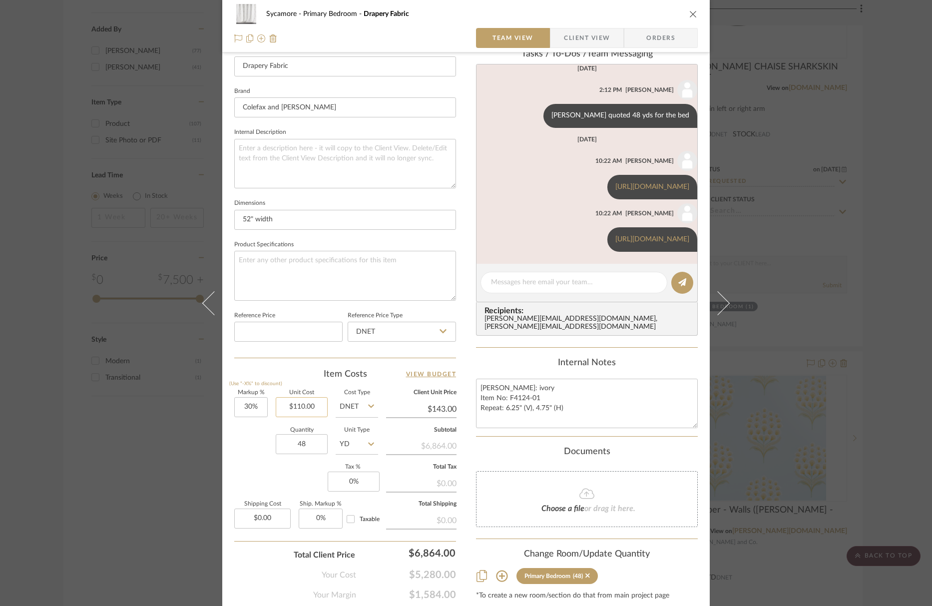
scroll to position [317, 0]
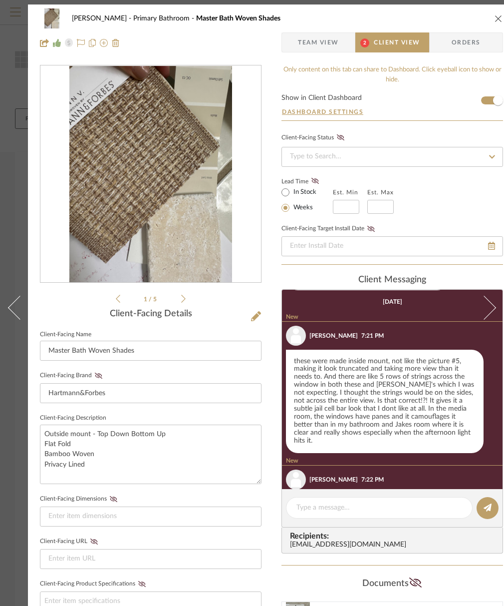
scroll to position [827, 0]
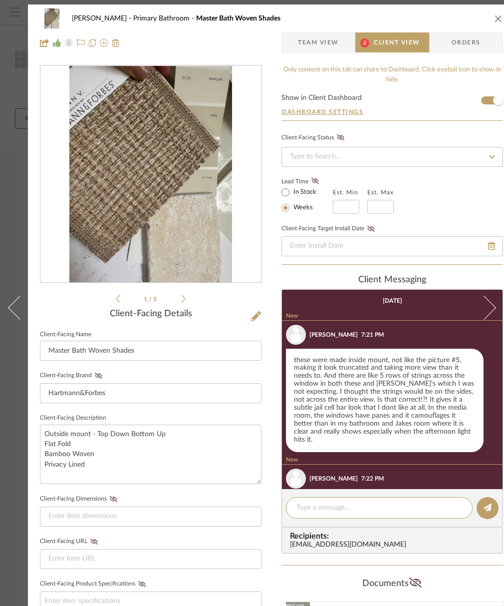
click at [180, 305] on div "1 / 5 Client-Facing Details Client-Facing Name Master Bath Woven Shades Client-…" at bounding box center [151, 430] width 222 height 731
click at [183, 298] on icon at bounding box center [183, 298] width 4 height 9
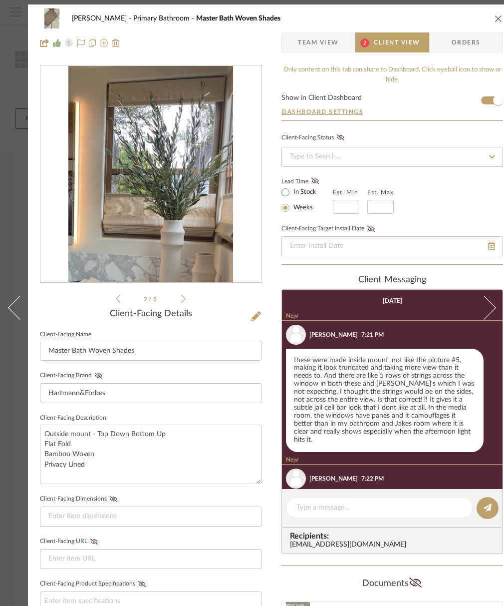
click at [184, 300] on icon at bounding box center [183, 299] width 4 height 8
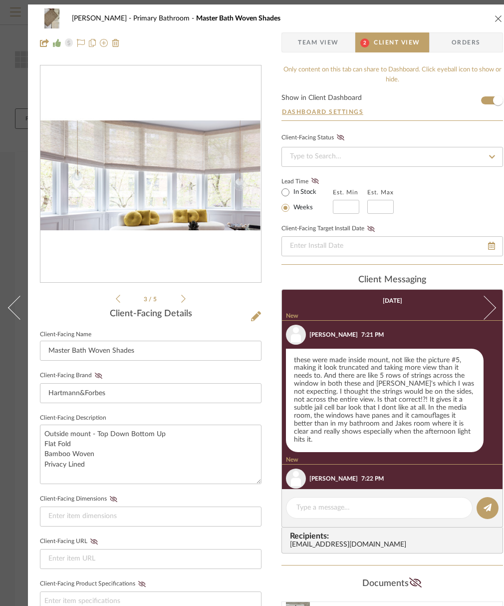
click at [184, 300] on icon at bounding box center [183, 299] width 4 height 8
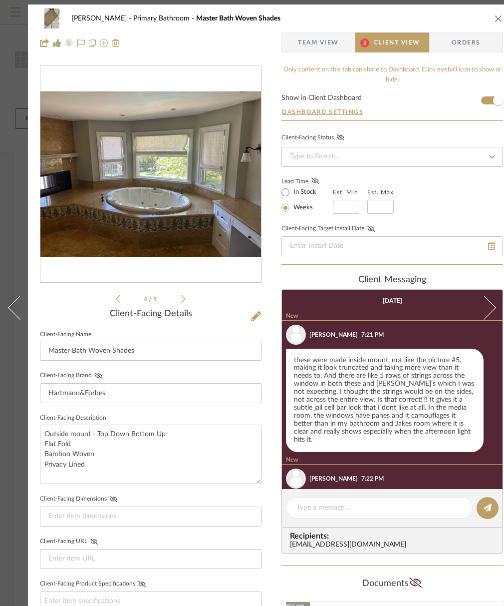
click at [184, 300] on icon at bounding box center [183, 299] width 4 height 8
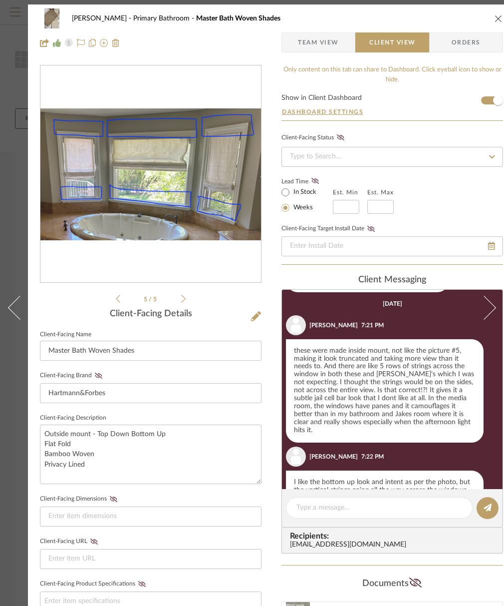
scroll to position [826, 0]
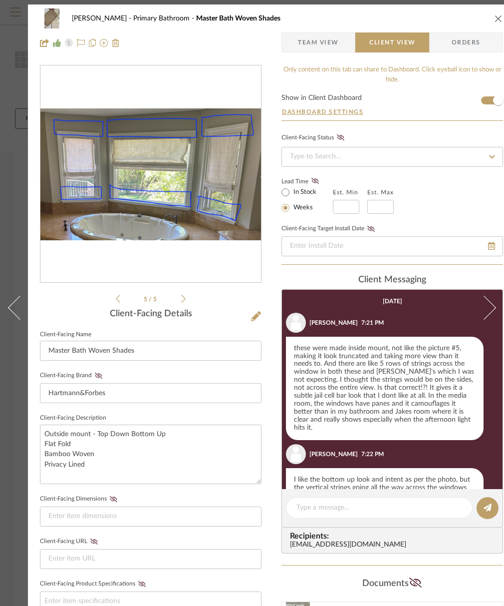
drag, startPoint x: 478, startPoint y: 14, endPoint x: 501, endPoint y: 16, distance: 23.5
click at [478, 14] on div "Guerin Primary Bathroom Master Bath Woven Shades" at bounding box center [271, 18] width 463 height 20
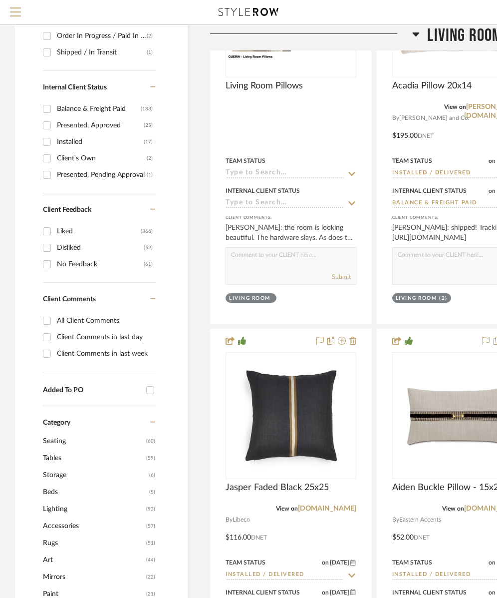
scroll to position [523, 0]
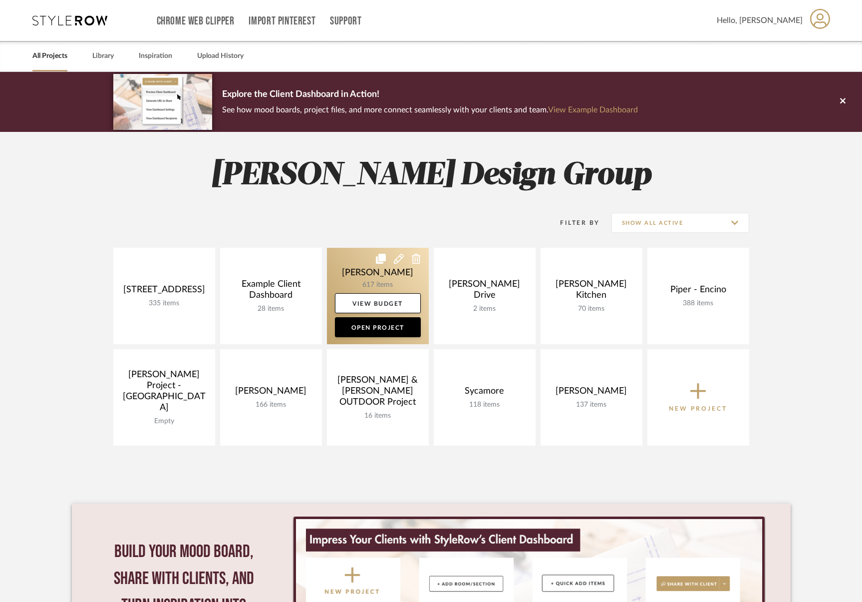
click at [373, 283] on link at bounding box center [378, 296] width 102 height 96
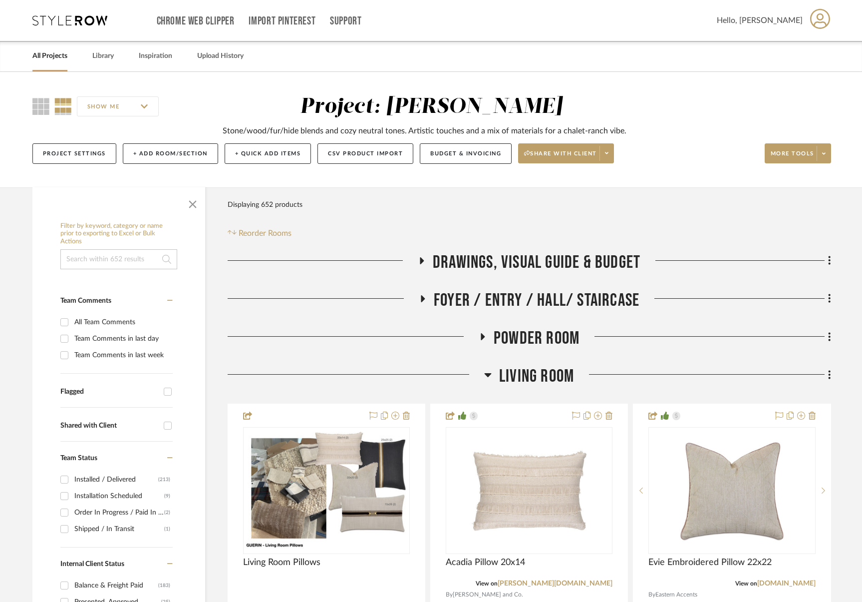
click at [547, 379] on span "Living Room" at bounding box center [536, 375] width 75 height 21
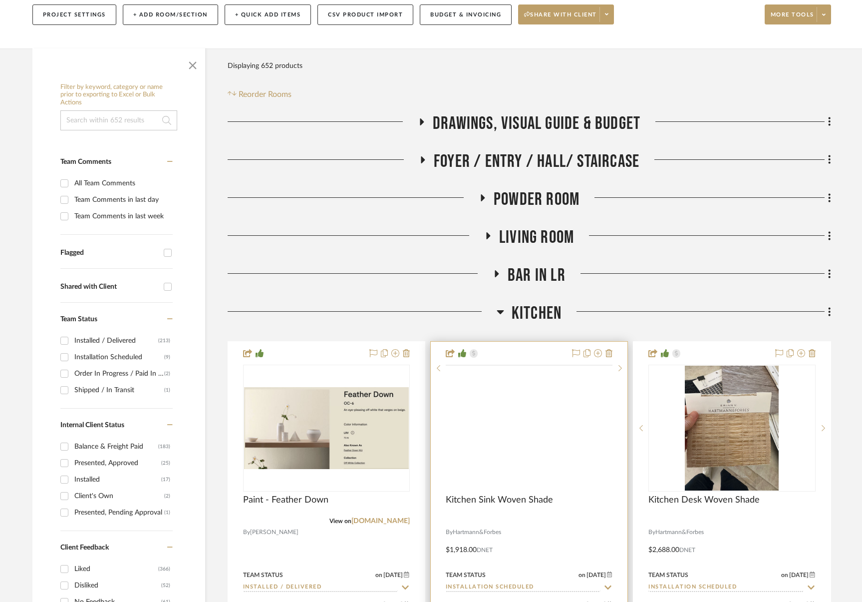
scroll to position [226, 0]
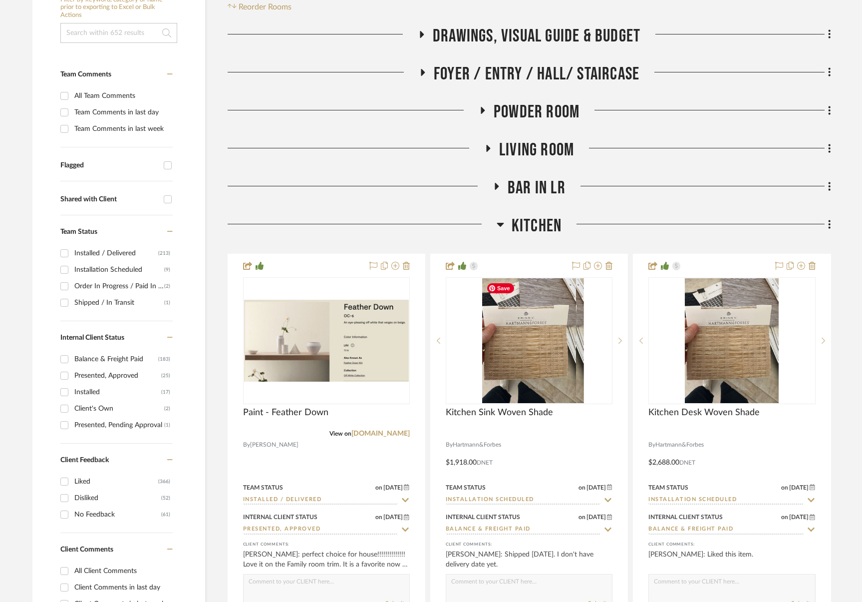
click at [533, 226] on span "Kitchen" at bounding box center [537, 225] width 50 height 21
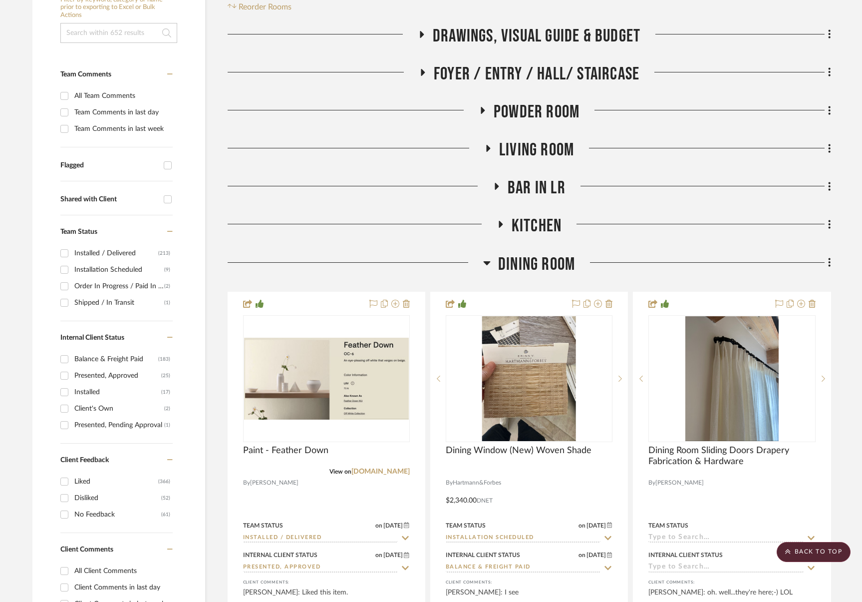
click at [535, 254] on span "Dining Room" at bounding box center [536, 264] width 77 height 21
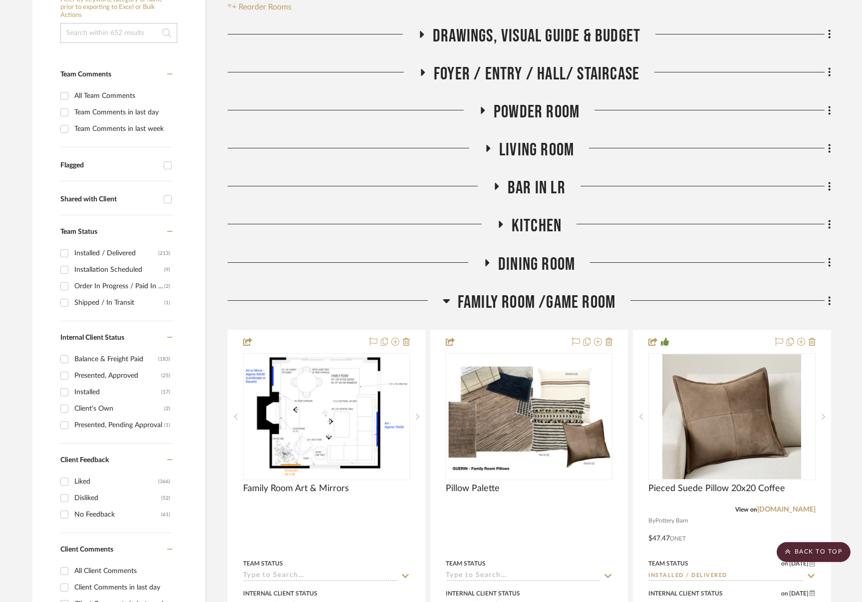
drag, startPoint x: 537, startPoint y: 295, endPoint x: 544, endPoint y: 325, distance: 31.2
click at [537, 295] on span "Family Room /Game Room" at bounding box center [537, 302] width 158 height 21
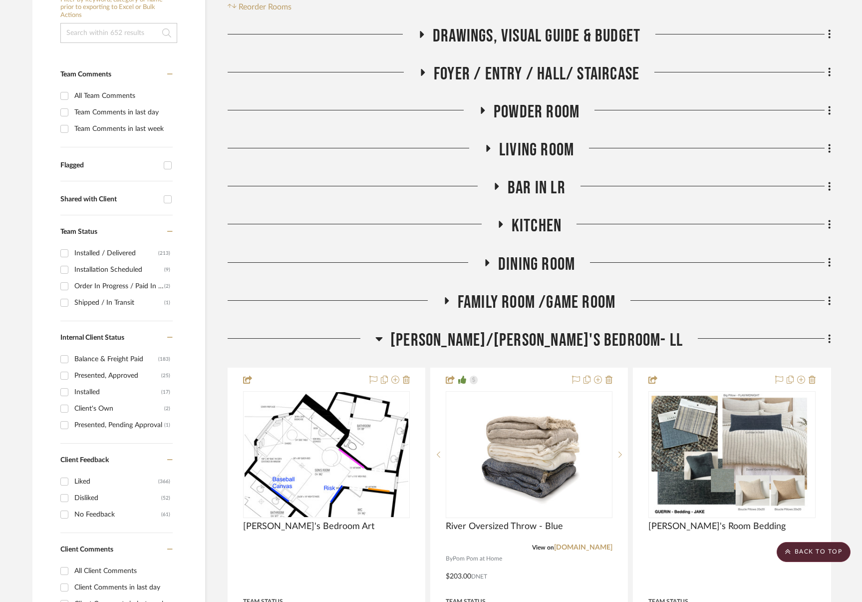
click at [545, 337] on span "[PERSON_NAME]/[PERSON_NAME]'s Bedroom- LL" at bounding box center [536, 339] width 293 height 21
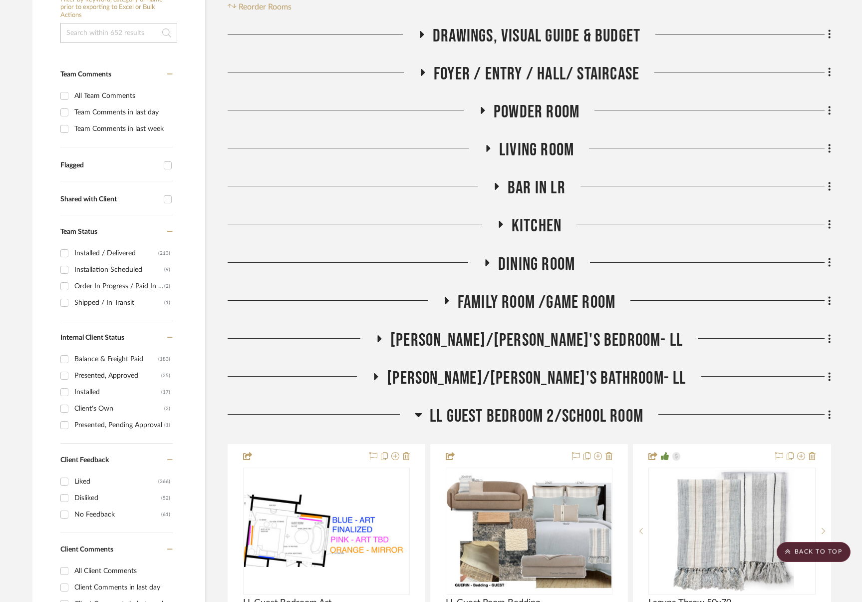
click at [541, 406] on span "LL Guest Bedroom 2/School Room" at bounding box center [537, 415] width 214 height 21
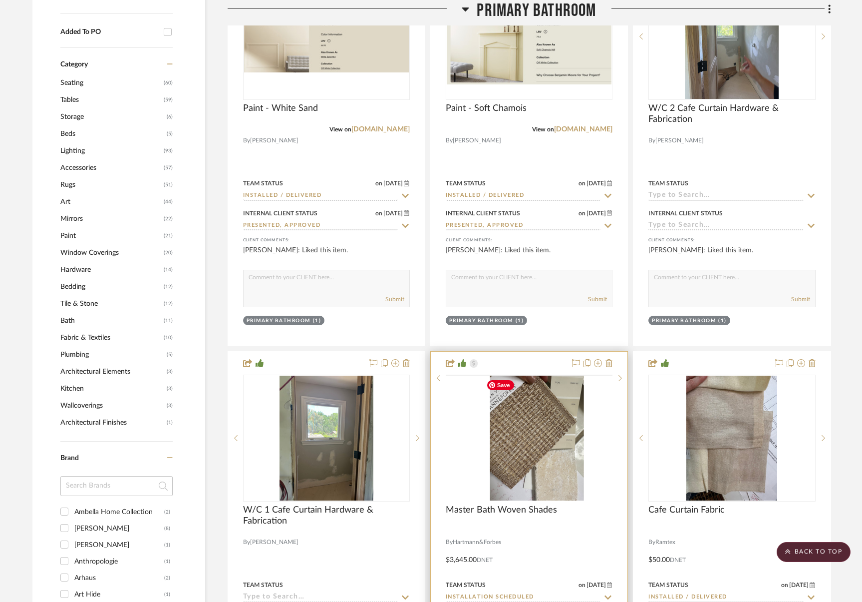
scroll to position [1003, 0]
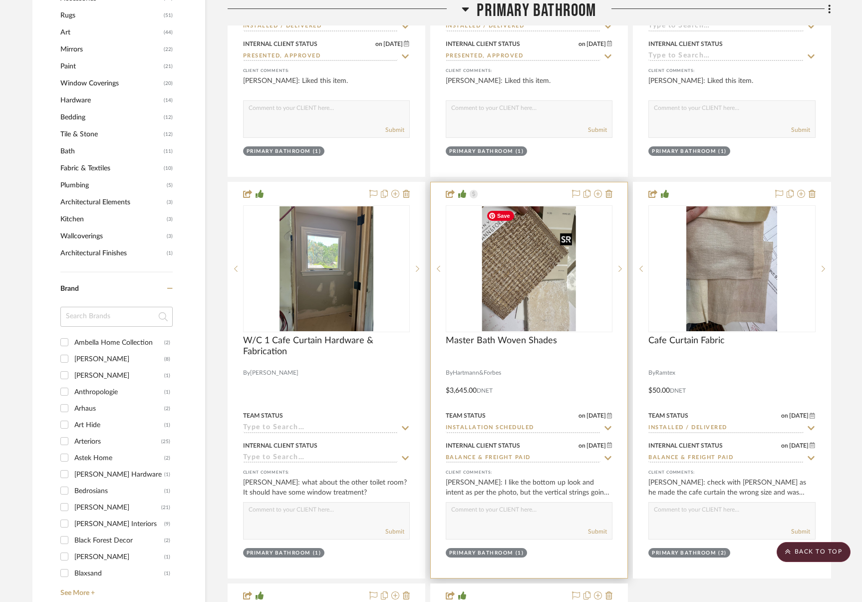
click at [530, 286] on img "0" at bounding box center [529, 268] width 94 height 125
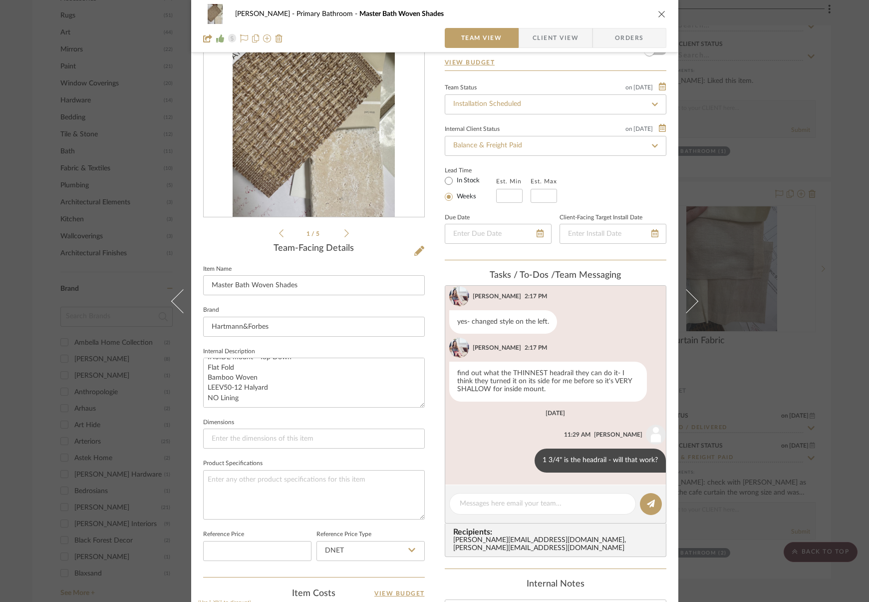
scroll to position [69, 0]
click at [556, 32] on span "Client View" at bounding box center [556, 38] width 46 height 20
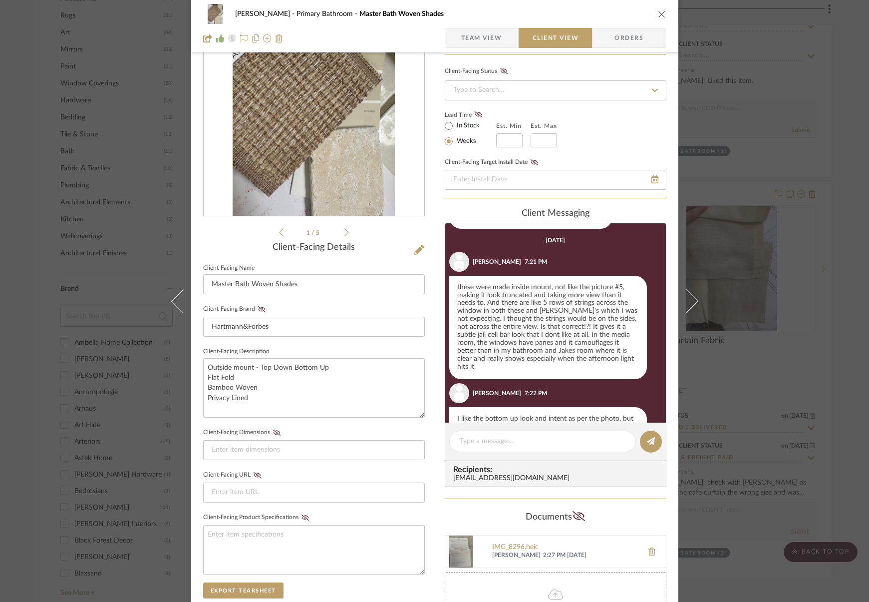
scroll to position [826, 0]
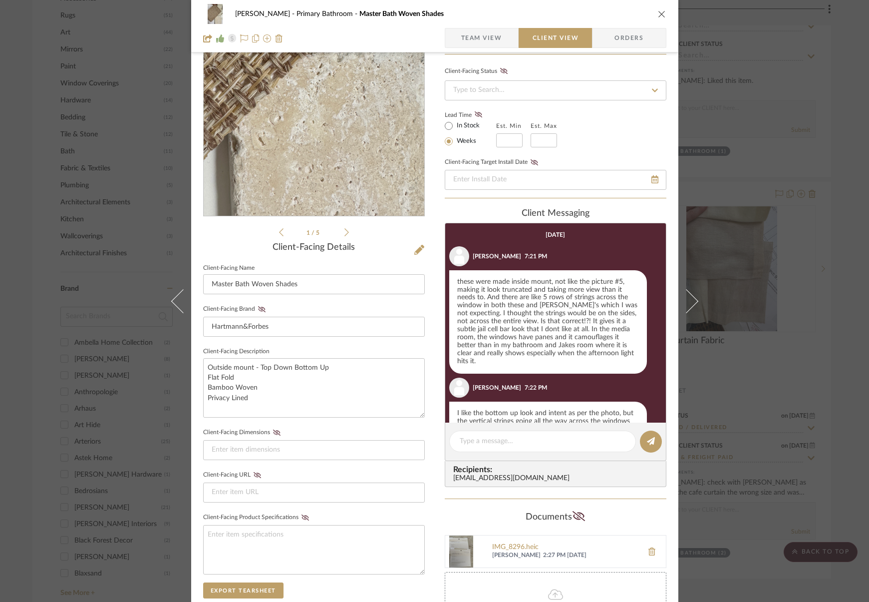
click at [334, 148] on img "0" at bounding box center [314, 108] width 162 height 217
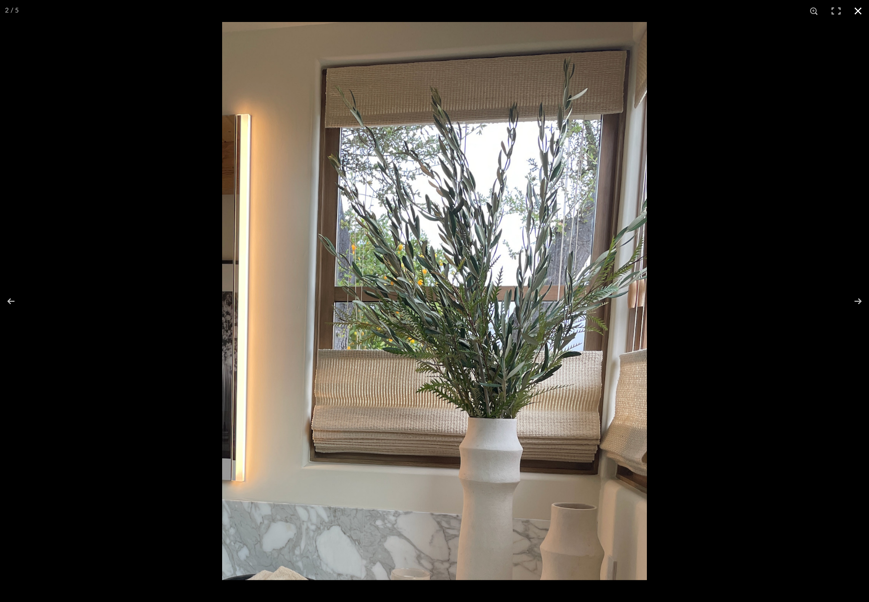
click at [861, 5] on button at bounding box center [858, 11] width 22 height 22
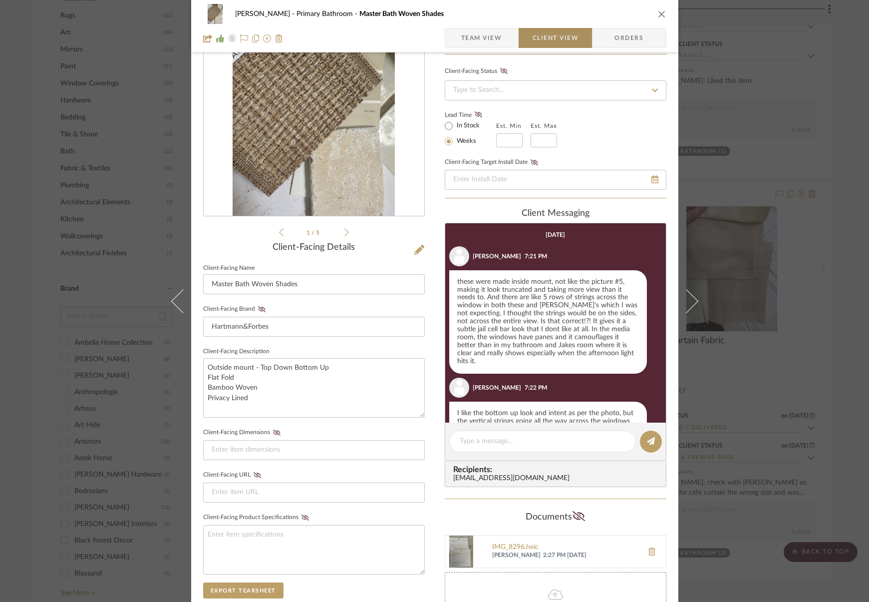
drag, startPoint x: 565, startPoint y: 36, endPoint x: 547, endPoint y: 57, distance: 27.9
click at [565, 36] on span "Client View" at bounding box center [556, 38] width 46 height 20
click at [492, 32] on span "Team View" at bounding box center [481, 38] width 41 height 20
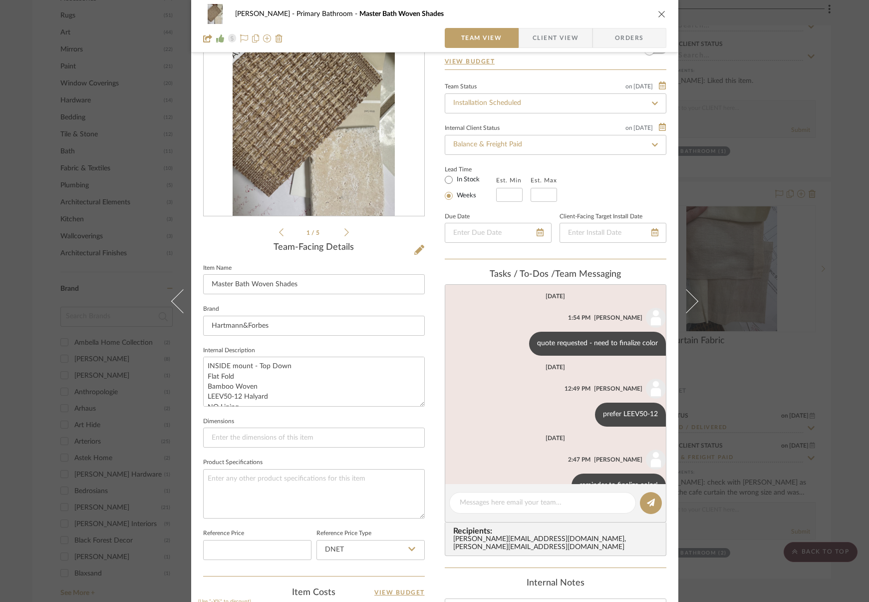
scroll to position [282, 0]
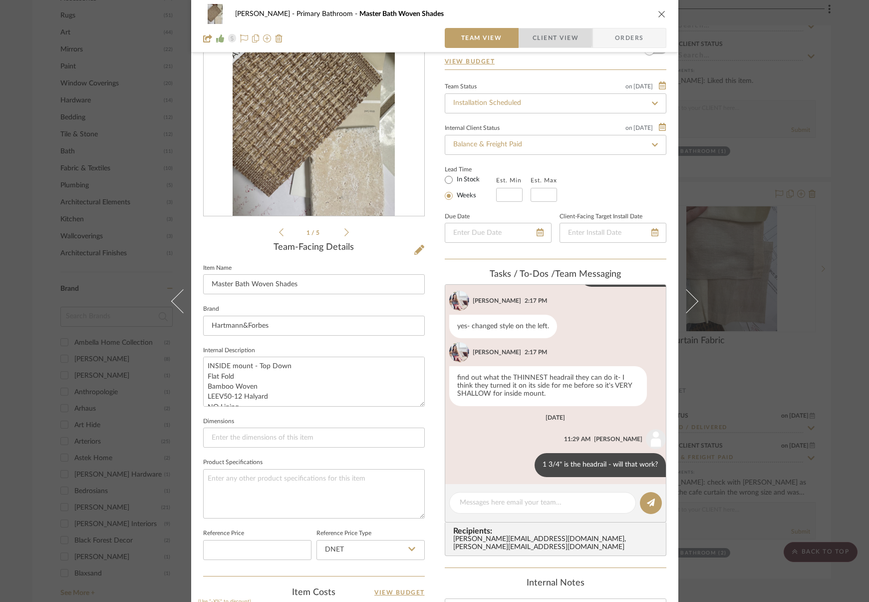
click at [539, 33] on span "Client View" at bounding box center [556, 38] width 46 height 20
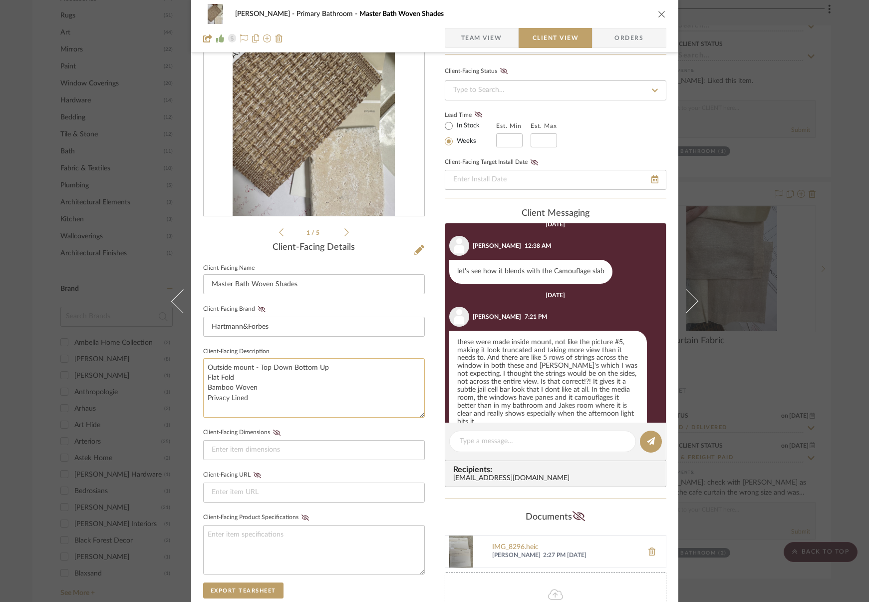
click at [210, 368] on textarea "Outside mount - Top Down Bottom Up Flat Fold Bamboo Woven Privacy Lined" at bounding box center [314, 387] width 222 height 59
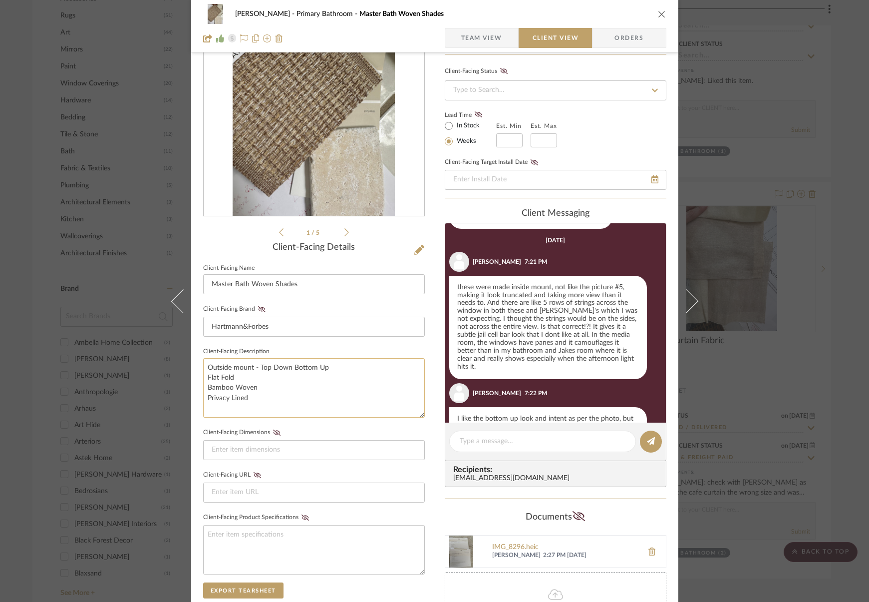
click at [210, 368] on textarea "Outside mount - Top Down Bottom Up Flat Fold Bamboo Woven Privacy Lined" at bounding box center [314, 387] width 222 height 59
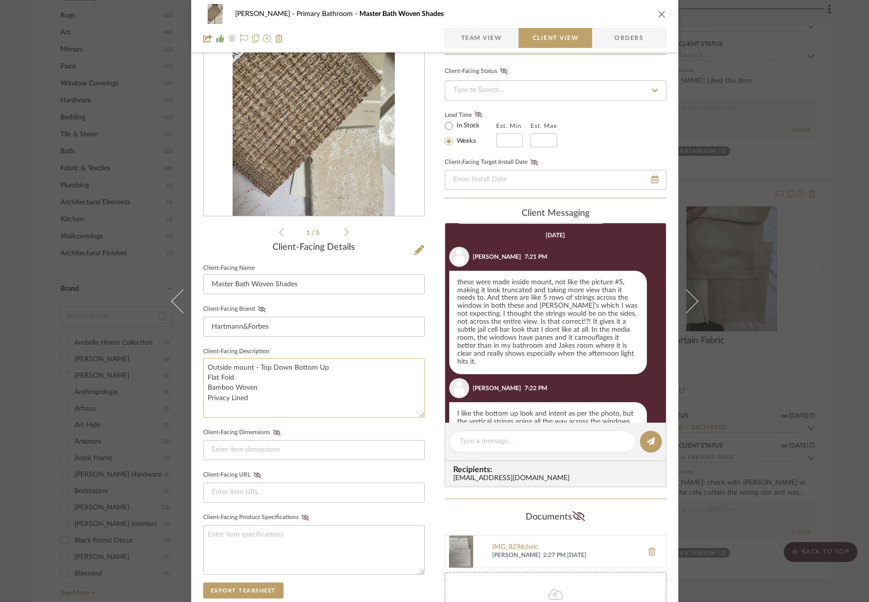
scroll to position [826, 0]
type textarea "Inside mount - Top Down Bottom Up Flat Fold Bamboo Woven Privacy Lined"
click at [295, 399] on textarea "Inside mount - Top Down Bottom Up Flat Fold Bamboo Woven Privacy Lined" at bounding box center [314, 387] width 222 height 59
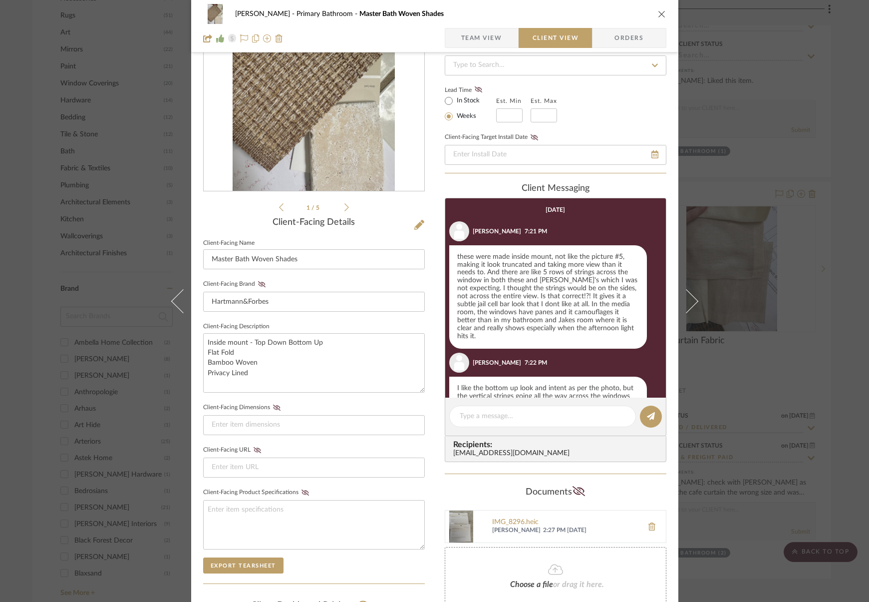
click at [344, 205] on icon at bounding box center [346, 207] width 4 height 9
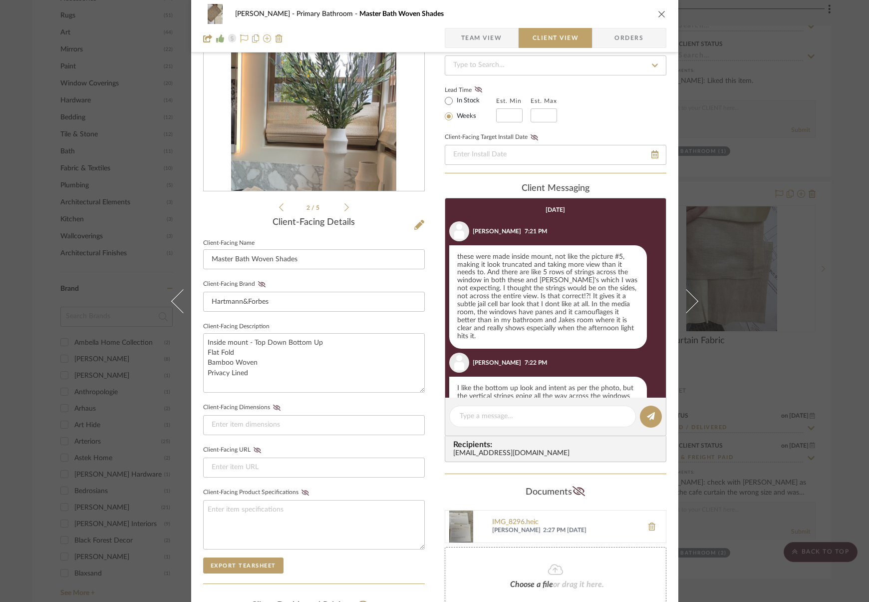
click at [344, 205] on icon at bounding box center [346, 207] width 4 height 9
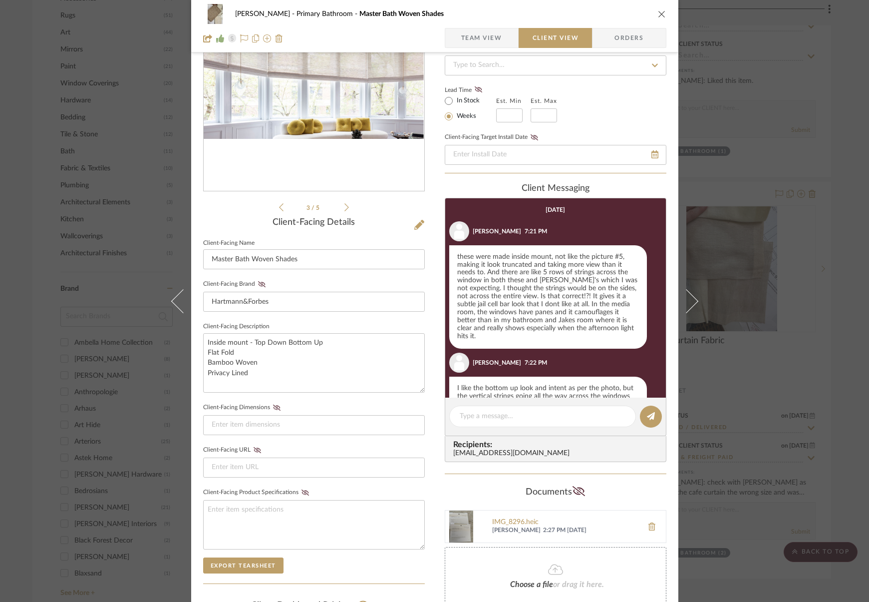
click at [284, 206] on li "3 / 5" at bounding box center [314, 207] width 61 height 12
drag, startPoint x: 276, startPoint y: 209, endPoint x: 284, endPoint y: 222, distance: 15.2
click at [279, 209] on icon at bounding box center [281, 207] width 4 height 9
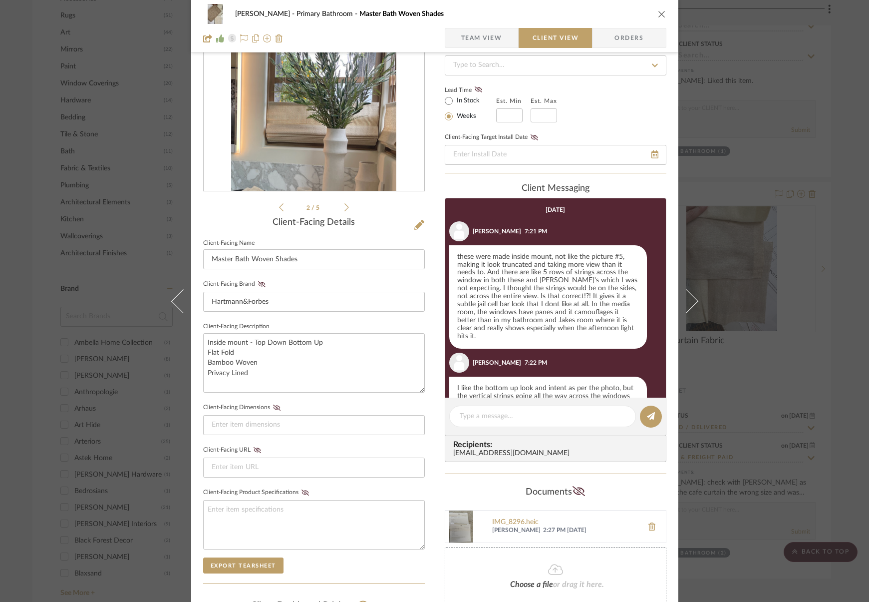
scroll to position [0, 0]
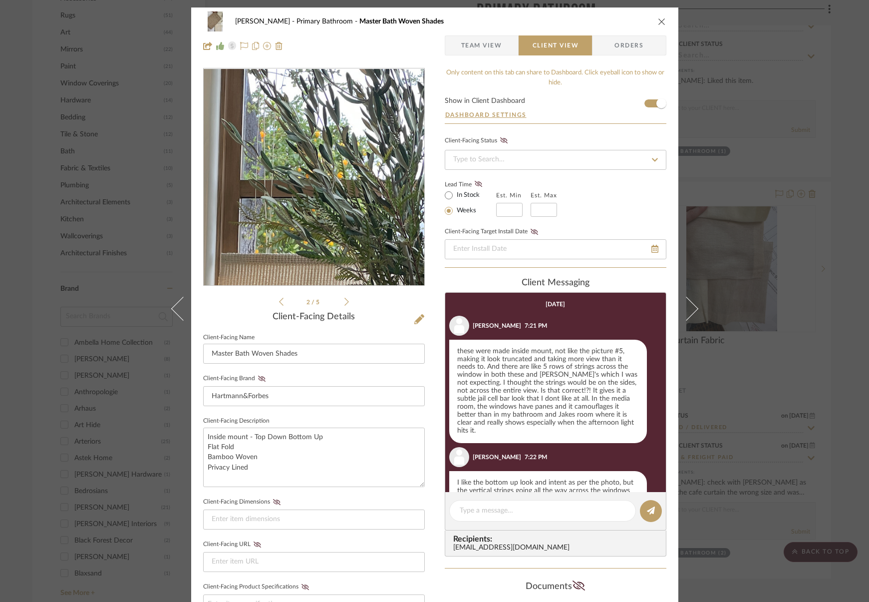
click at [296, 171] on img "1" at bounding box center [313, 177] width 165 height 217
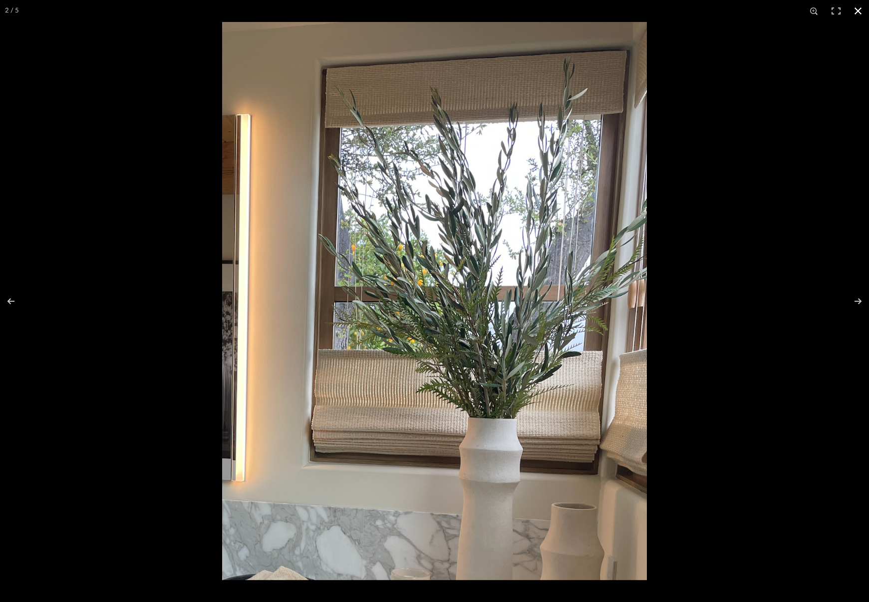
click at [862, 15] on button at bounding box center [858, 11] width 22 height 22
